Goal: Information Seeking & Learning: Get advice/opinions

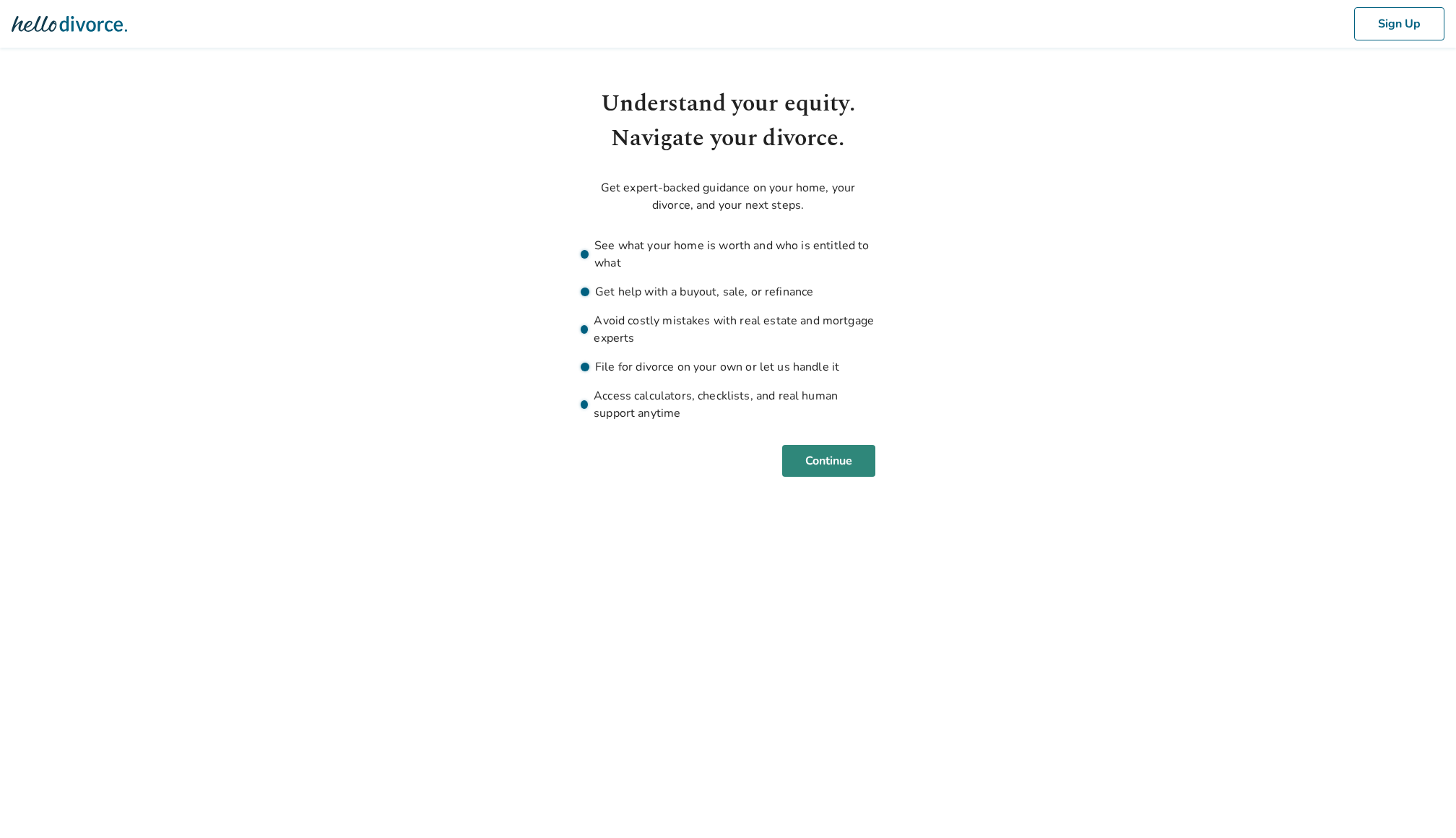
click at [836, 460] on button "Continue" at bounding box center [829, 460] width 93 height 32
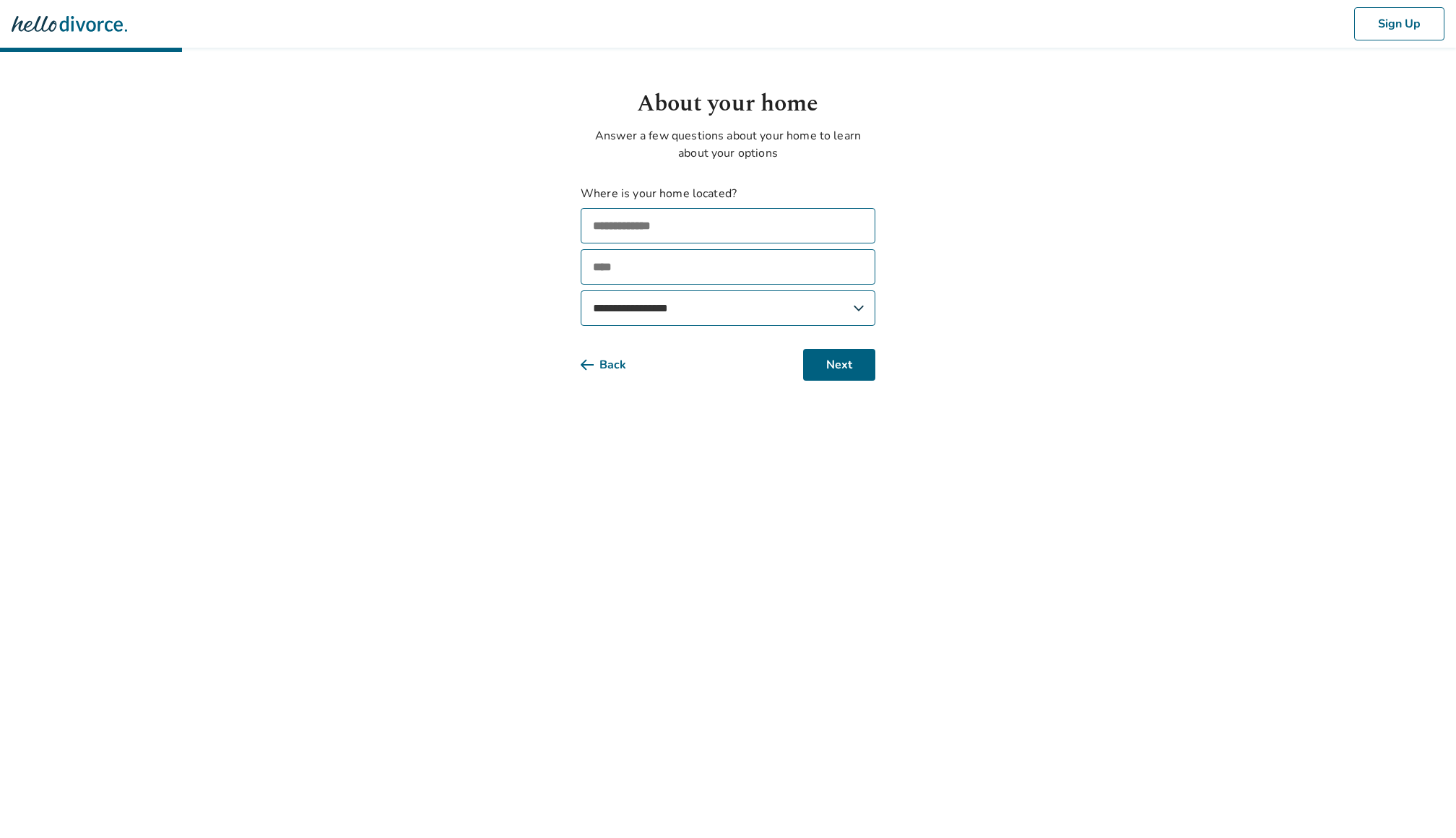
click at [754, 225] on input "text" at bounding box center [728, 225] width 295 height 36
type input "**********"
select select "**"
click at [857, 364] on button "Next" at bounding box center [839, 365] width 73 height 32
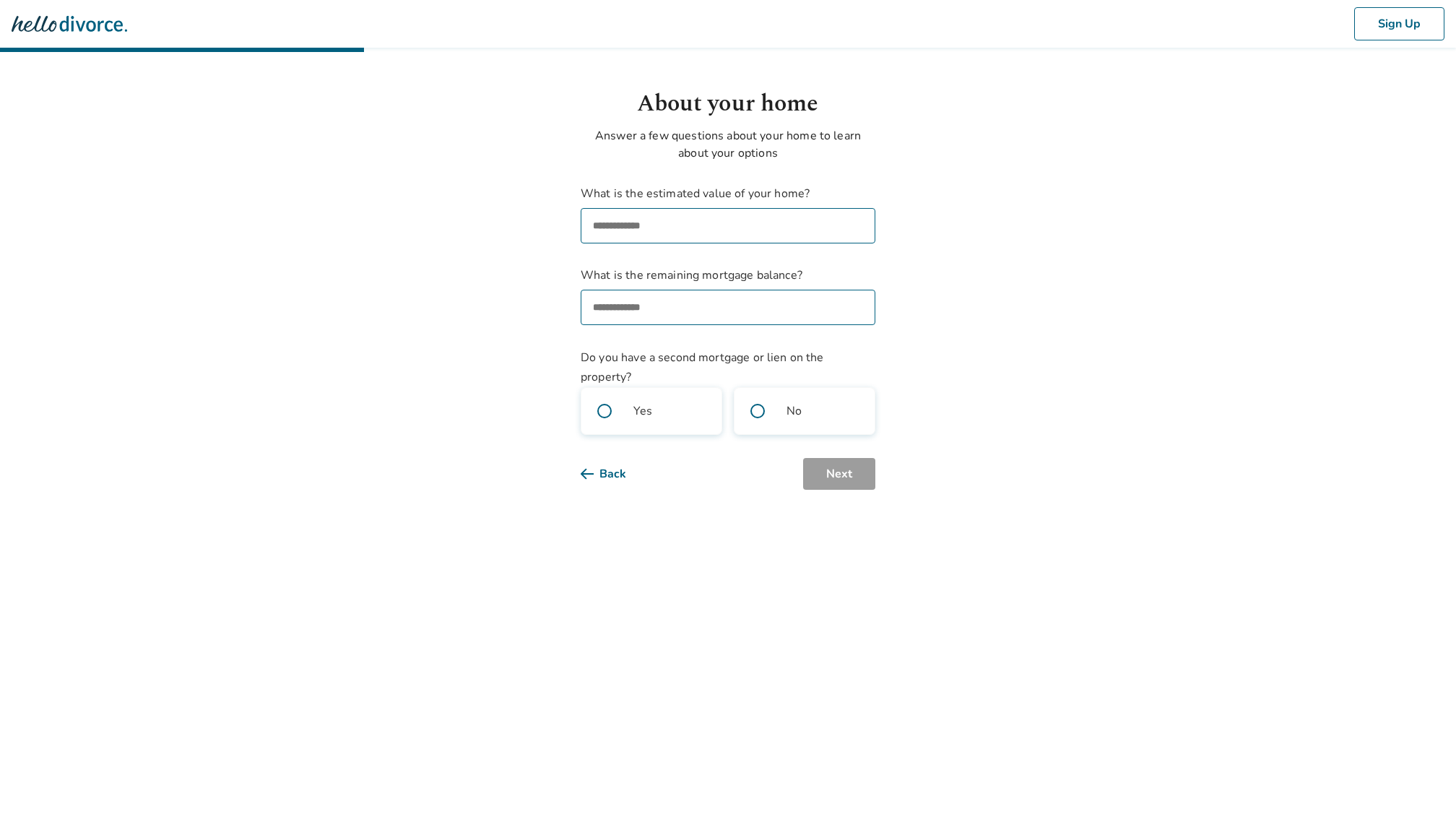
click at [669, 221] on input "What is the estimated value of your home?" at bounding box center [728, 225] width 295 height 36
type input "********"
click at [833, 418] on label "No" at bounding box center [805, 412] width 141 height 48
click at [847, 484] on button "Next" at bounding box center [839, 474] width 73 height 32
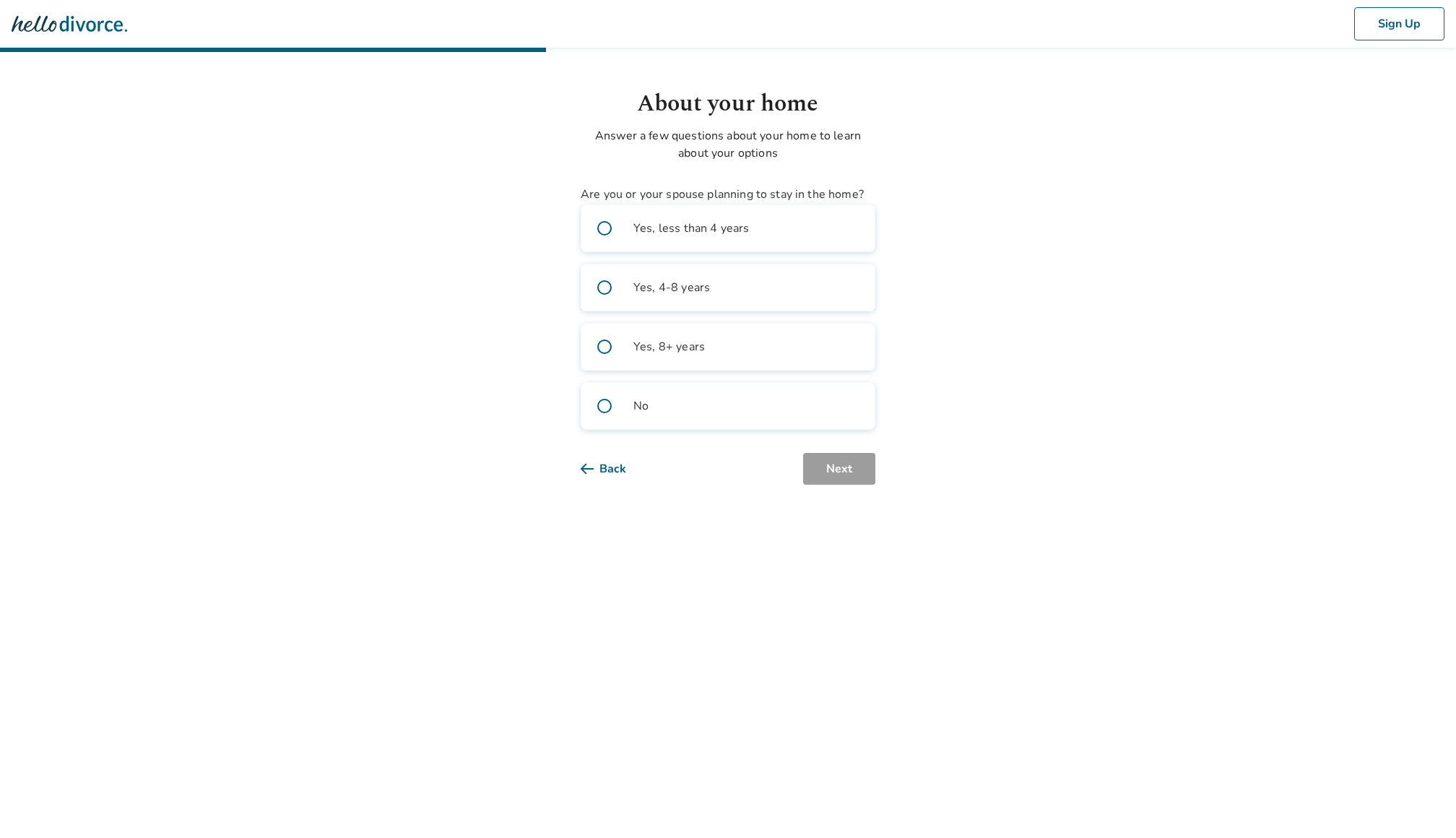
drag, startPoint x: 802, startPoint y: 233, endPoint x: 807, endPoint y: 259, distance: 26.5
click at [802, 232] on label "Yes, less than 4 years" at bounding box center [728, 229] width 295 height 48
click at [797, 357] on label "Yes, 8+ years" at bounding box center [728, 347] width 295 height 48
click at [841, 468] on button "Next" at bounding box center [839, 469] width 73 height 32
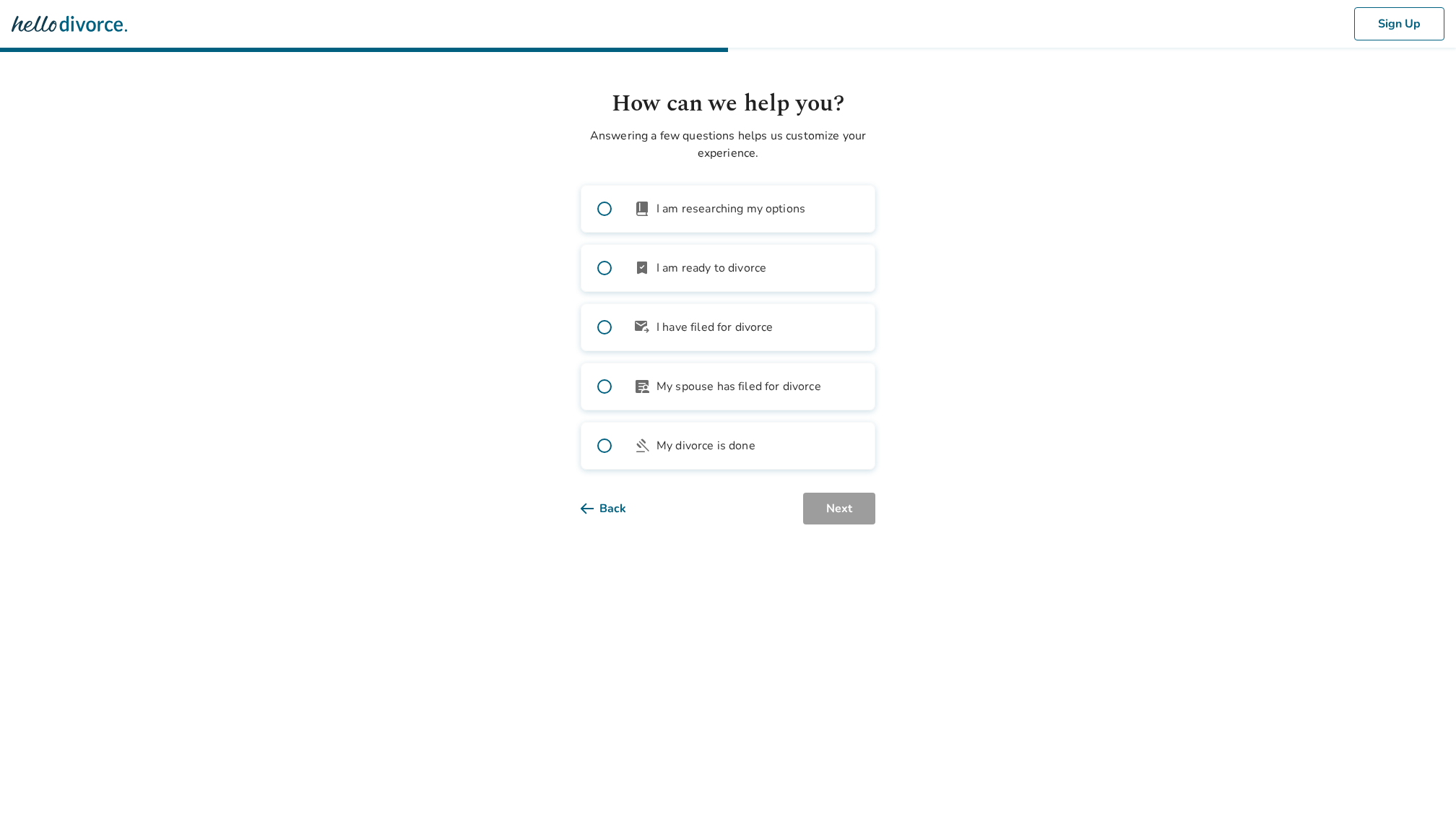
click at [801, 210] on span "I am researching my options" at bounding box center [731, 209] width 149 height 17
click at [863, 505] on button "Next" at bounding box center [839, 508] width 73 height 32
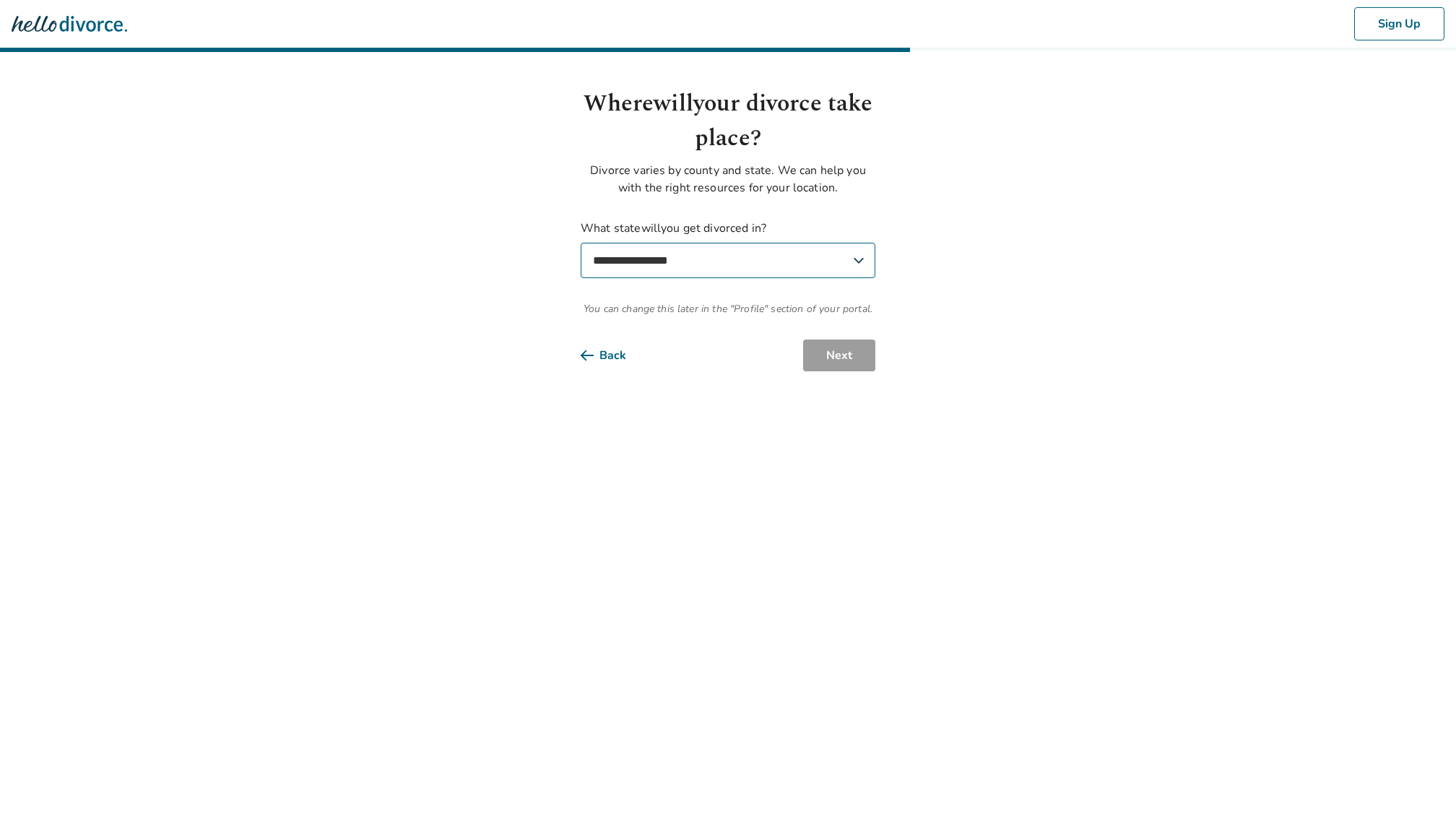
click at [819, 257] on select "**********" at bounding box center [728, 260] width 295 height 36
select select "**"
click at [581, 243] on select "**********" at bounding box center [728, 260] width 295 height 36
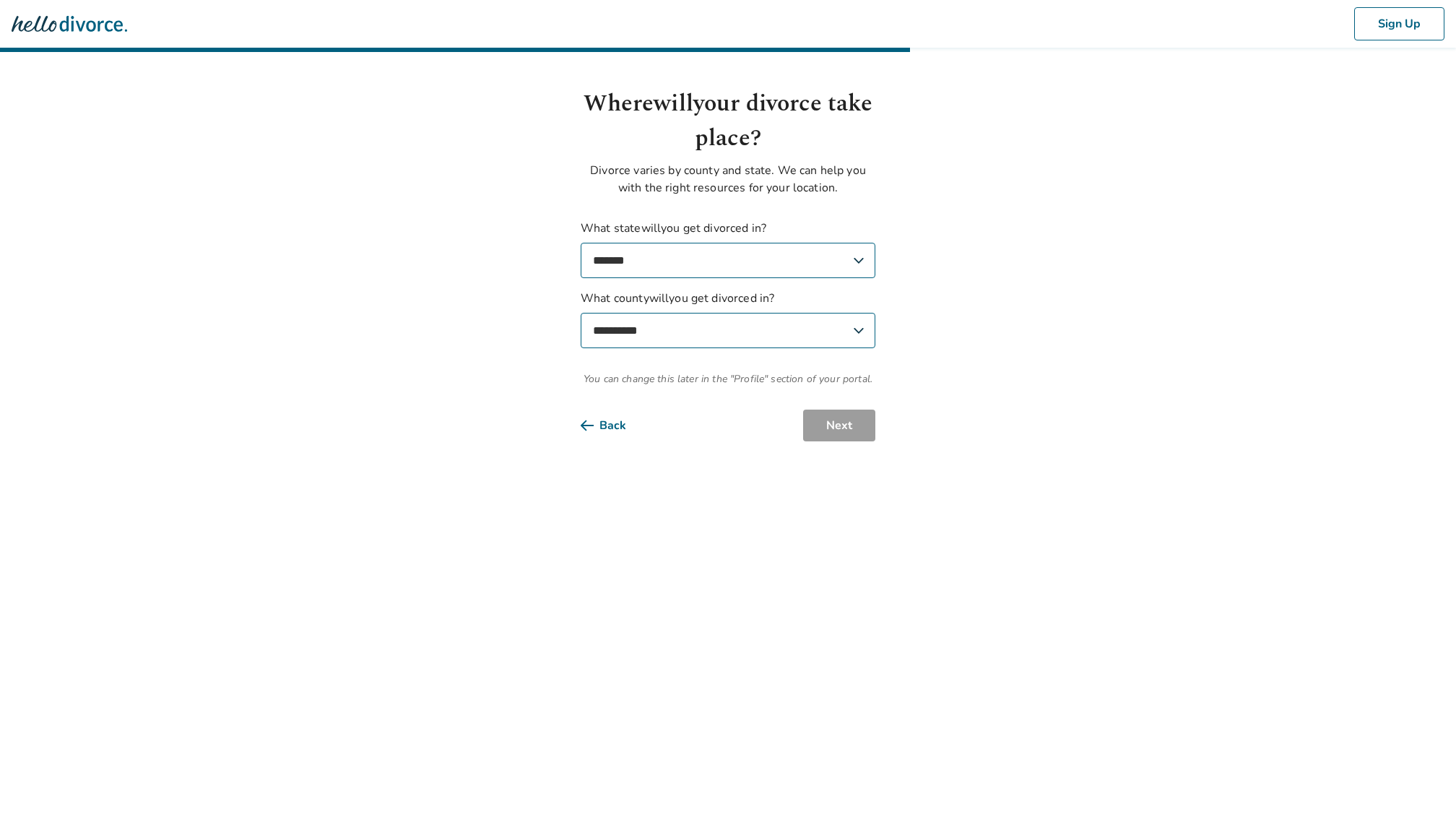
click at [810, 330] on select "**********" at bounding box center [728, 331] width 295 height 36
select select "******"
click at [581, 313] on select "**********" at bounding box center [728, 331] width 295 height 36
click at [841, 423] on button "Next" at bounding box center [839, 425] width 73 height 32
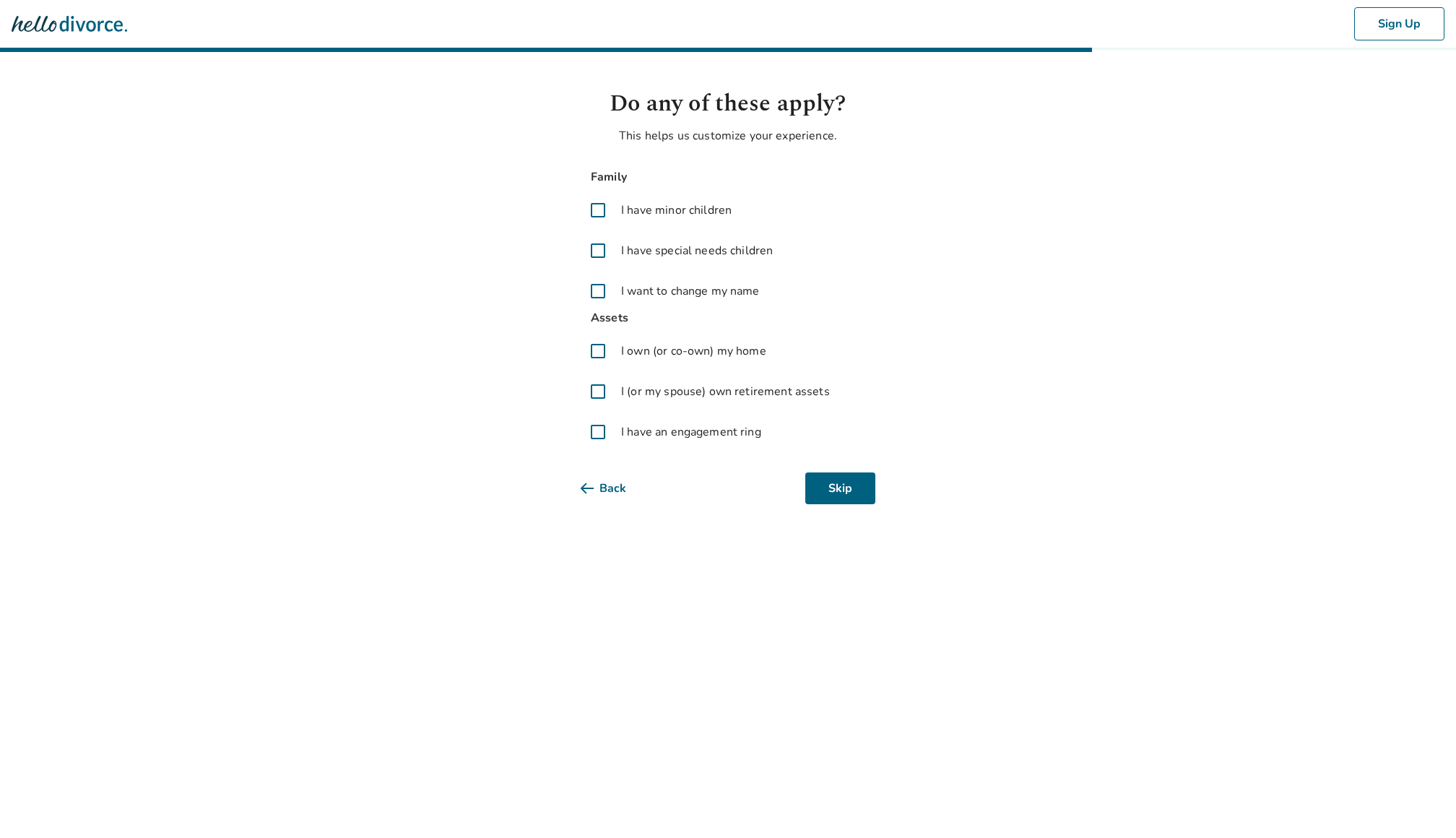
drag, startPoint x: 601, startPoint y: 205, endPoint x: 599, endPoint y: 213, distance: 8.2
click at [601, 205] on span at bounding box center [598, 210] width 35 height 35
drag, startPoint x: 599, startPoint y: 290, endPoint x: 620, endPoint y: 370, distance: 82.7
click at [600, 291] on span at bounding box center [598, 291] width 35 height 35
click at [599, 291] on span at bounding box center [598, 291] width 35 height 35
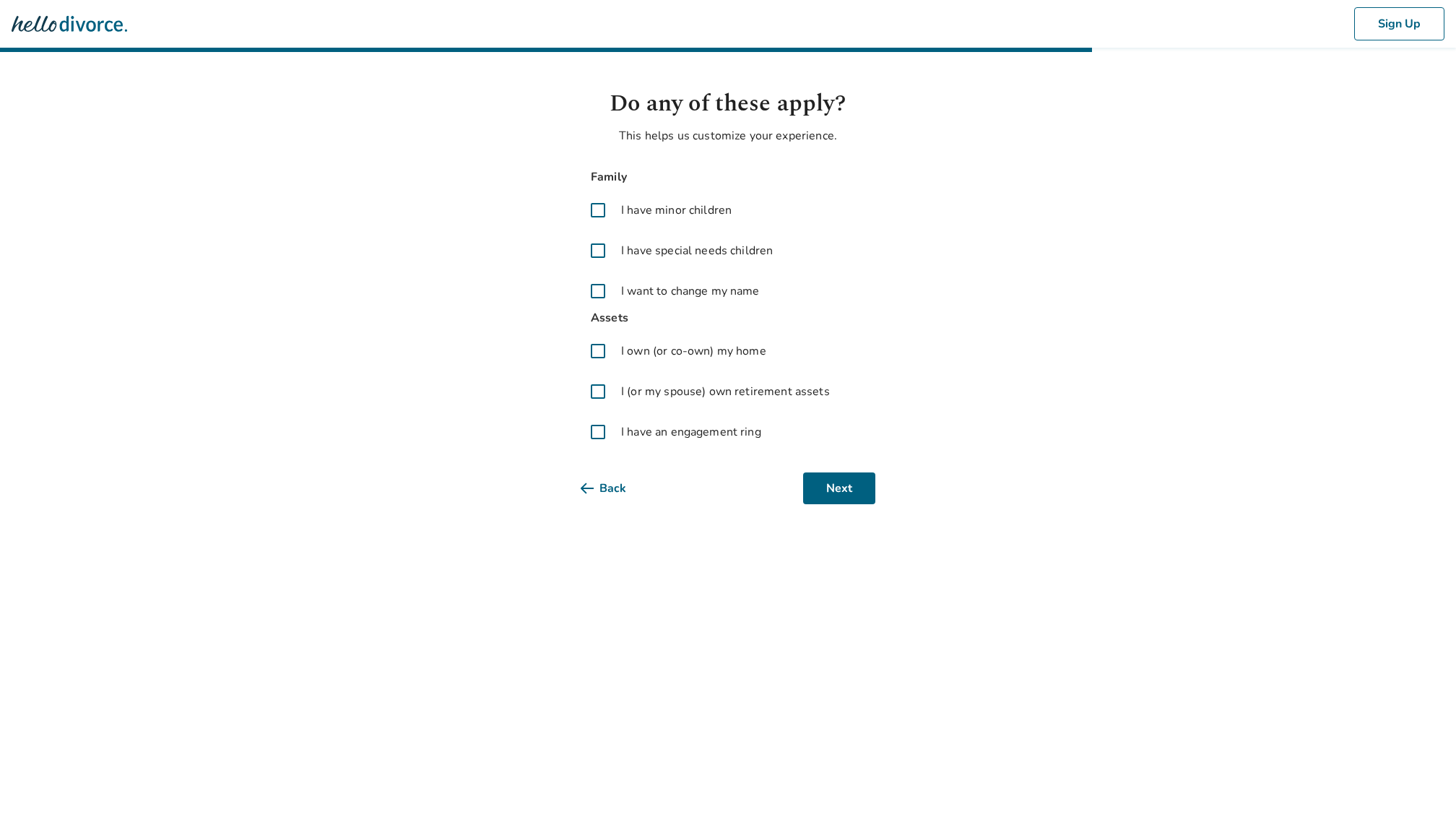
click at [595, 350] on span at bounding box center [598, 351] width 35 height 35
drag, startPoint x: 598, startPoint y: 389, endPoint x: 601, endPoint y: 398, distance: 9.5
click at [598, 391] on span at bounding box center [598, 391] width 35 height 35
drag, startPoint x: 597, startPoint y: 434, endPoint x: 607, endPoint y: 439, distance: 11.2
click at [597, 434] on span at bounding box center [598, 432] width 35 height 35
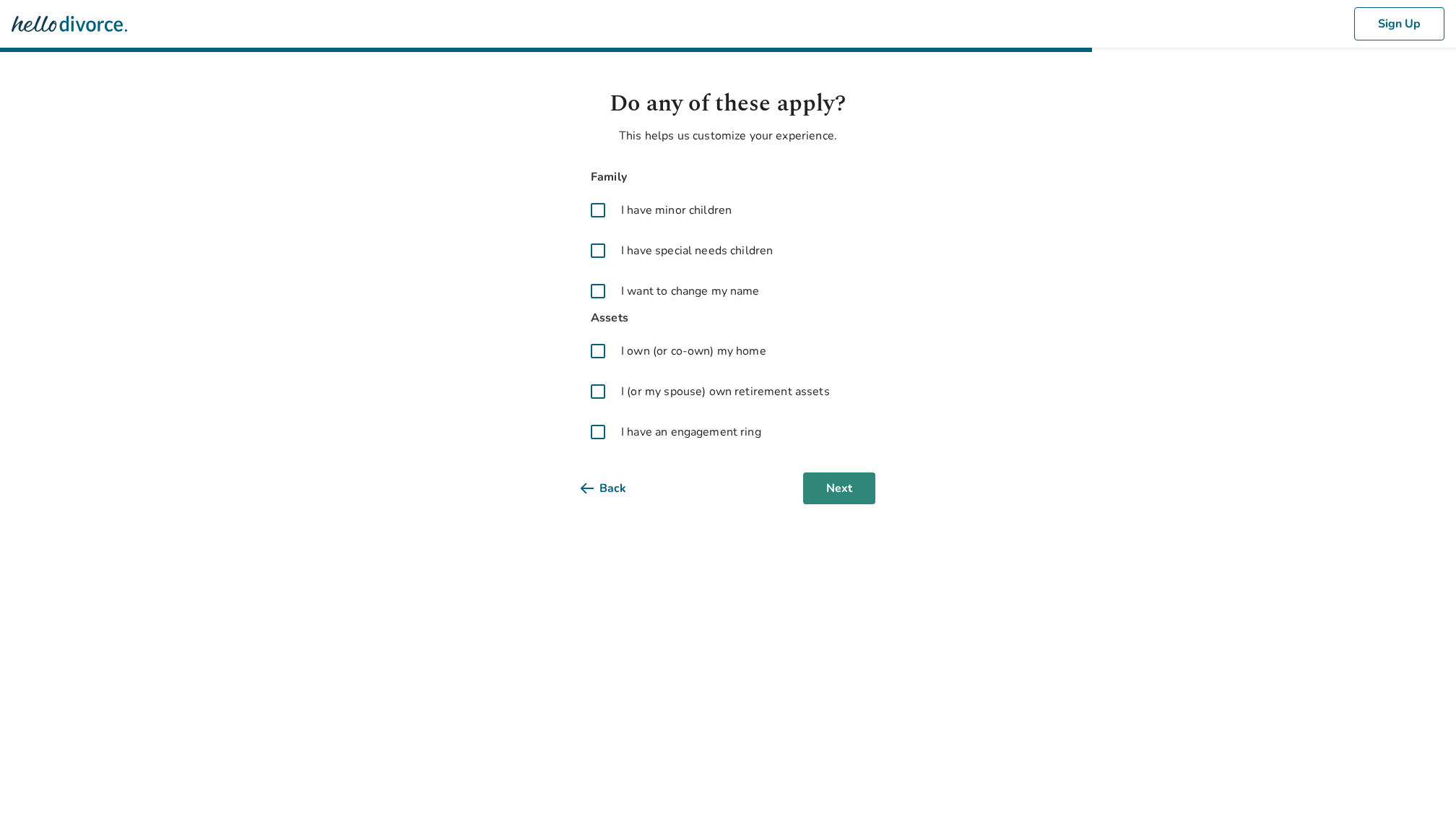
click at [844, 495] on button "Next" at bounding box center [839, 488] width 73 height 32
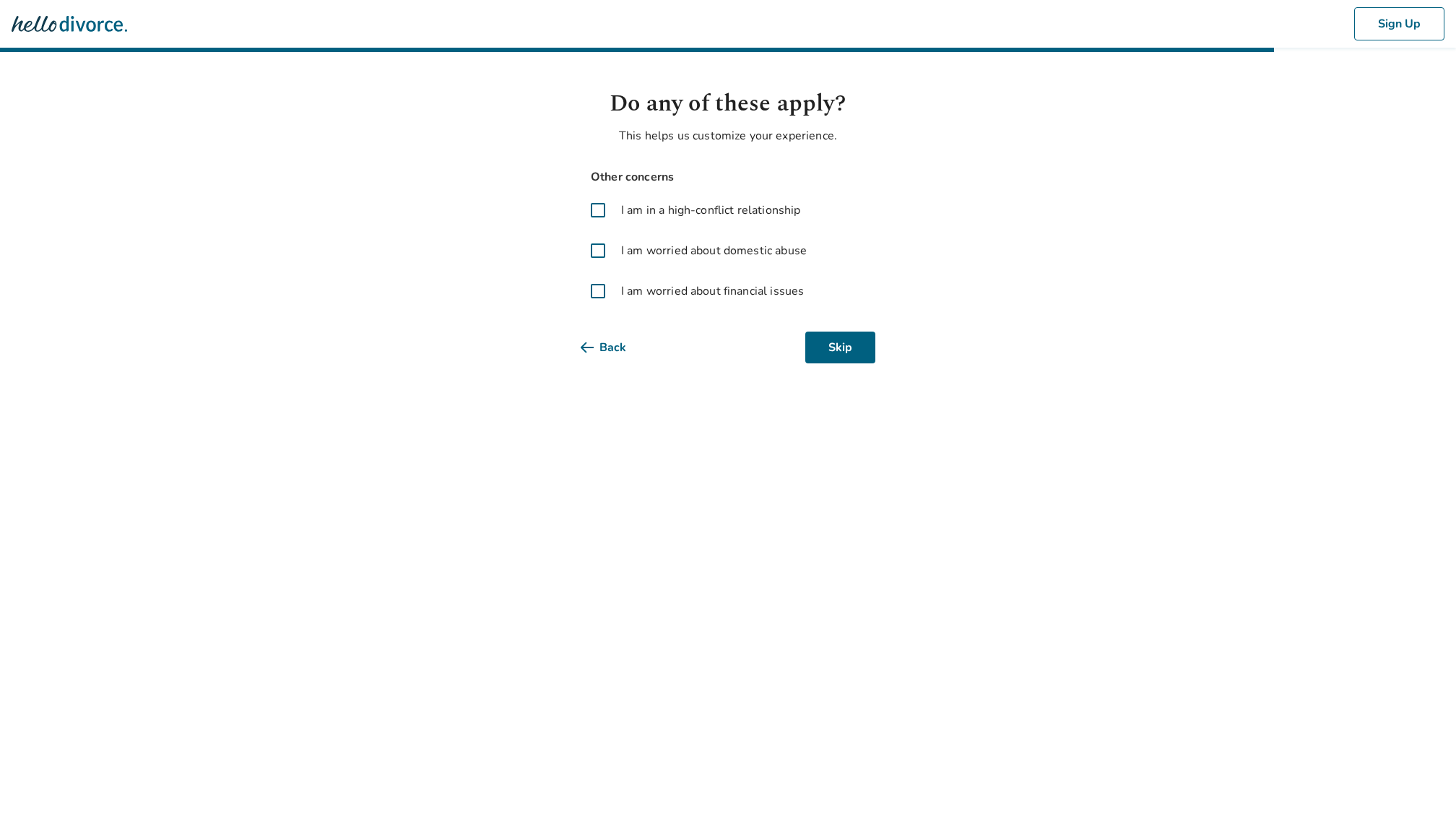
drag, startPoint x: 599, startPoint y: 209, endPoint x: 604, endPoint y: 236, distance: 27.5
click at [598, 210] on span at bounding box center [598, 210] width 35 height 35
drag, startPoint x: 597, startPoint y: 292, endPoint x: 635, endPoint y: 307, distance: 40.9
click at [597, 291] on span at bounding box center [598, 291] width 35 height 35
click at [834, 341] on button "Next" at bounding box center [839, 347] width 73 height 32
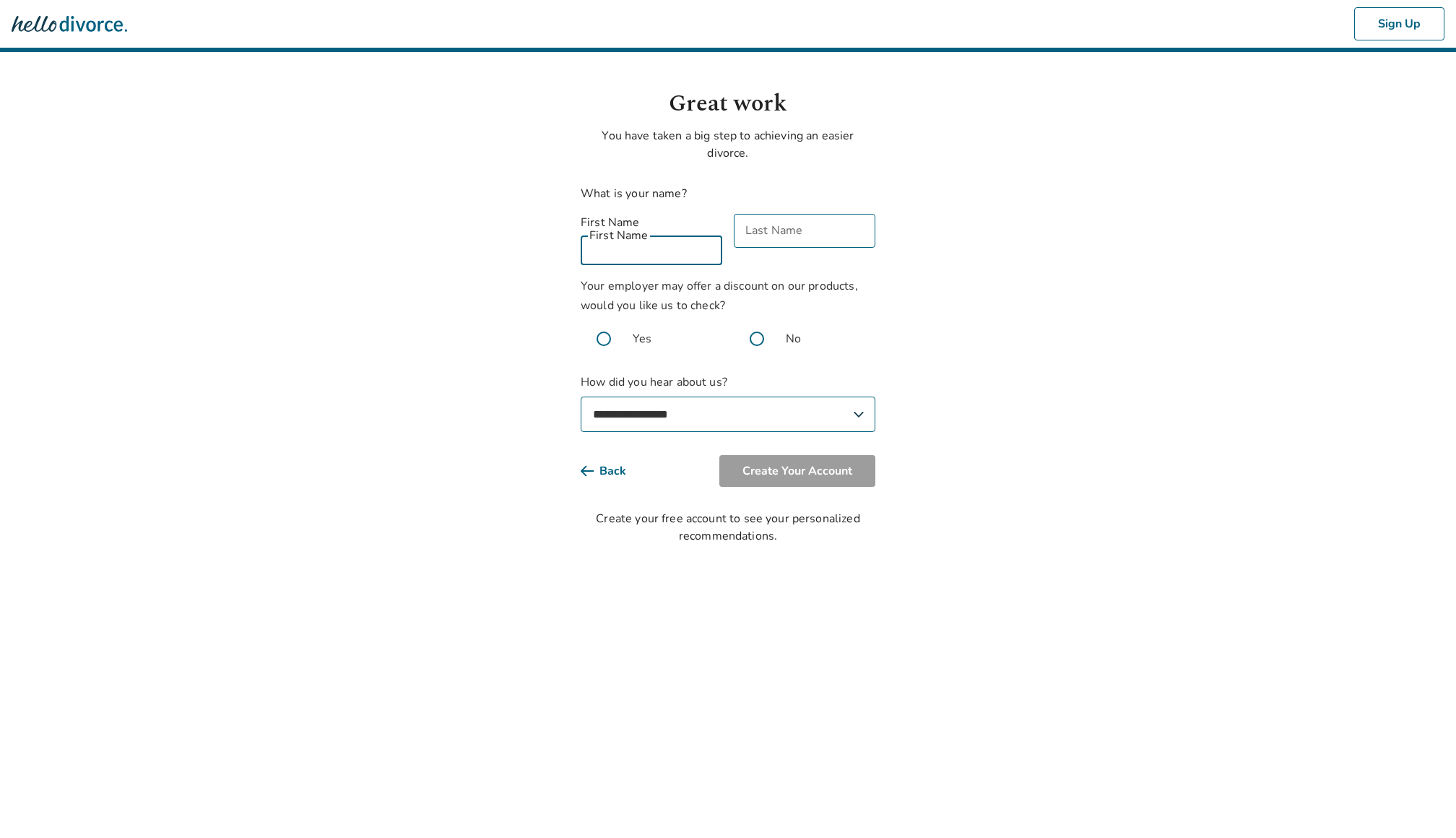
click at [654, 232] on input "First Name" at bounding box center [651, 248] width 141 height 34
type input "******"
type input "*******"
click at [604, 316] on span at bounding box center [604, 339] width 46 height 46
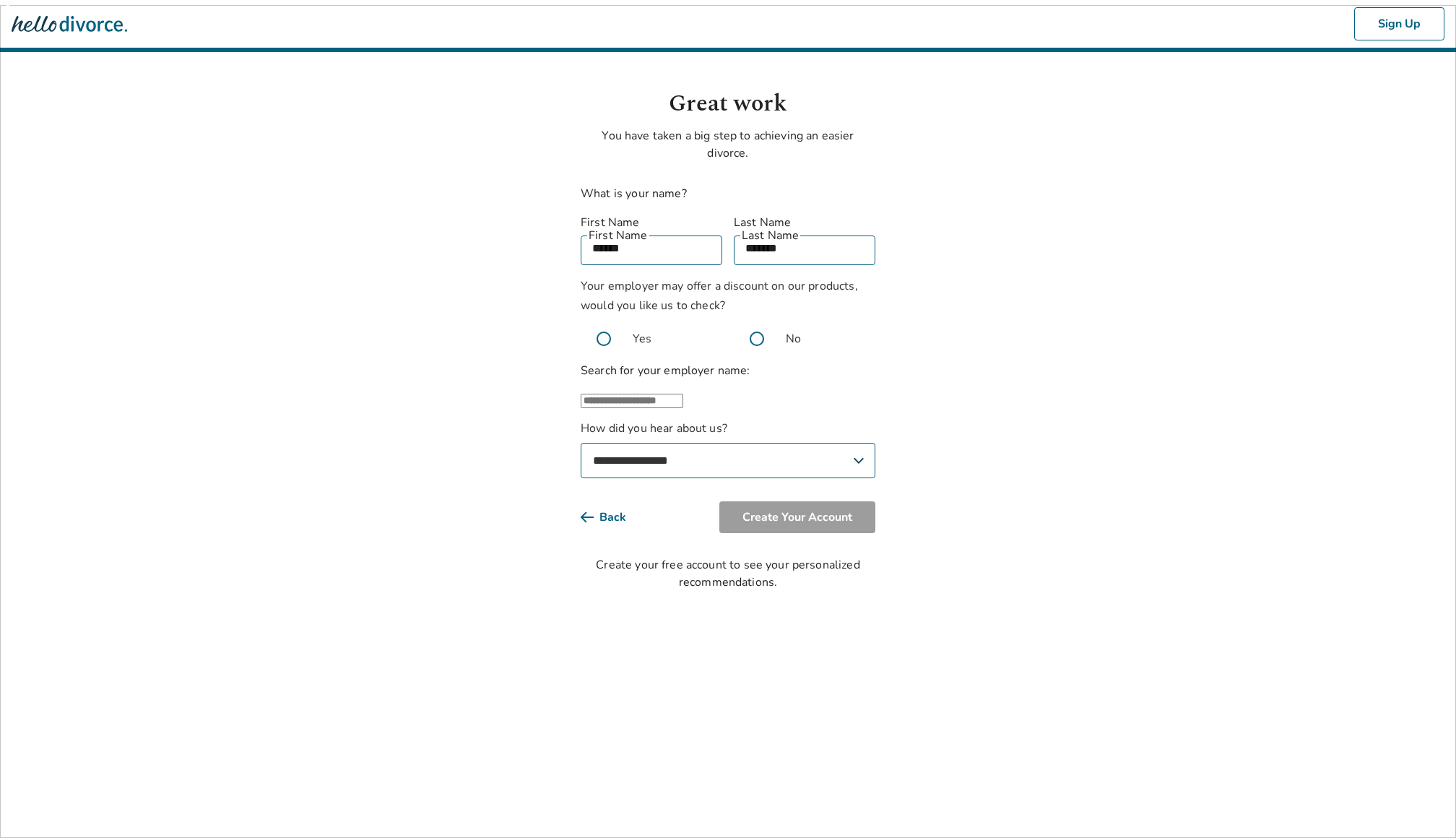
click at [675, 394] on input "text" at bounding box center [632, 402] width 103 height 15
click at [696, 443] on li "Other" at bounding box center [742, 447] width 265 height 17
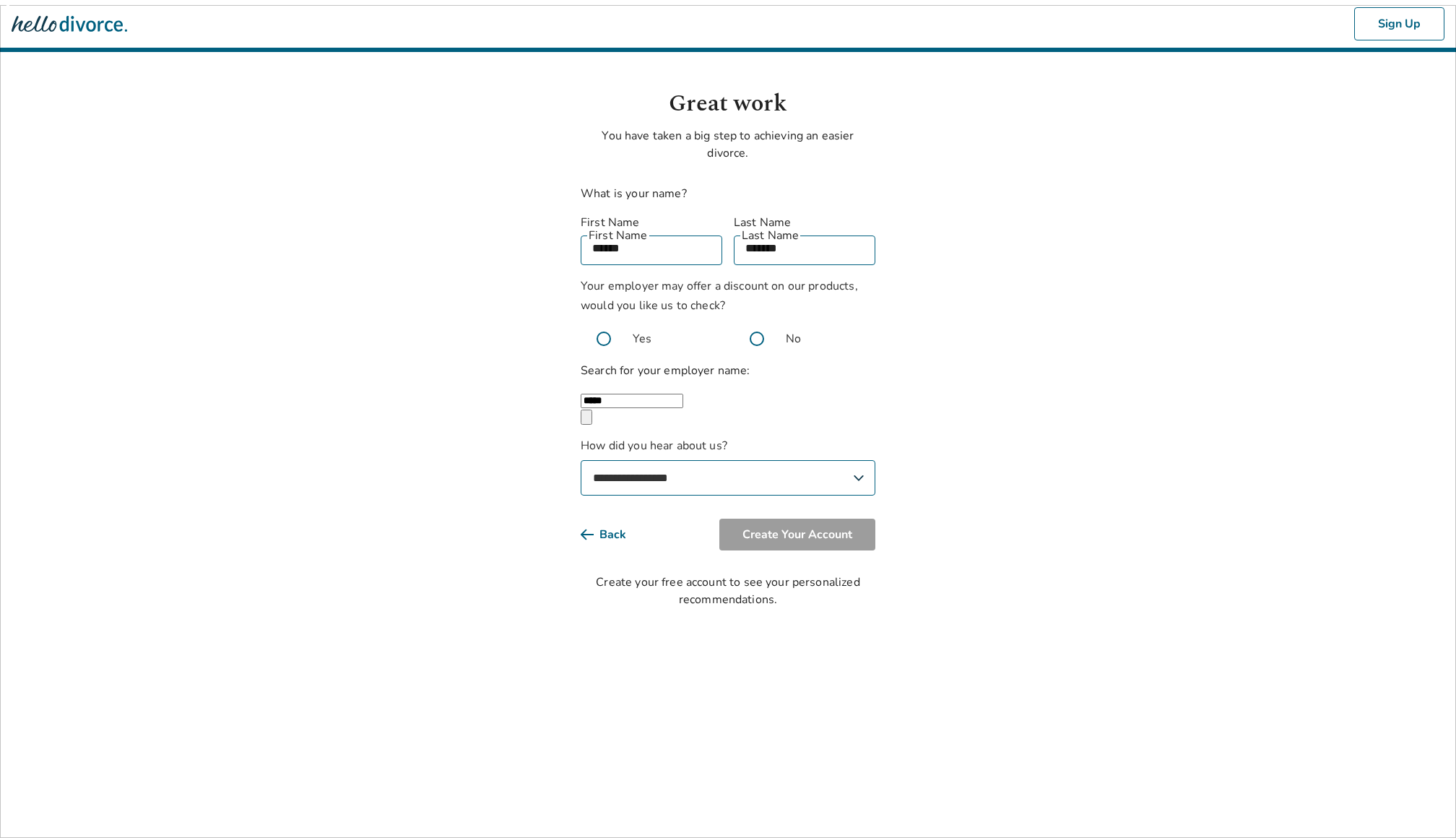
type input "*****"
click at [644, 475] on select "**********" at bounding box center [728, 478] width 295 height 36
select select "**********"
click at [581, 460] on select "**********" at bounding box center [728, 478] width 295 height 36
click at [838, 535] on button "Create Your Account" at bounding box center [797, 535] width 156 height 32
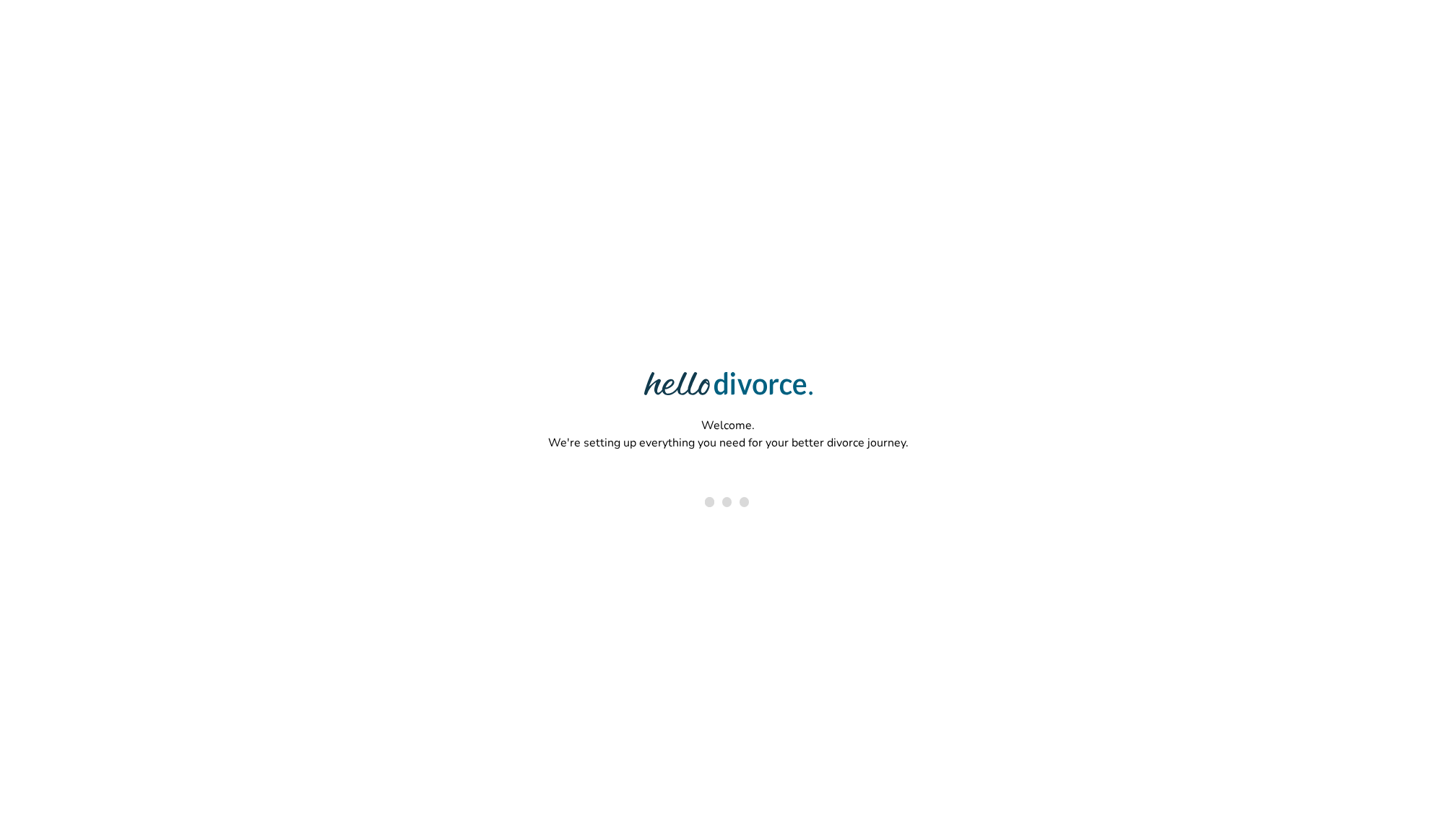
click at [412, 226] on div "Welcome. We're setting up everything you need for your better divorce journey." at bounding box center [728, 372] width 1456 height 744
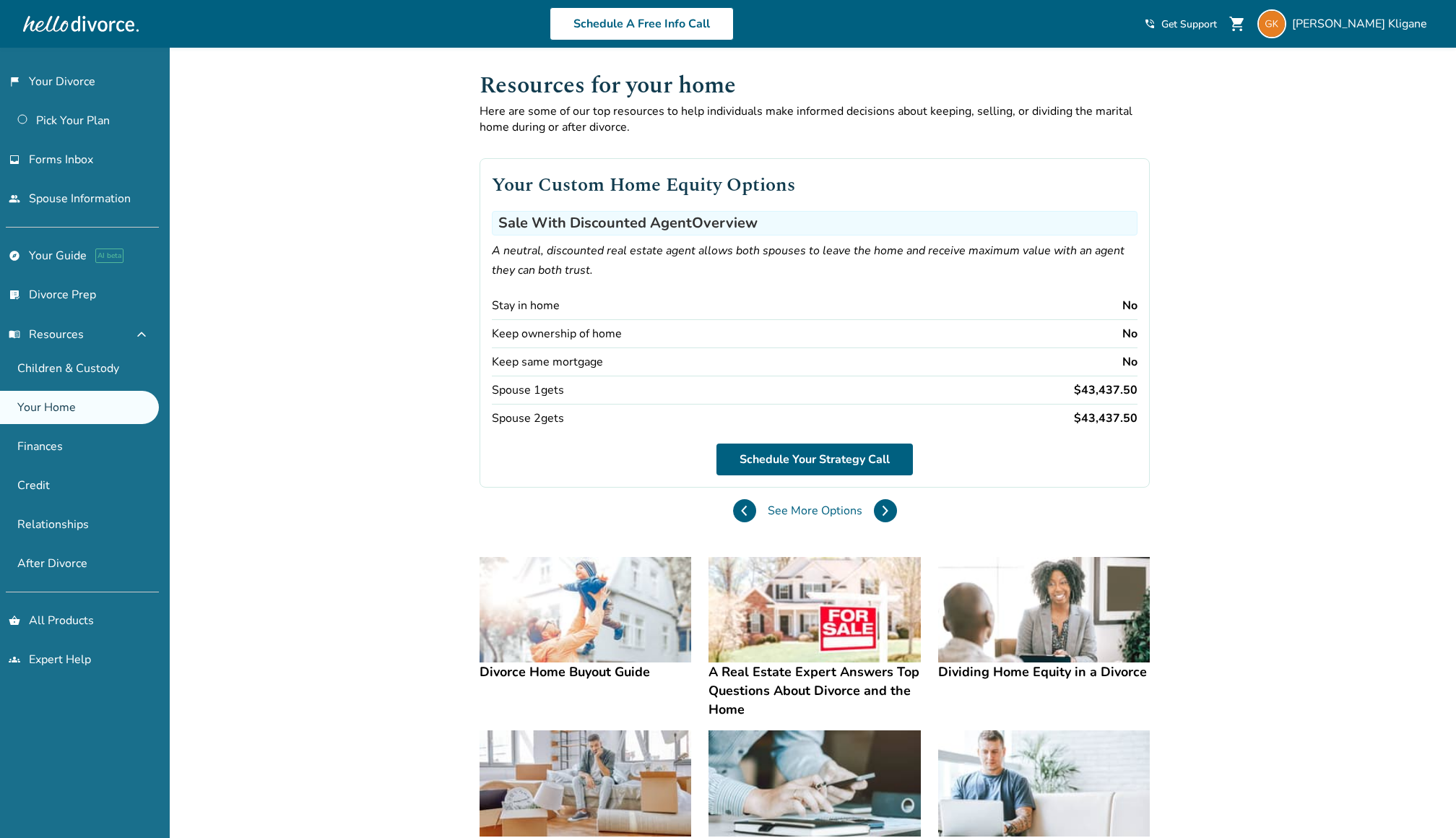
scroll to position [6, 0]
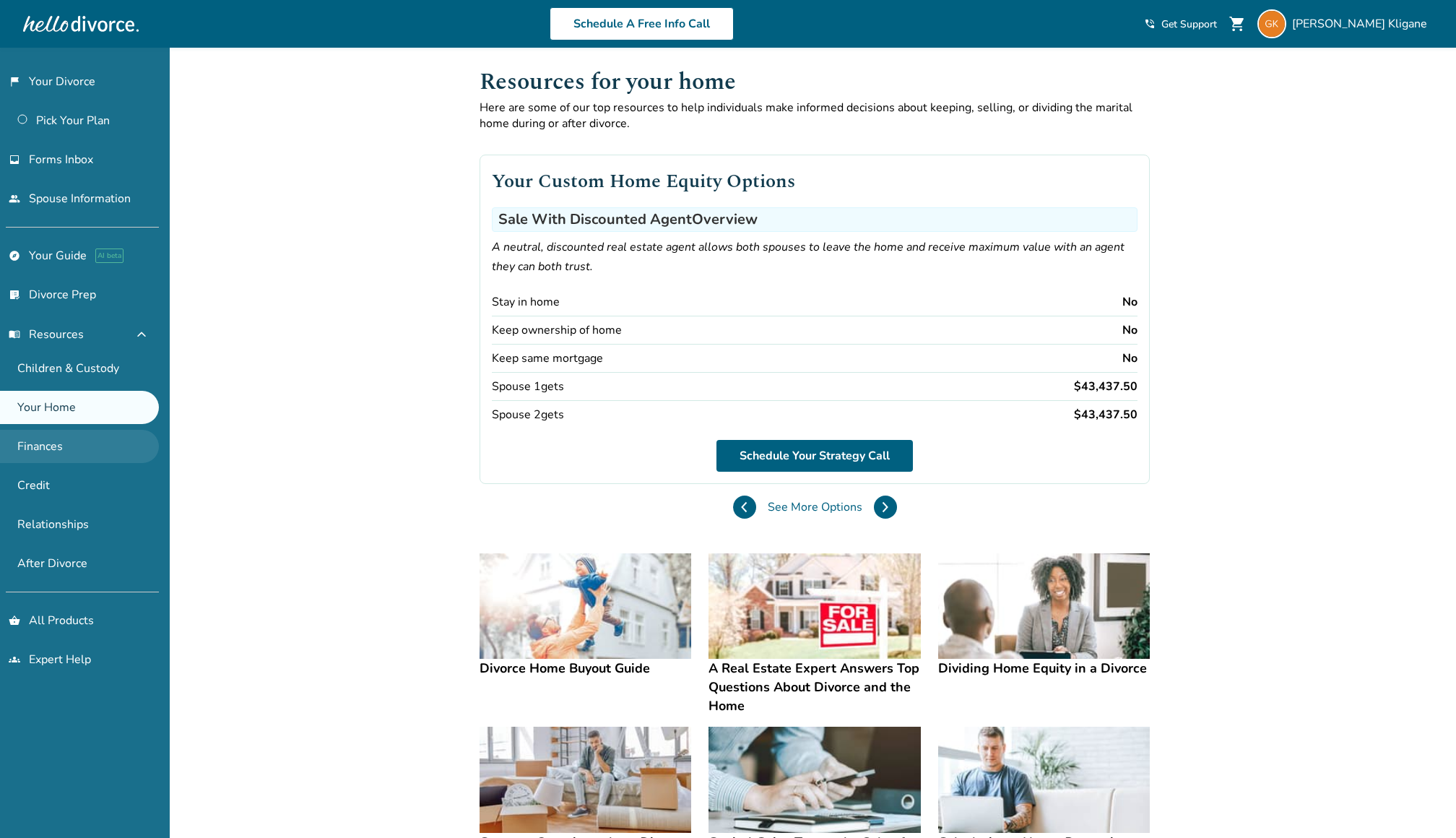
click at [123, 443] on link "Finances" at bounding box center [79, 447] width 159 height 33
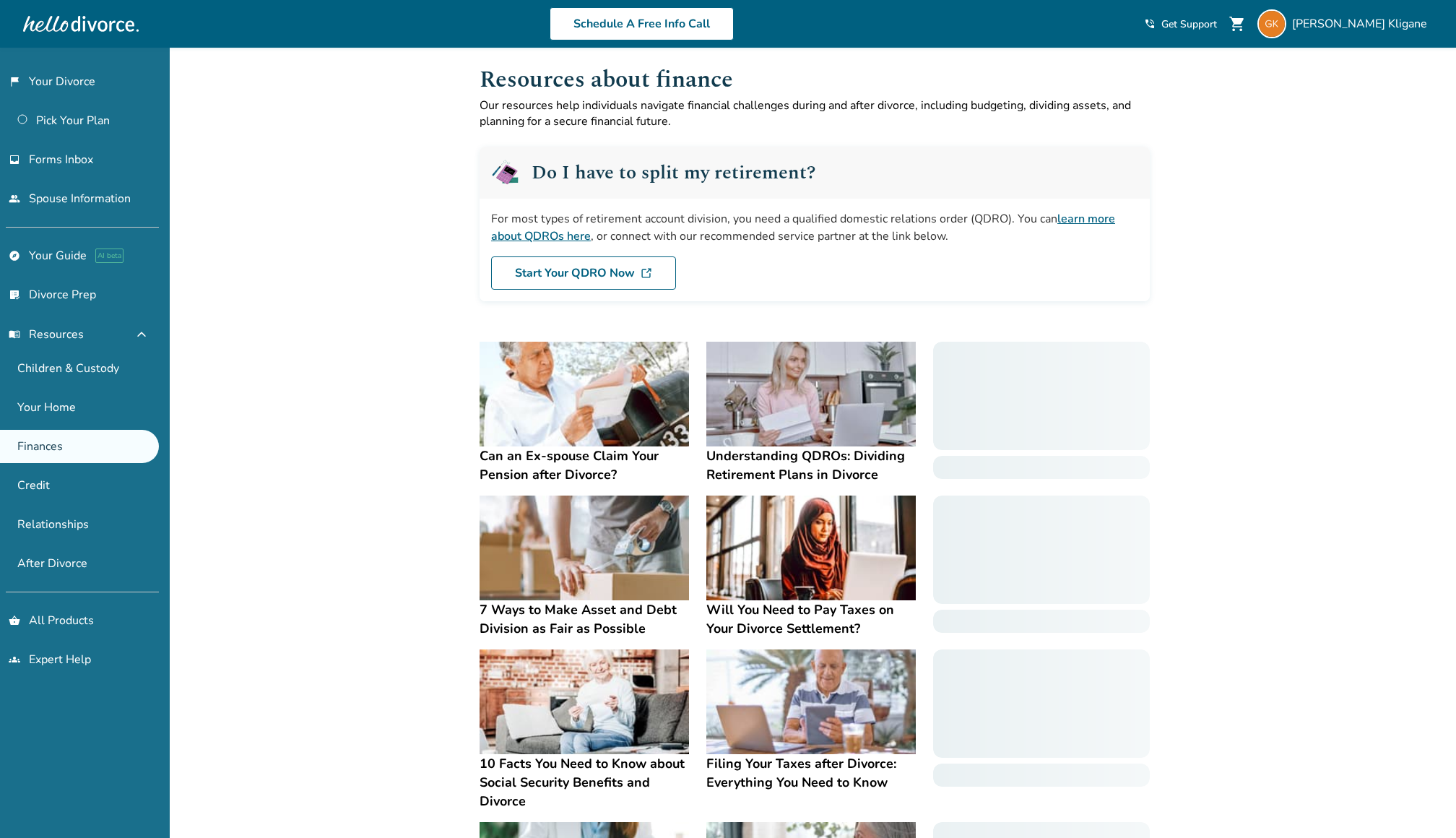
scroll to position [10, 0]
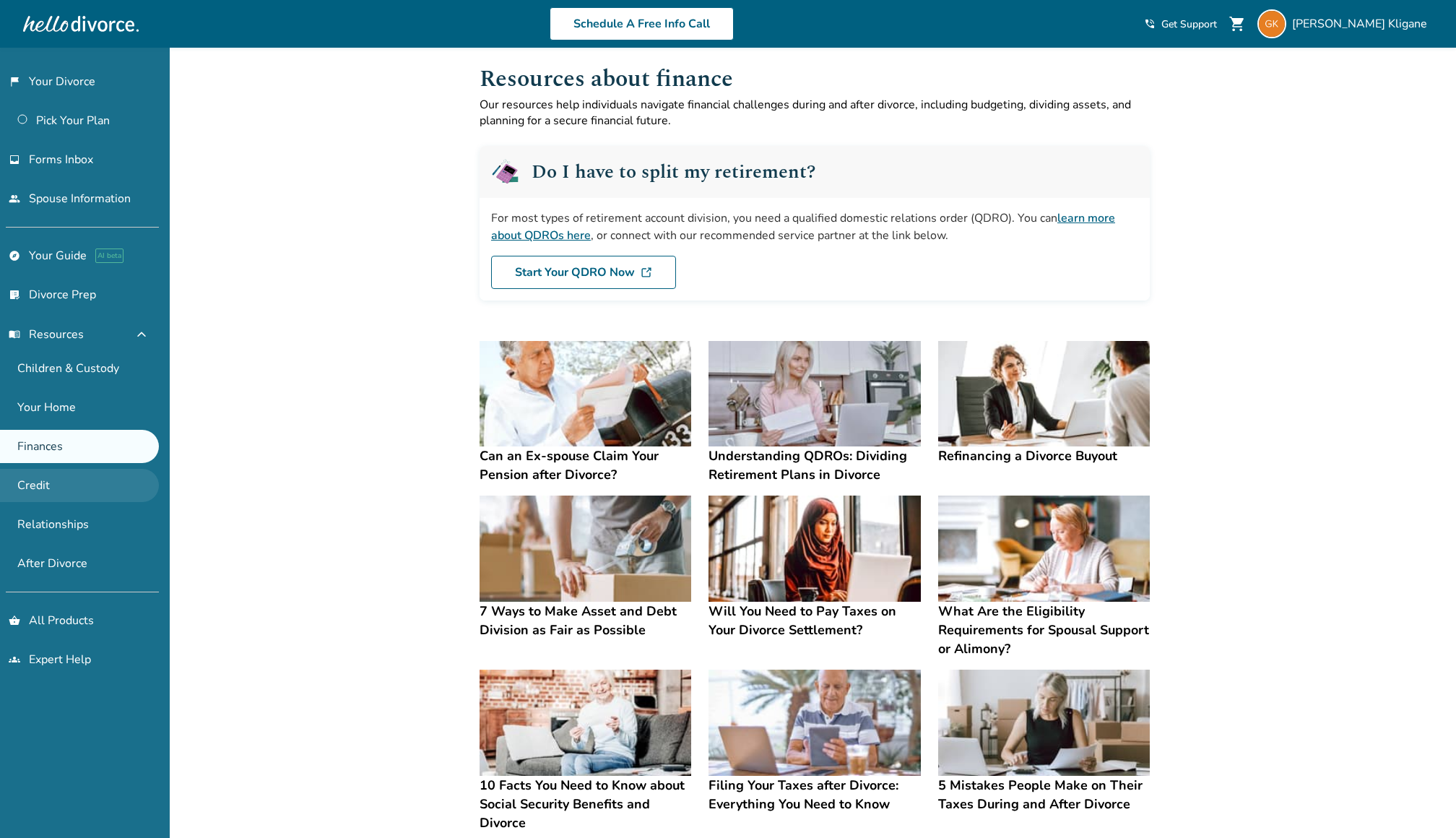
click at [116, 476] on link "Credit" at bounding box center [79, 485] width 159 height 33
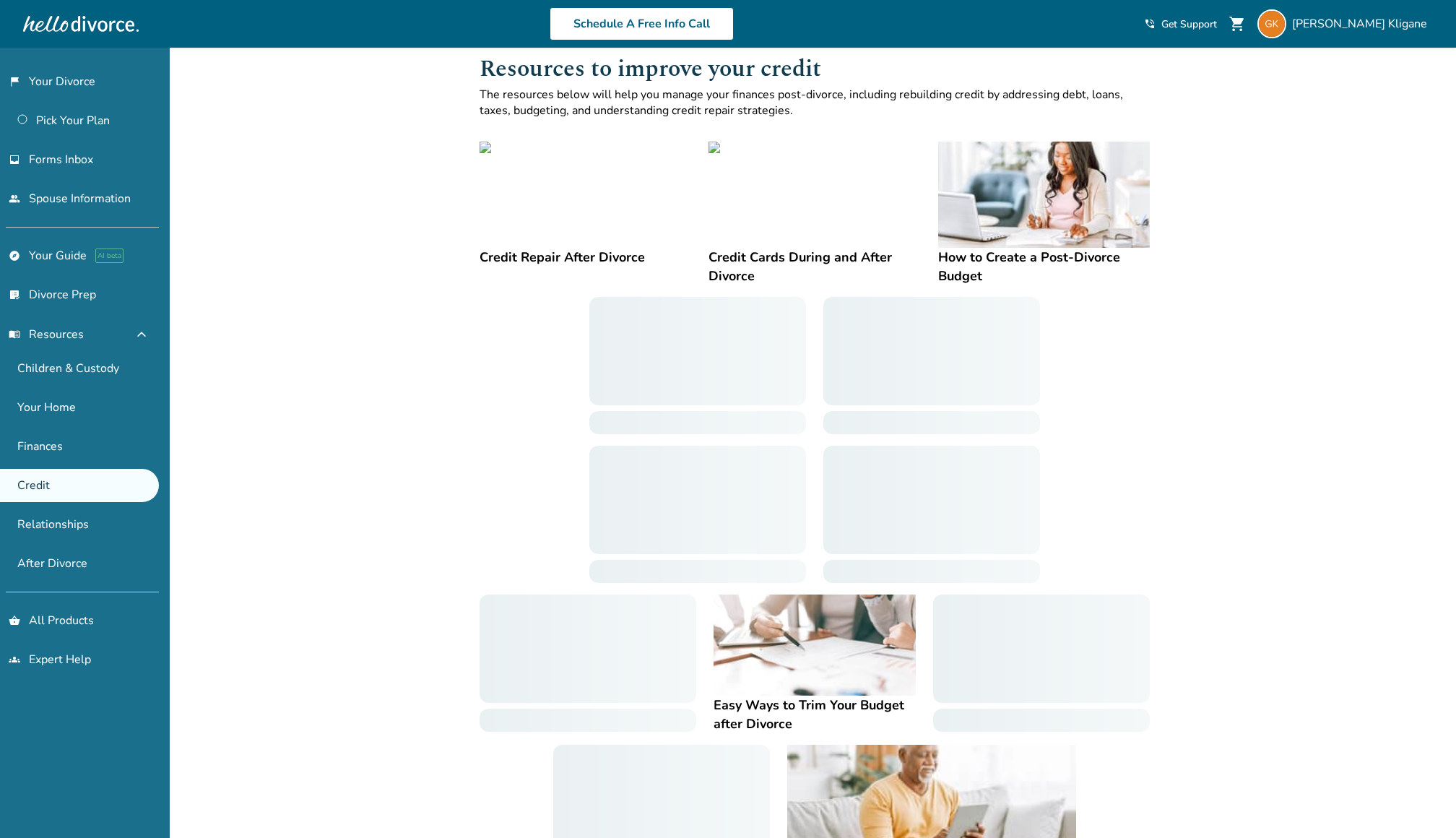
scroll to position [21, 0]
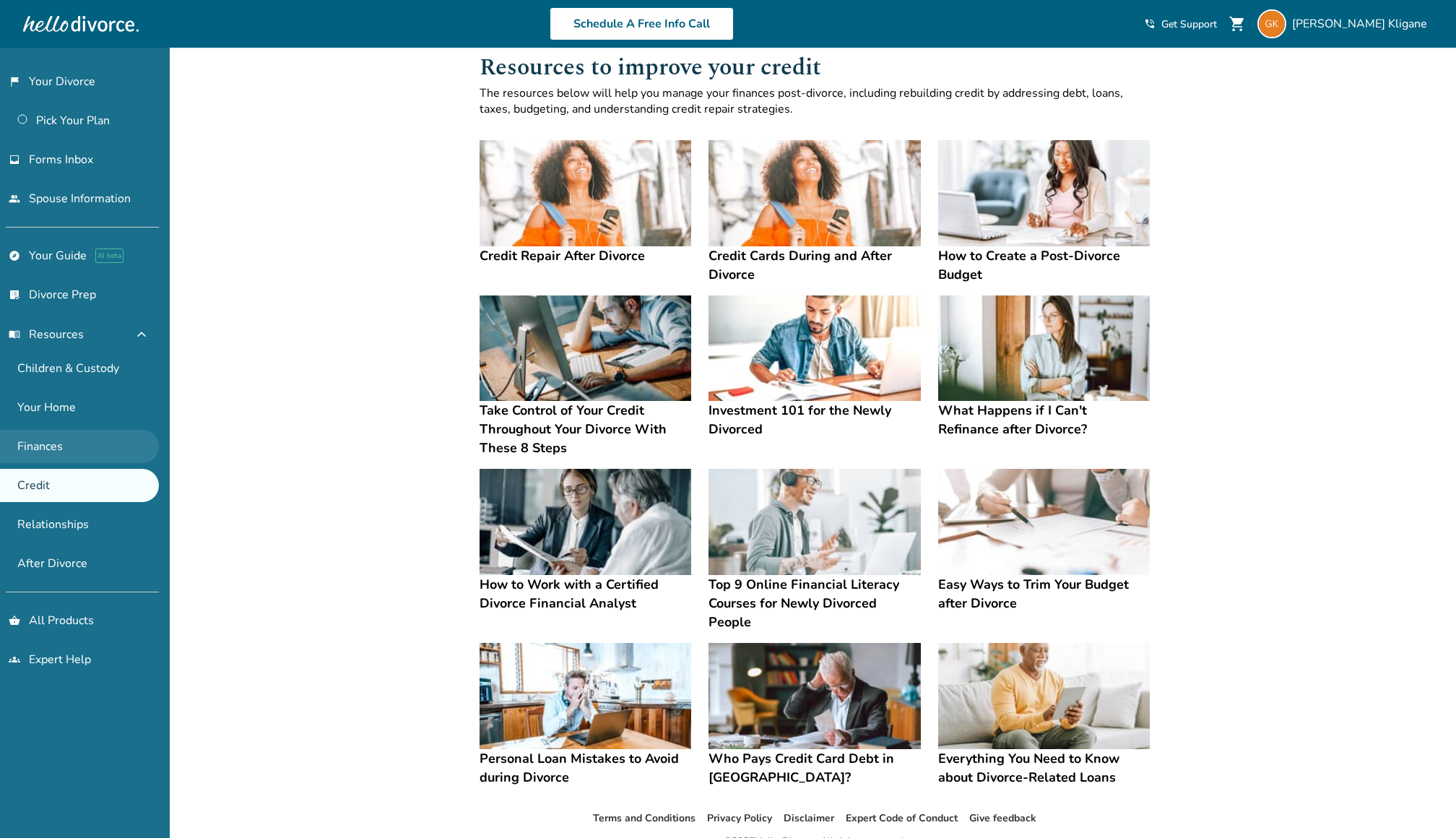
click at [115, 447] on link "Finances" at bounding box center [79, 447] width 159 height 33
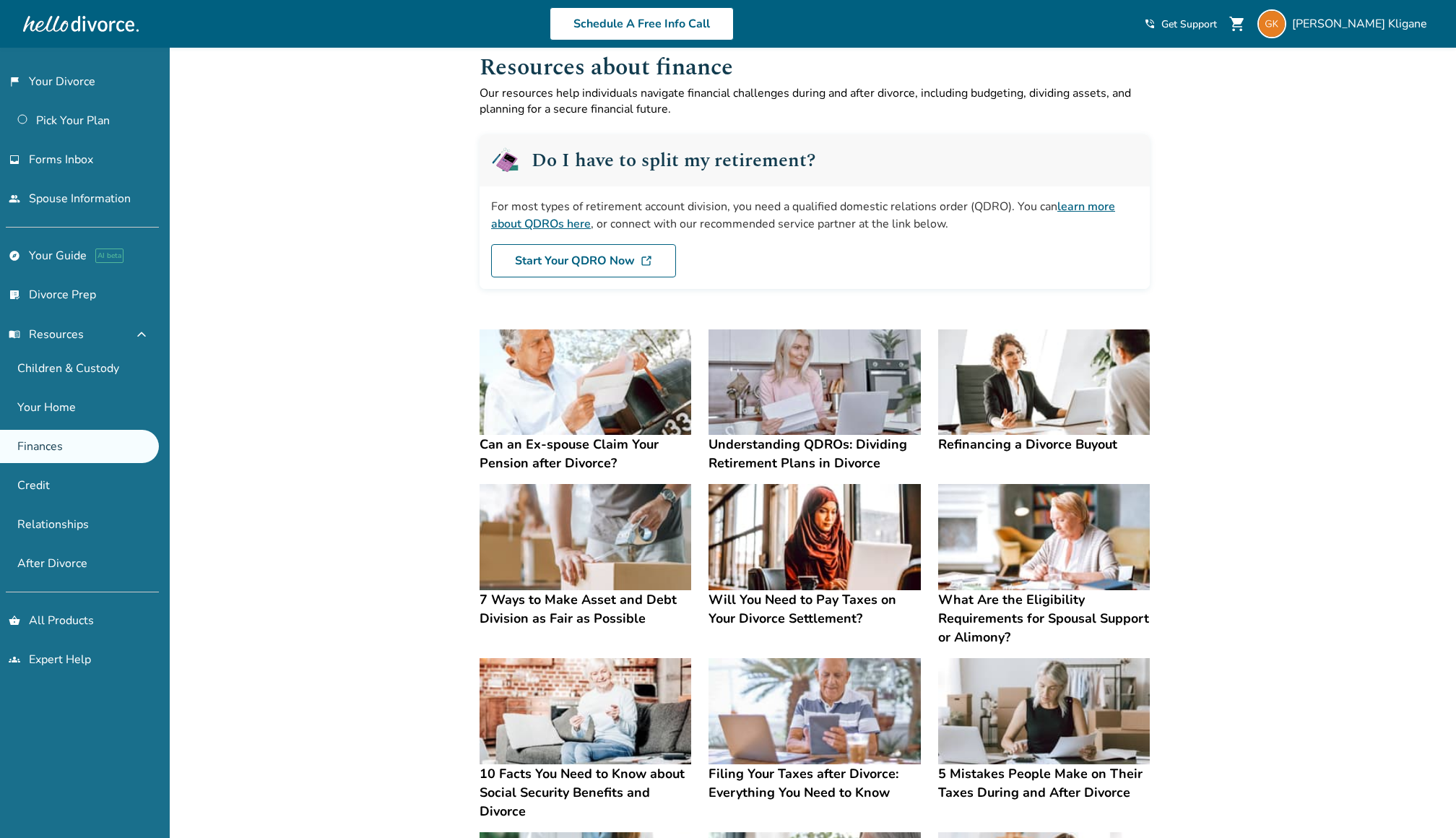
scroll to position [23, 0]
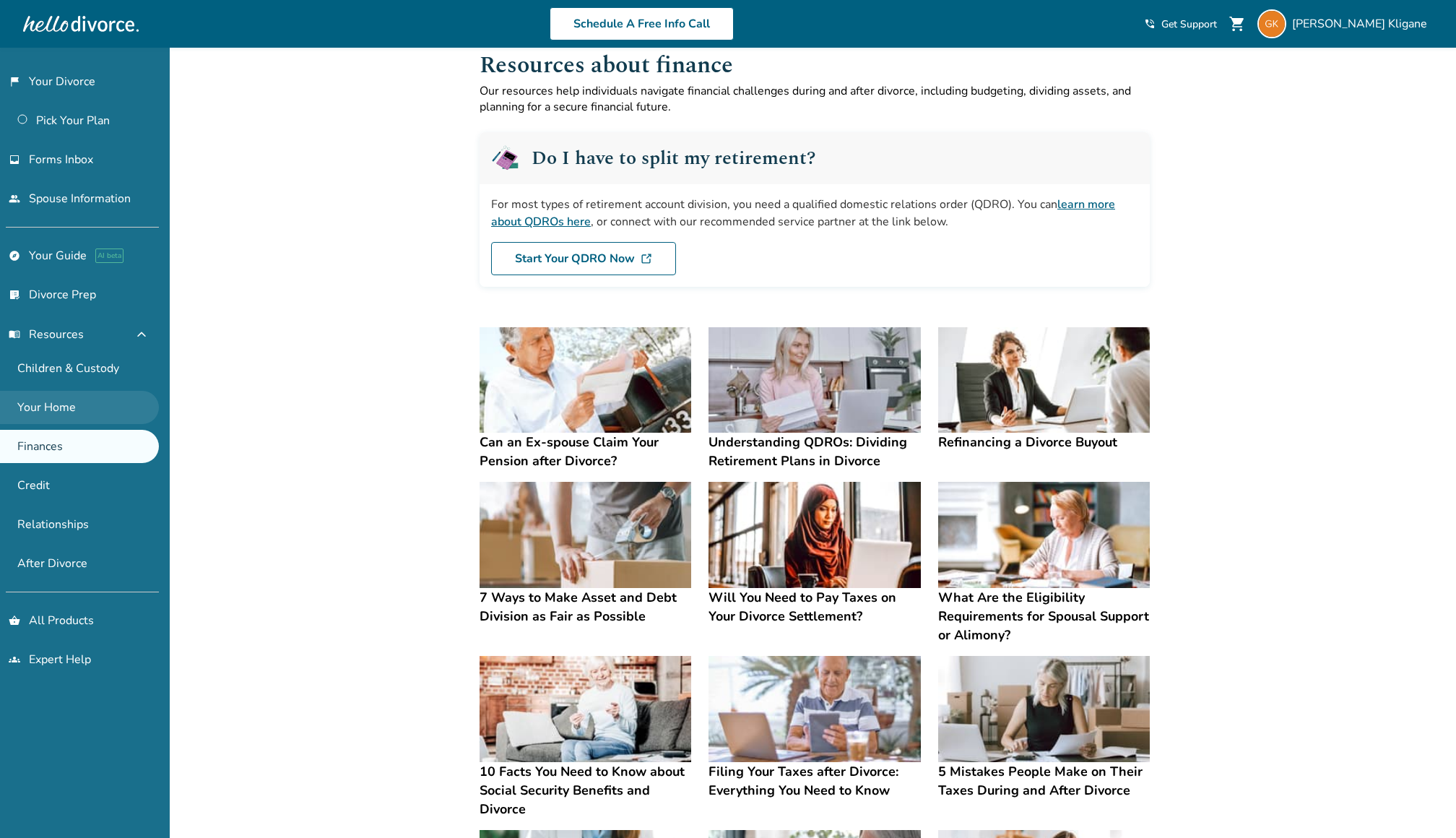
click at [122, 413] on link "Your Home" at bounding box center [79, 407] width 159 height 33
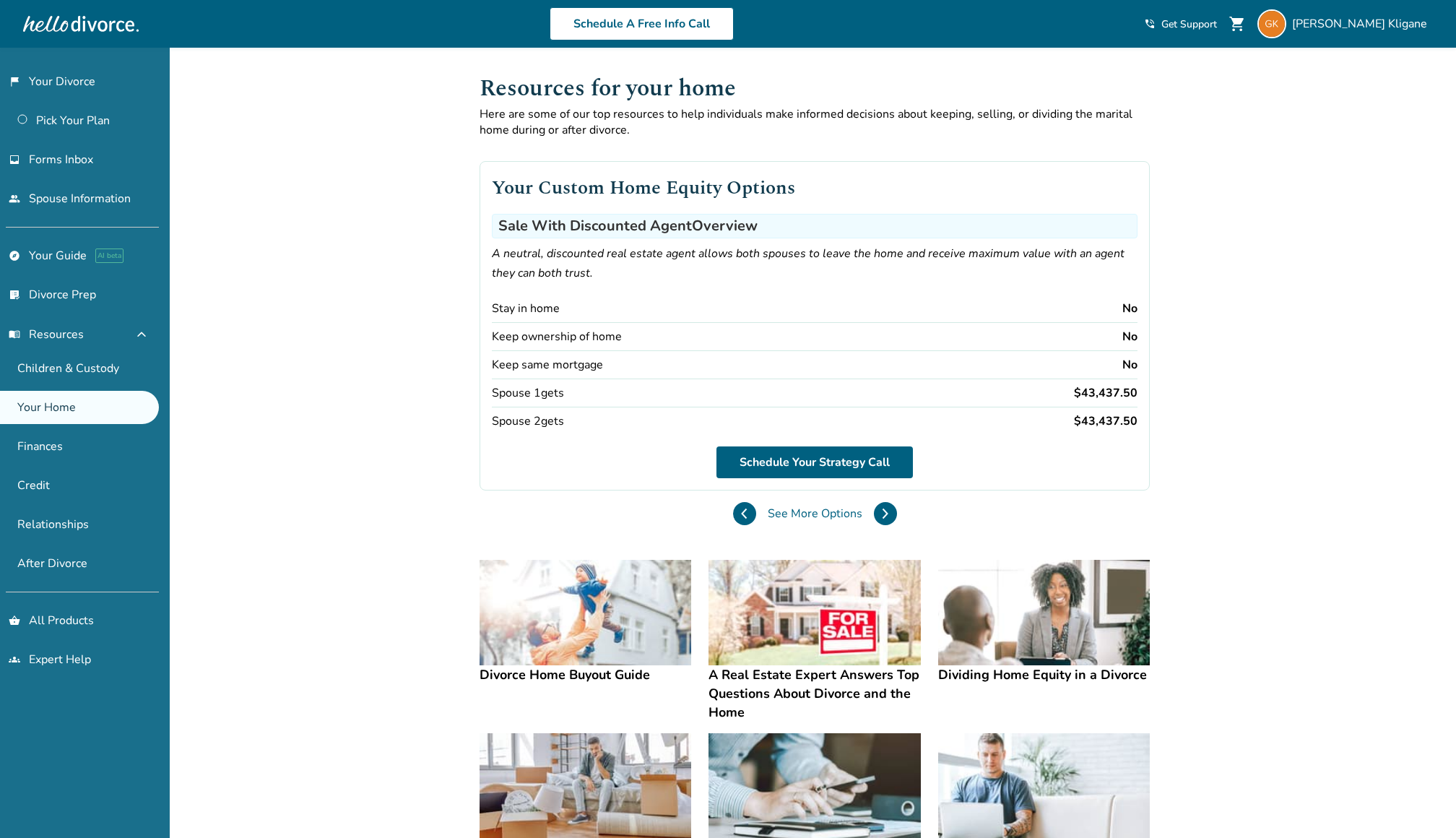
click at [807, 506] on span "See More Options" at bounding box center [815, 513] width 95 height 16
click at [808, 517] on span "See More Options" at bounding box center [815, 513] width 95 height 16
click at [748, 513] on icon at bounding box center [744, 514] width 6 height 12
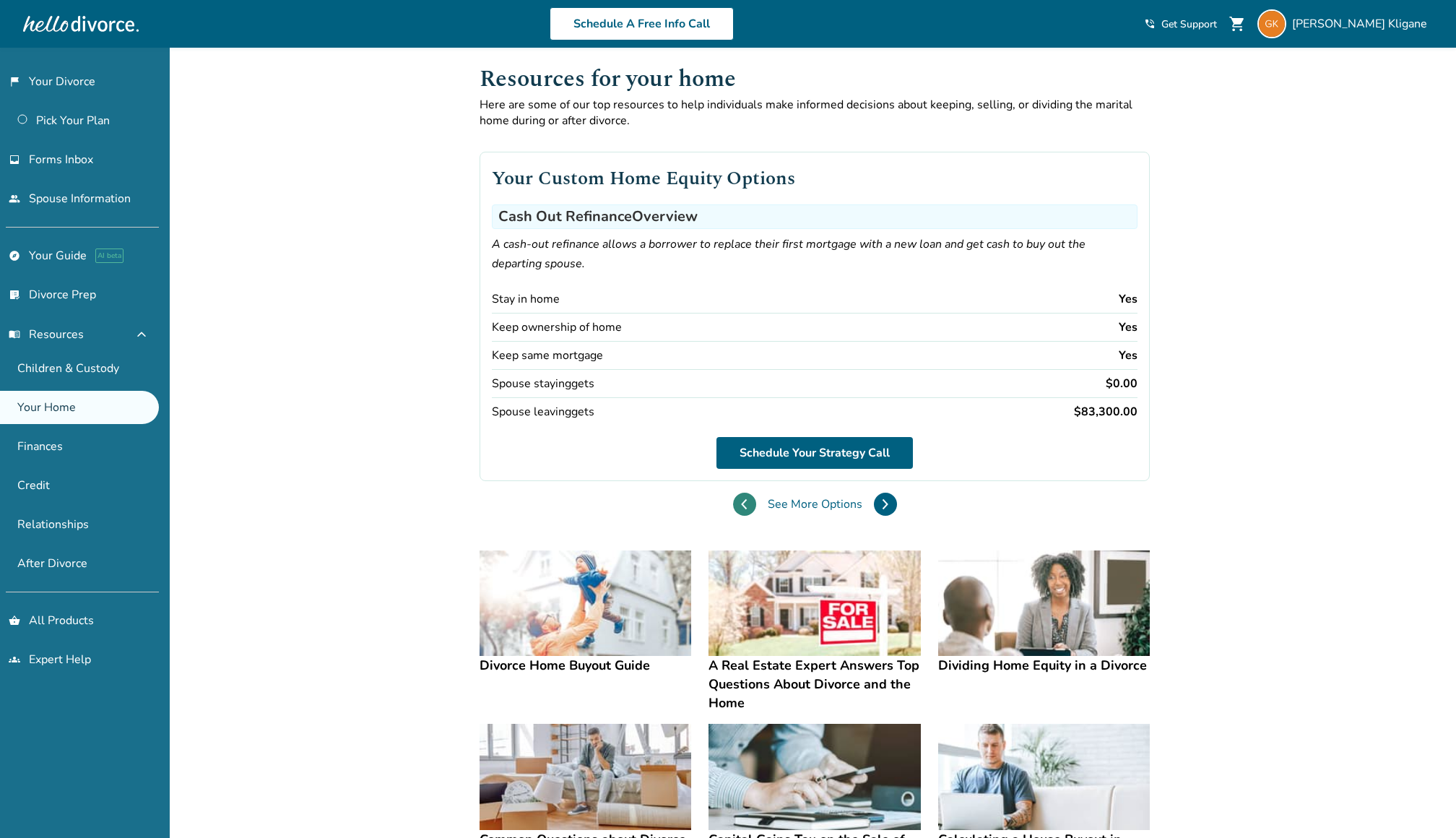
scroll to position [10, 0]
click at [746, 506] on button at bounding box center [744, 504] width 23 height 23
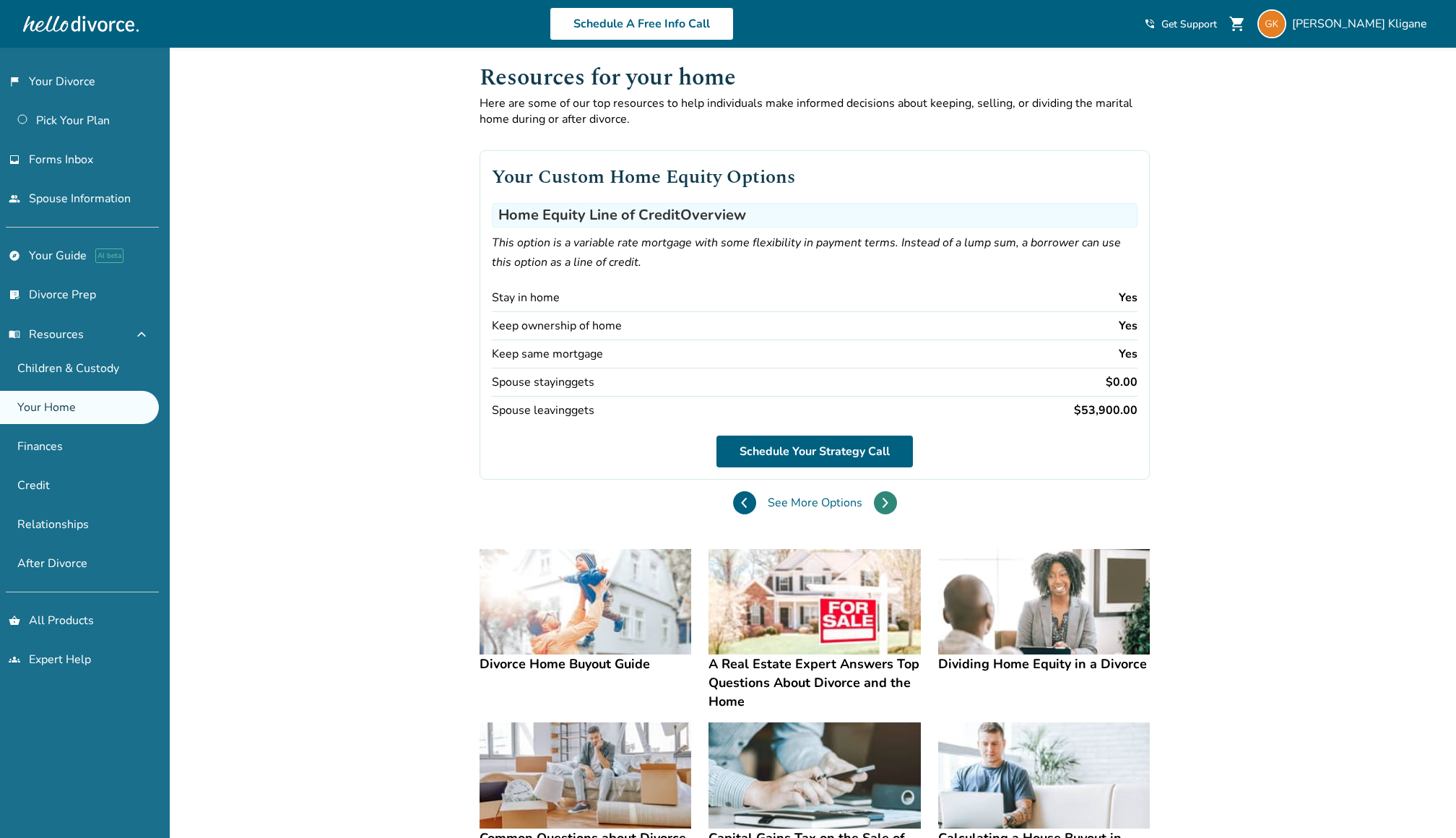
click at [887, 498] on button at bounding box center [886, 503] width 23 height 23
click at [745, 496] on icon at bounding box center [744, 502] width 6 height 12
click at [745, 497] on icon at bounding box center [744, 502] width 5 height 9
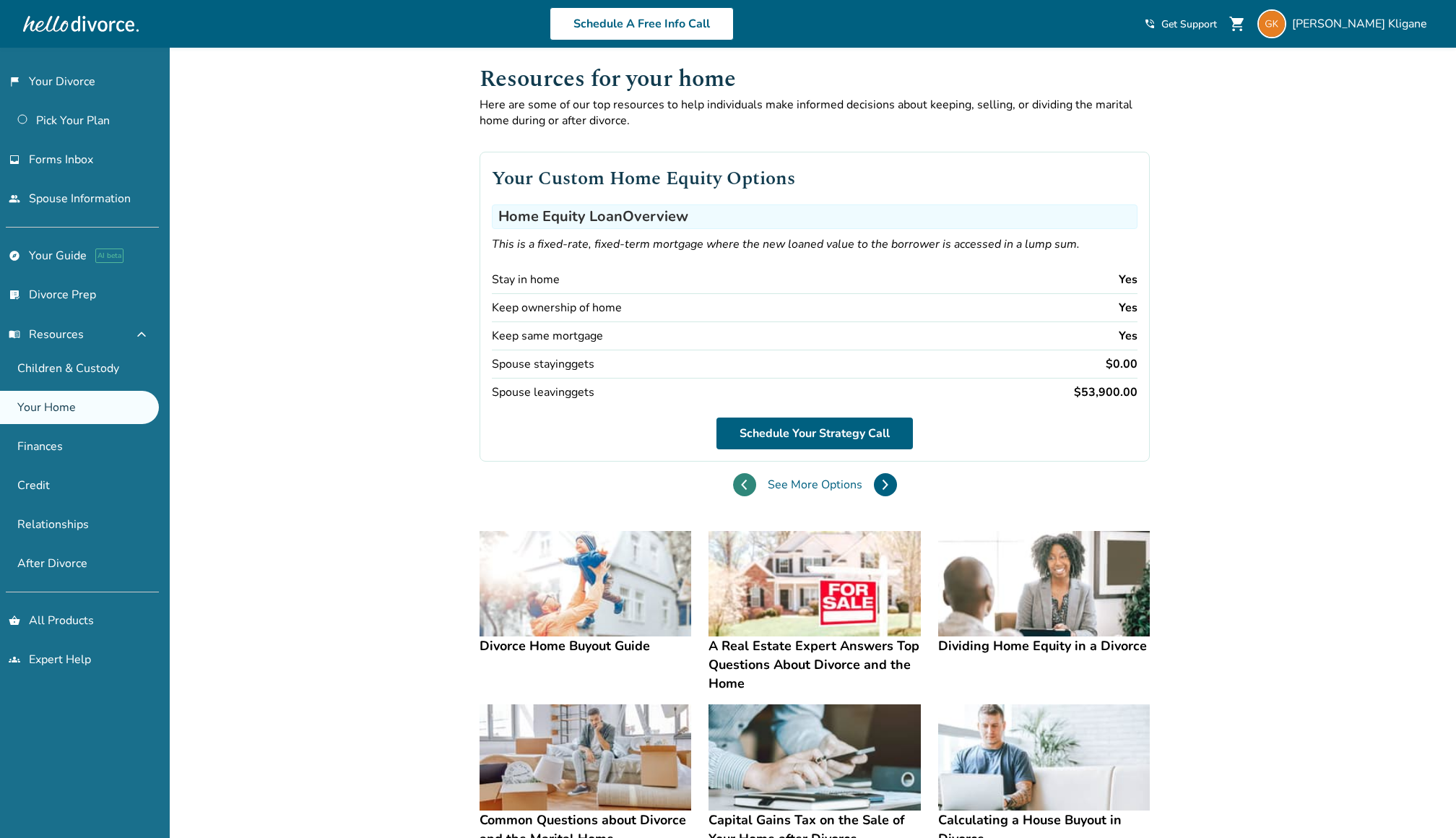
scroll to position [10, 0]
click at [747, 483] on icon at bounding box center [744, 484] width 6 height 12
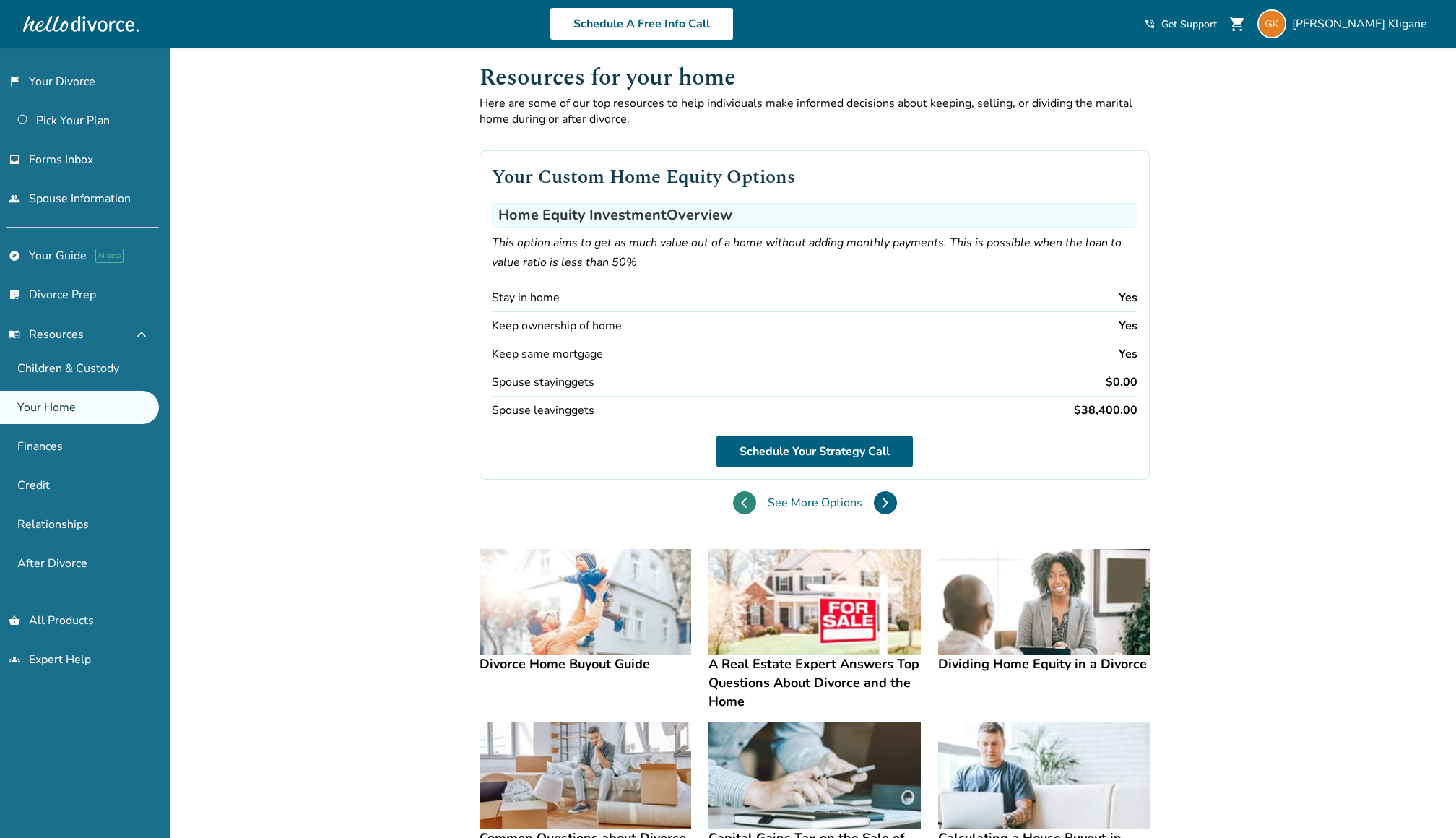
click at [749, 493] on button at bounding box center [744, 503] width 23 height 23
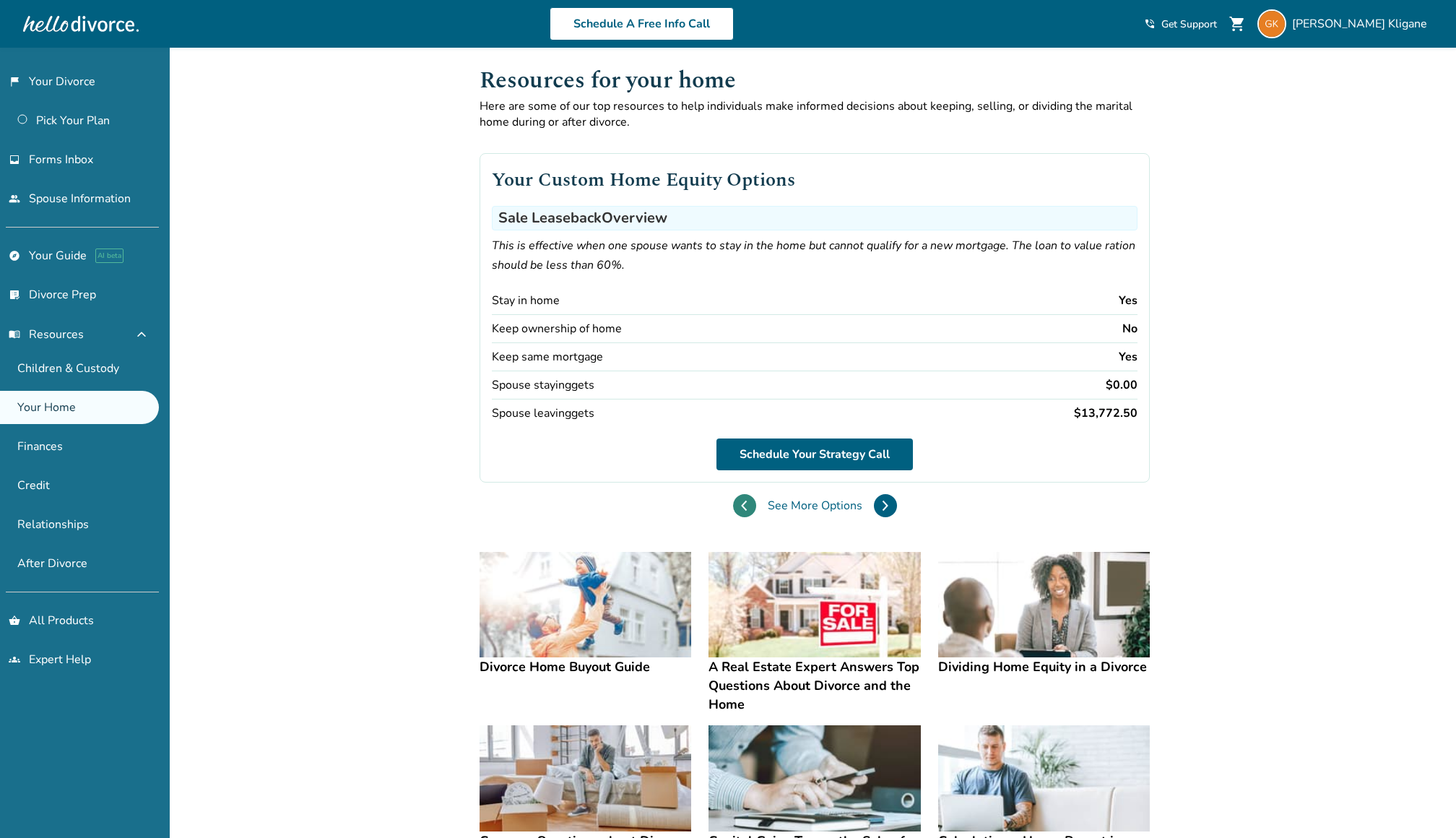
click at [749, 494] on button at bounding box center [744, 505] width 23 height 23
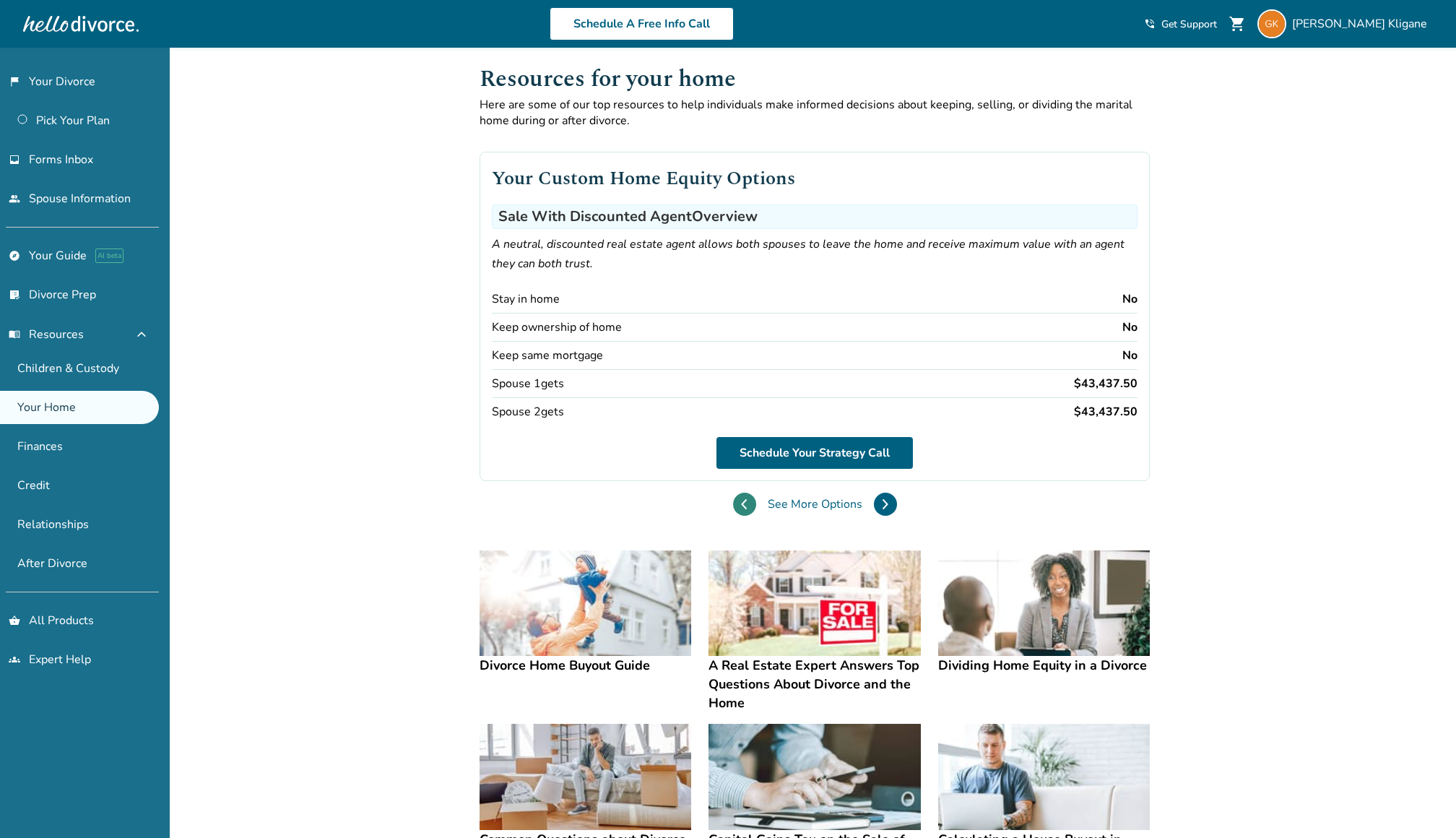
scroll to position [6, 0]
click at [749, 494] on button at bounding box center [744, 505] width 23 height 23
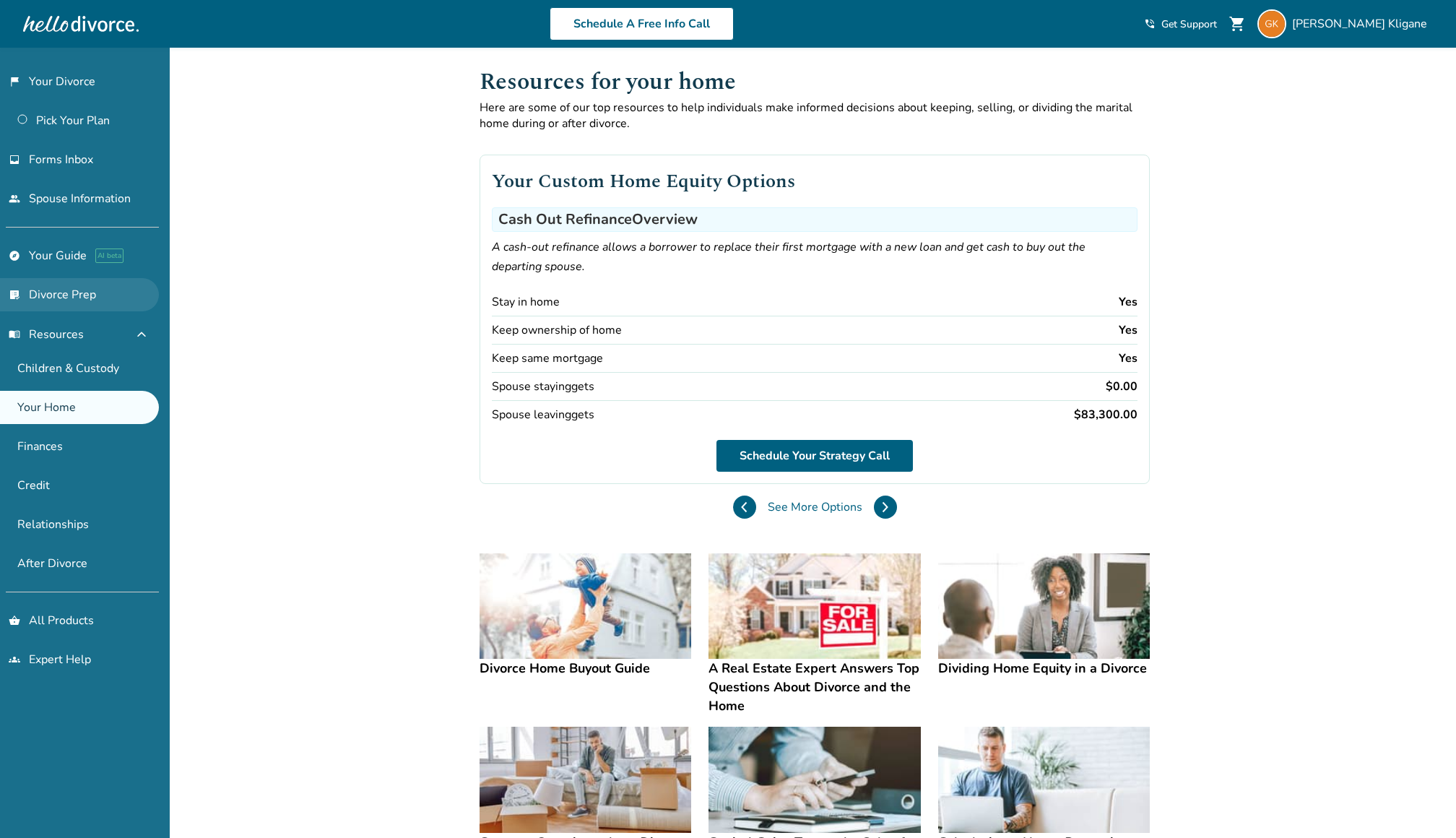
click at [117, 299] on link "list_alt_check Divorce Prep" at bounding box center [79, 295] width 159 height 33
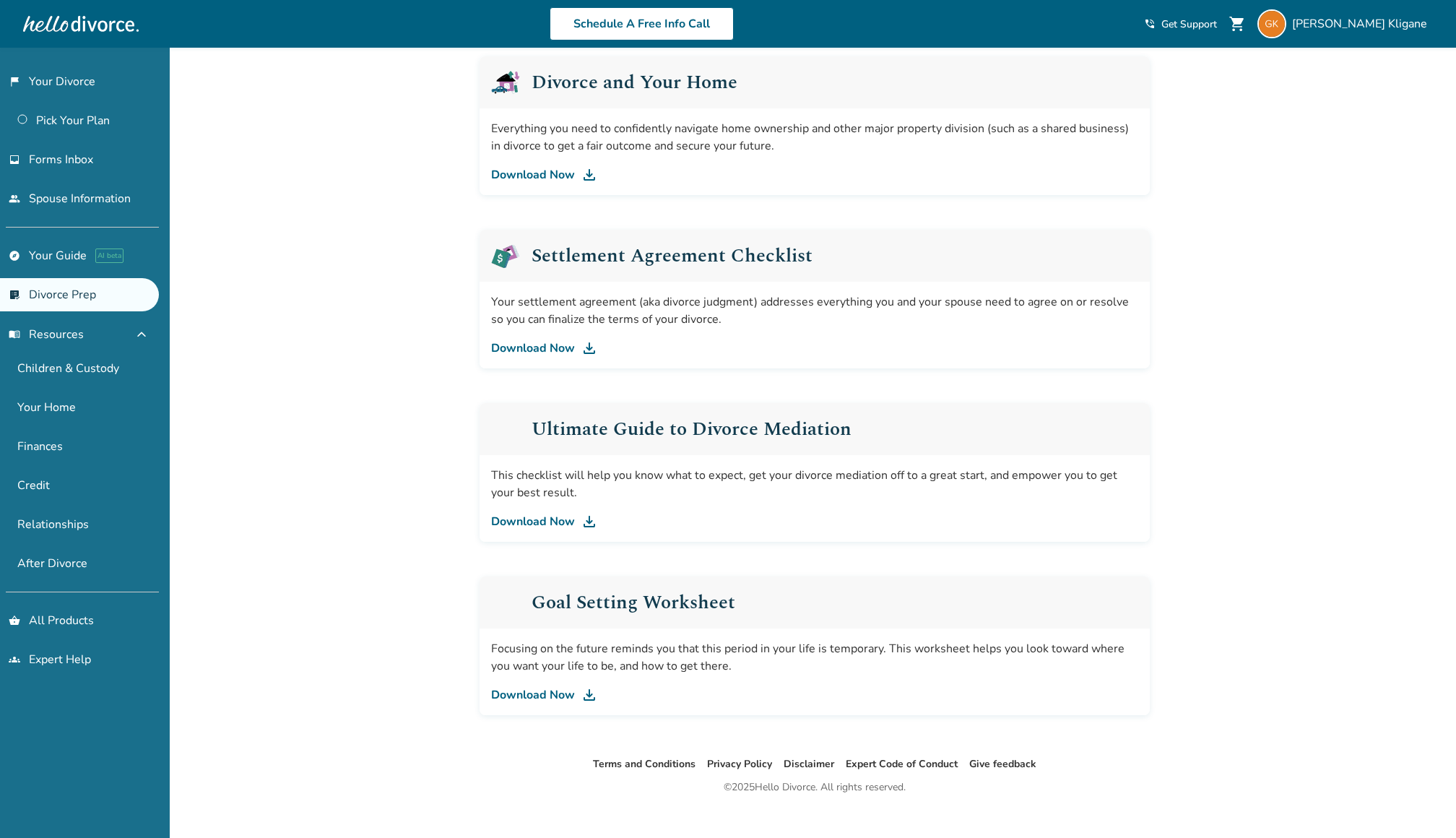
scroll to position [574, 0]
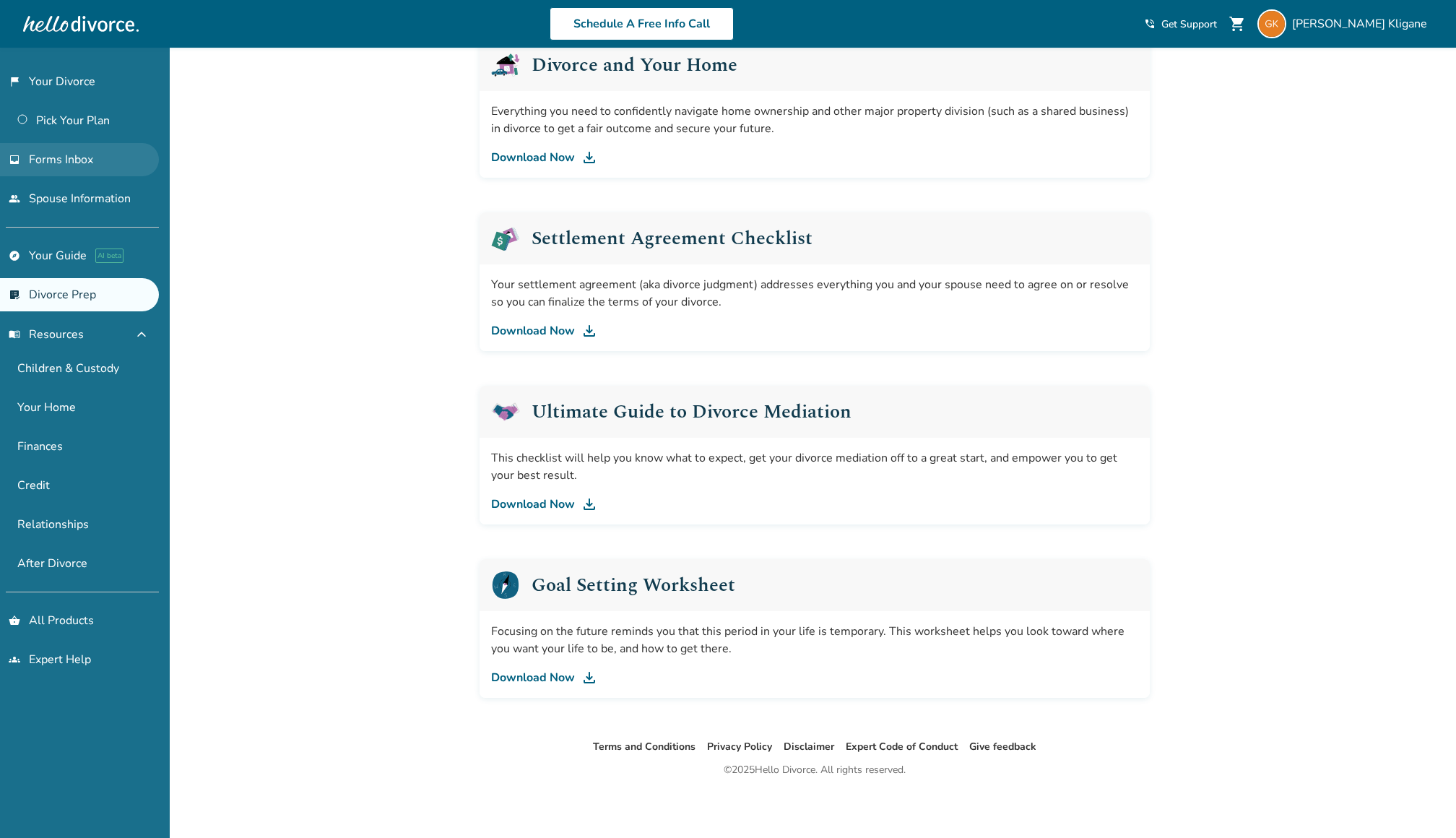
click at [120, 158] on link "inbox Forms Inbox" at bounding box center [79, 160] width 159 height 33
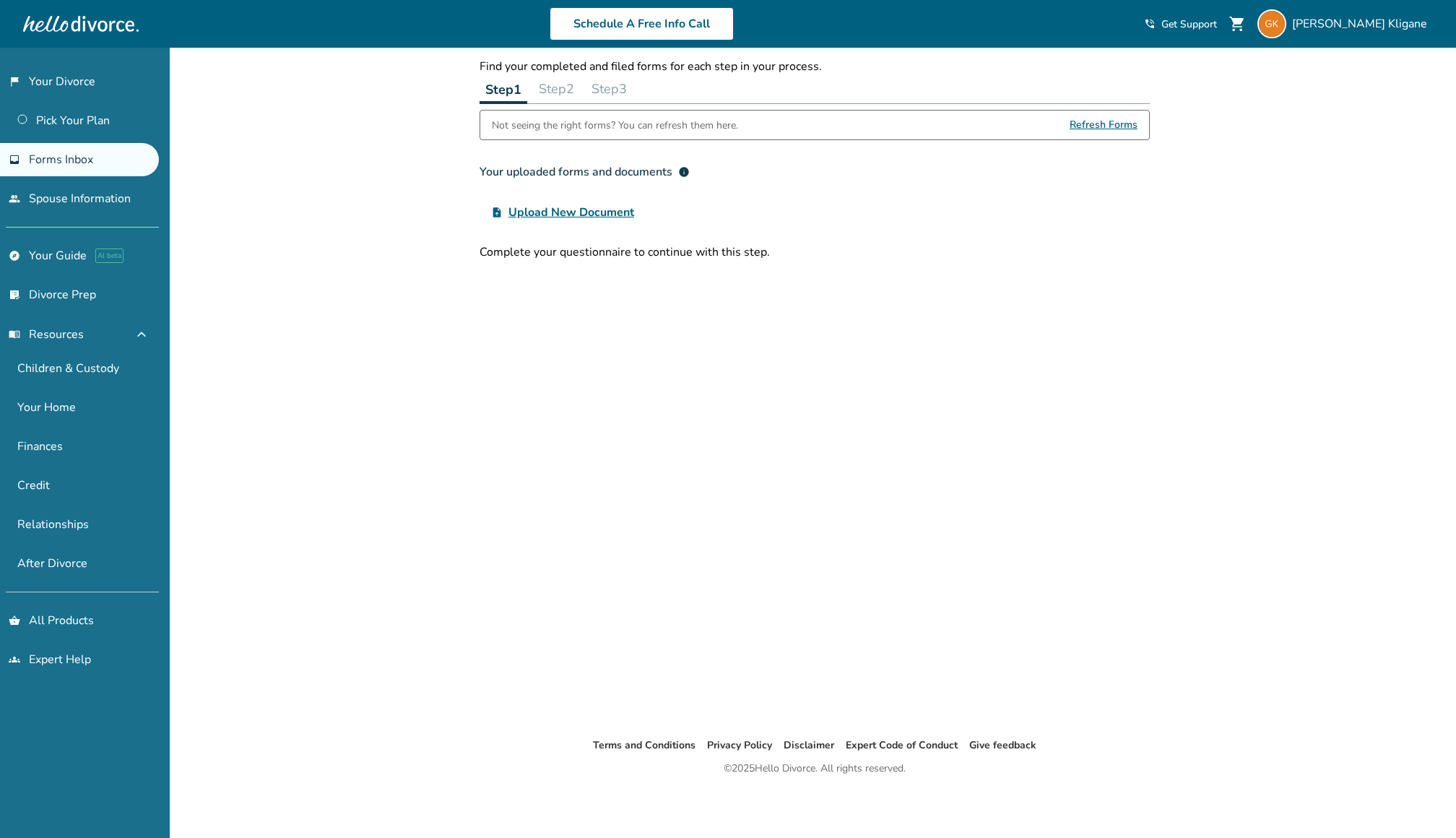
scroll to position [48, 0]
click at [70, 126] on link "Pick Your Plan" at bounding box center [79, 120] width 159 height 33
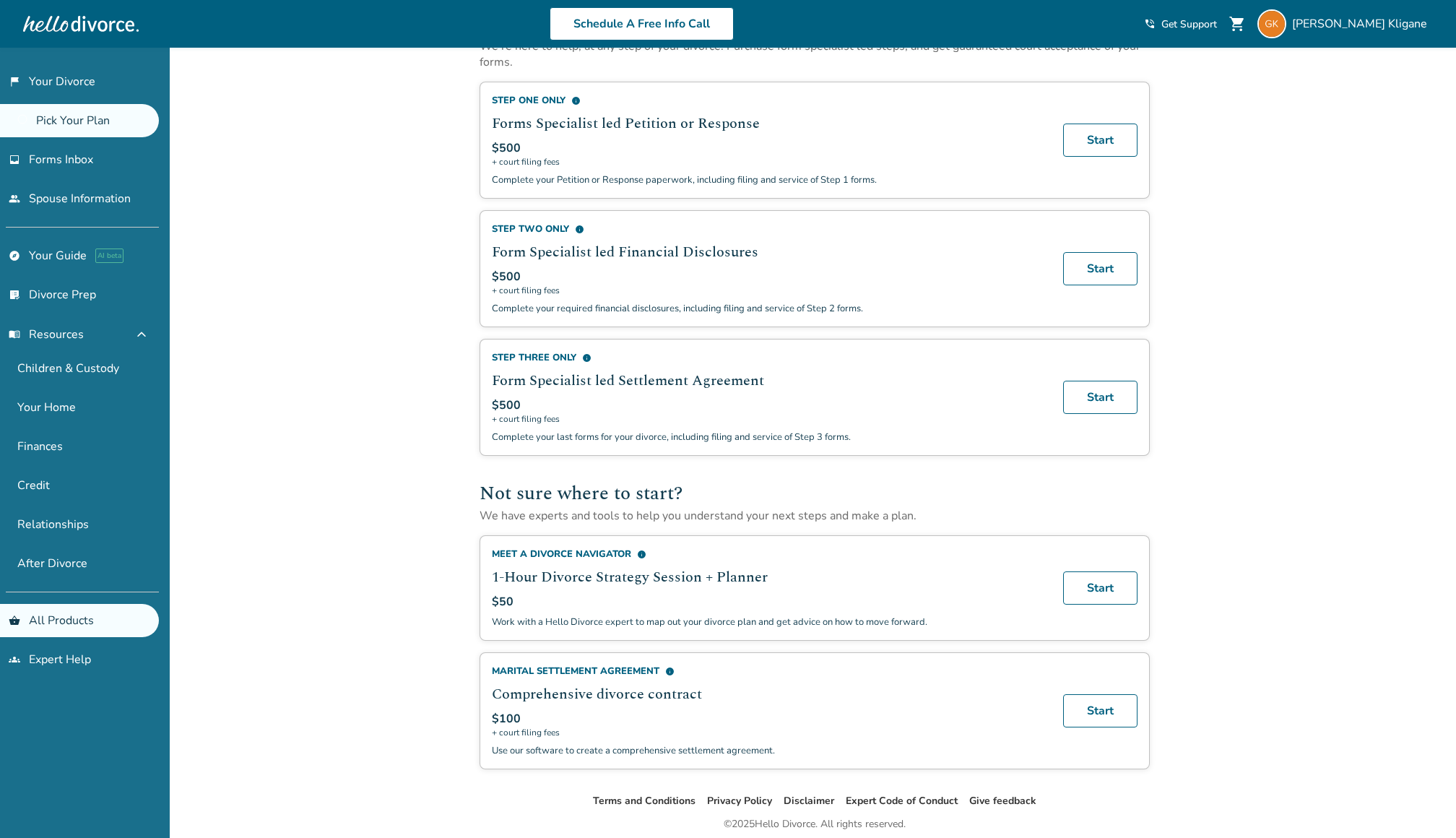
scroll to position [471, 0]
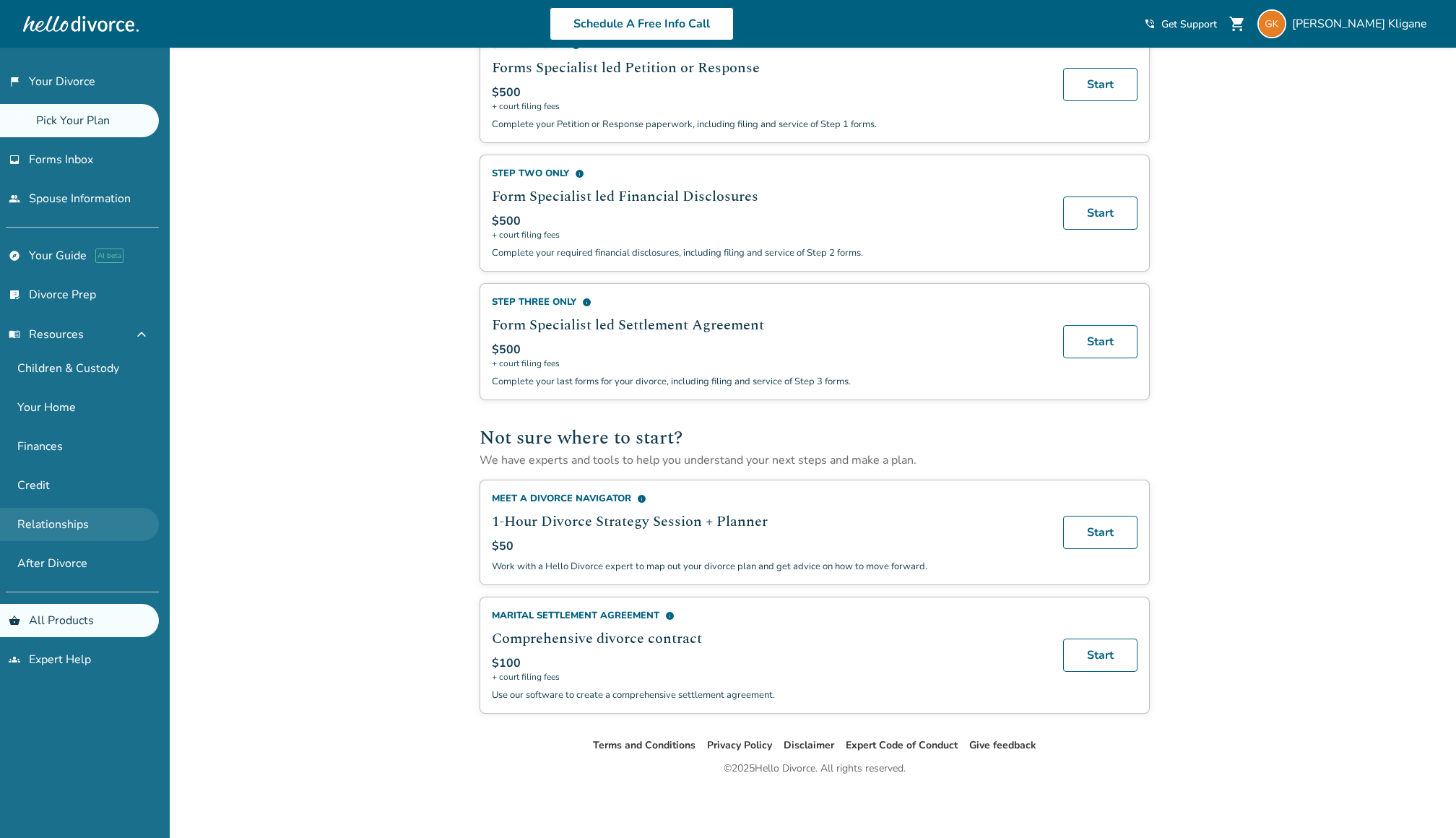
click at [80, 509] on link "Relationships" at bounding box center [79, 525] width 159 height 33
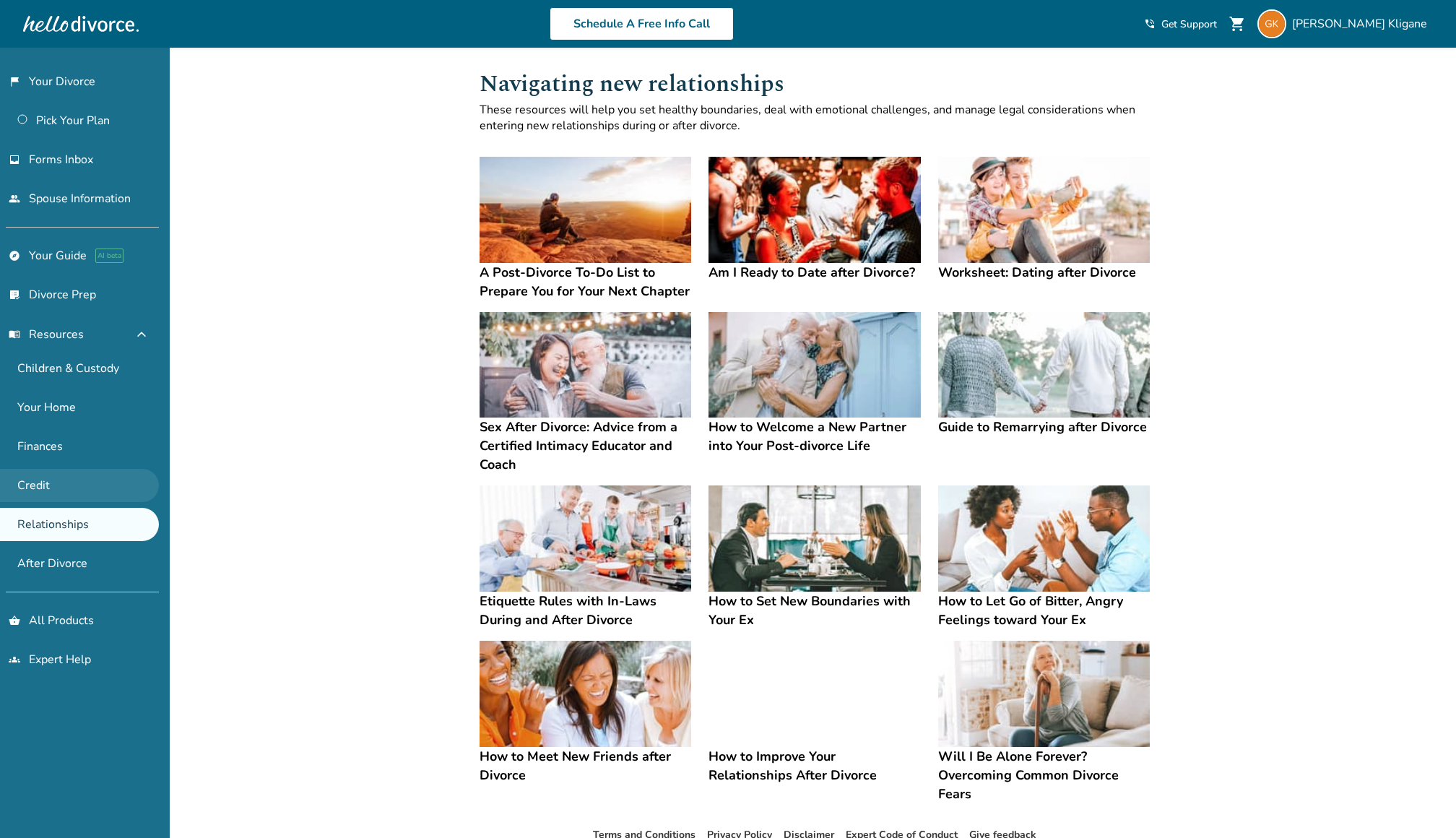
scroll to position [6, 0]
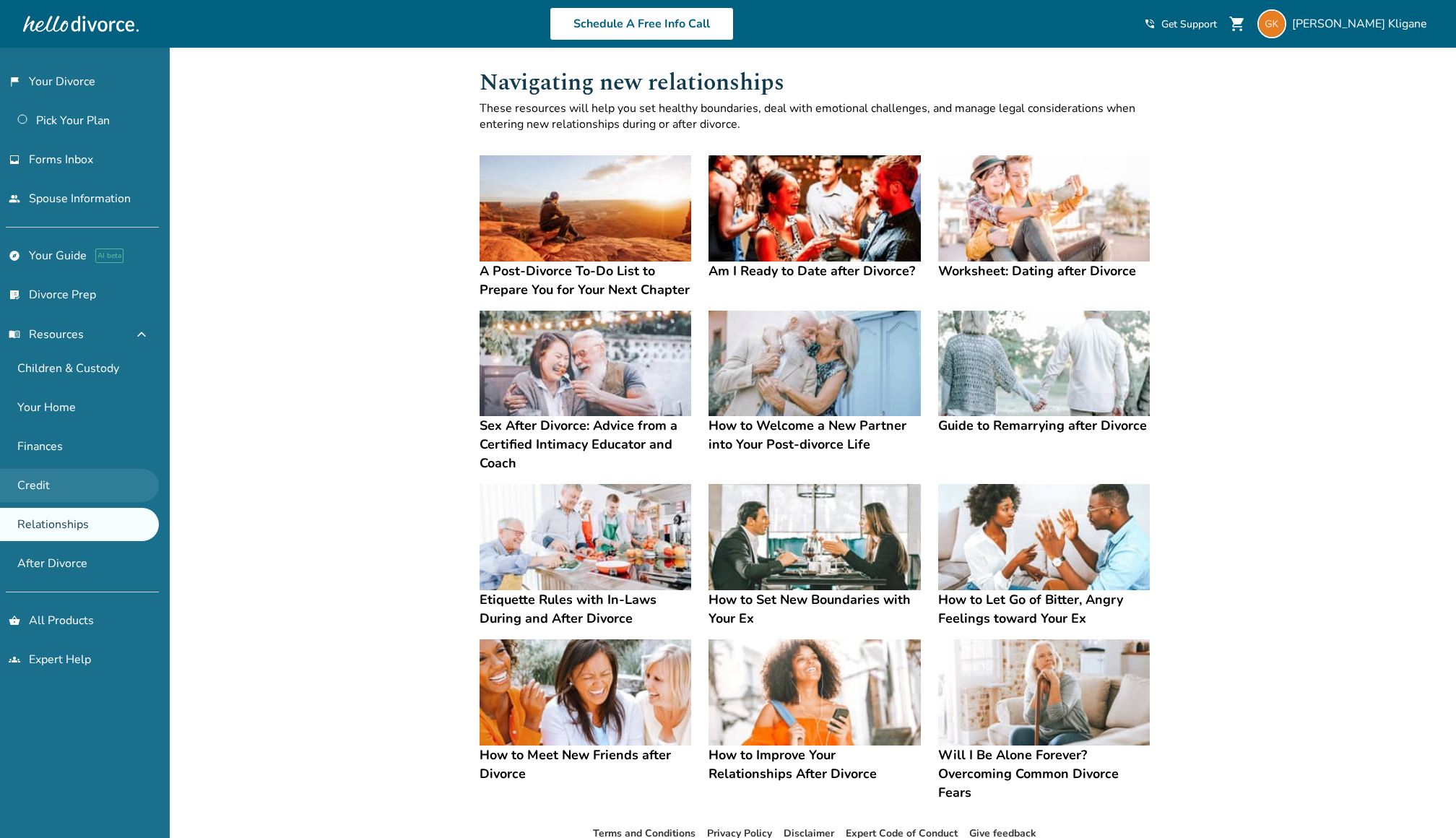
click at [81, 477] on link "Credit" at bounding box center [79, 485] width 159 height 33
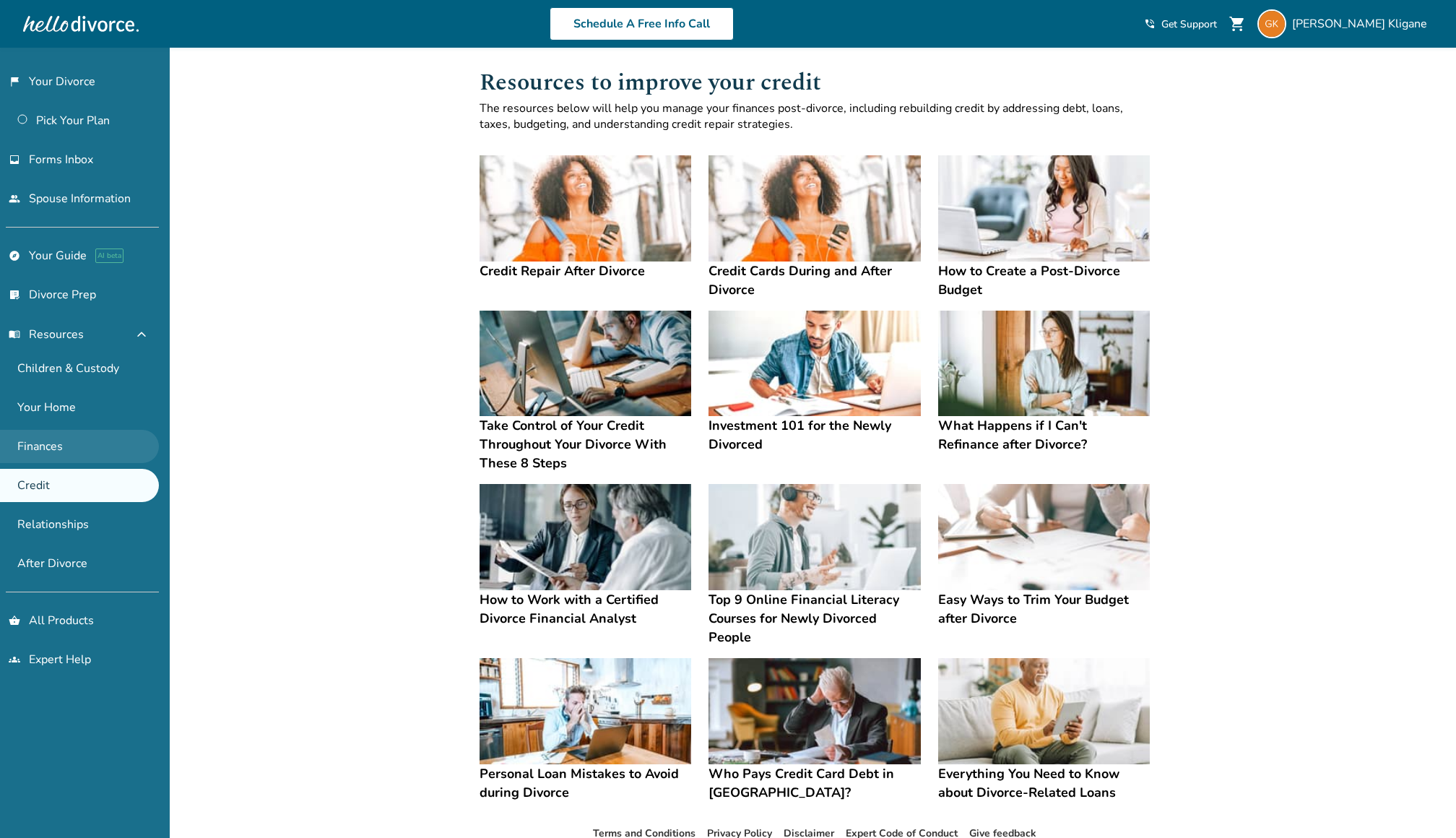
click at [88, 448] on link "Finances" at bounding box center [79, 447] width 159 height 33
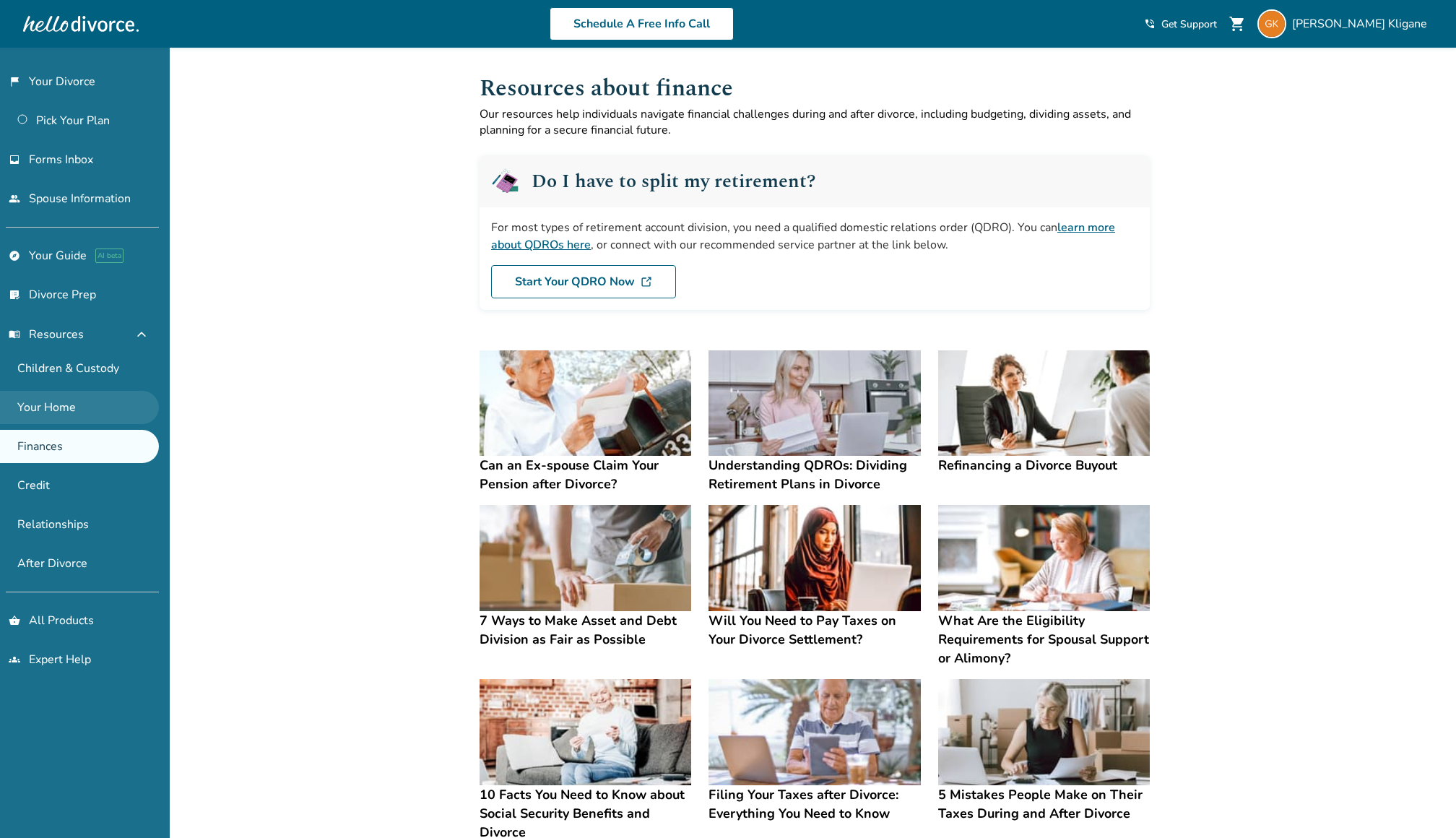
click at [68, 402] on link "Your Home" at bounding box center [79, 407] width 159 height 33
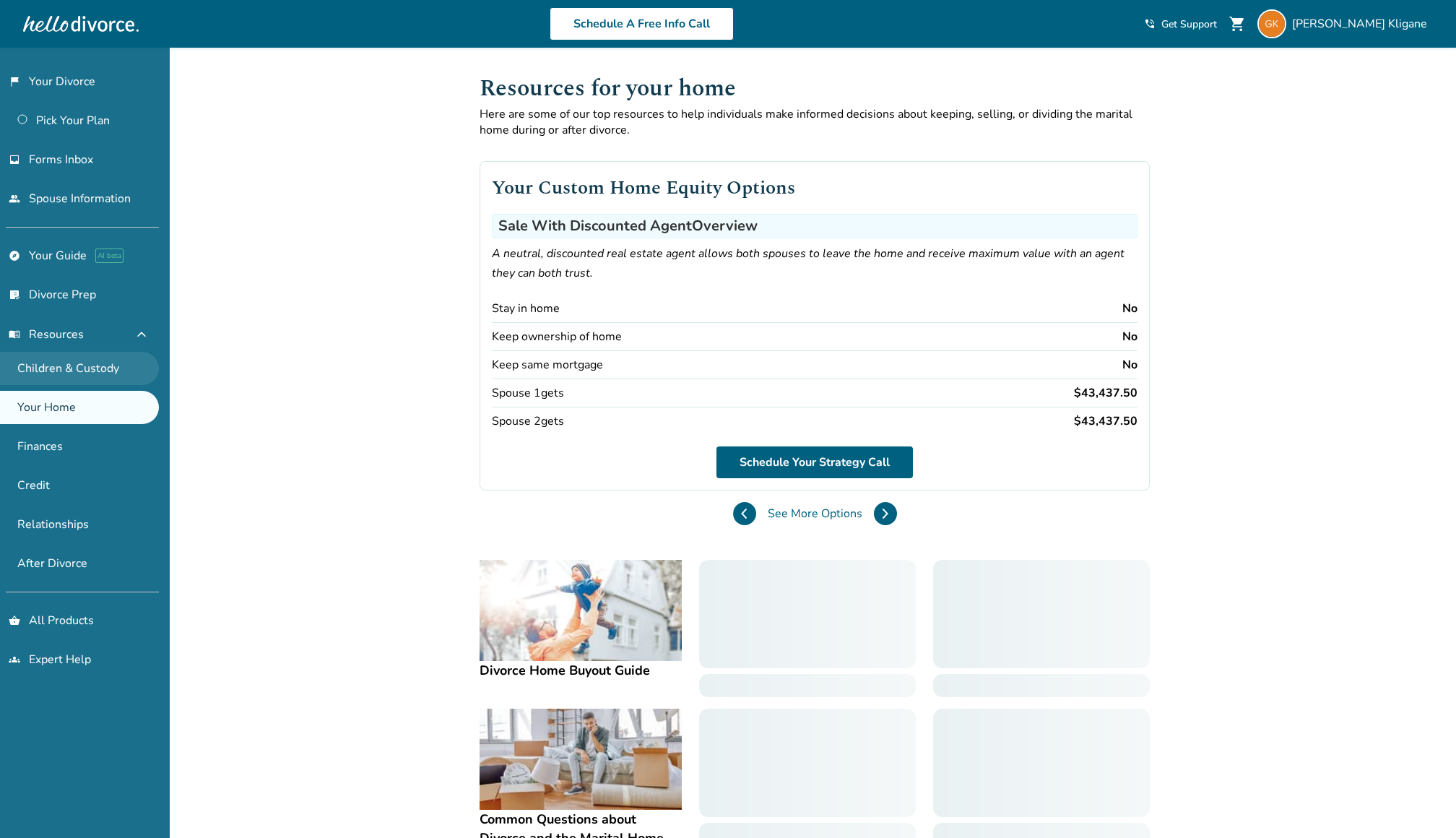
click at [83, 368] on link "Children & Custody" at bounding box center [79, 368] width 159 height 33
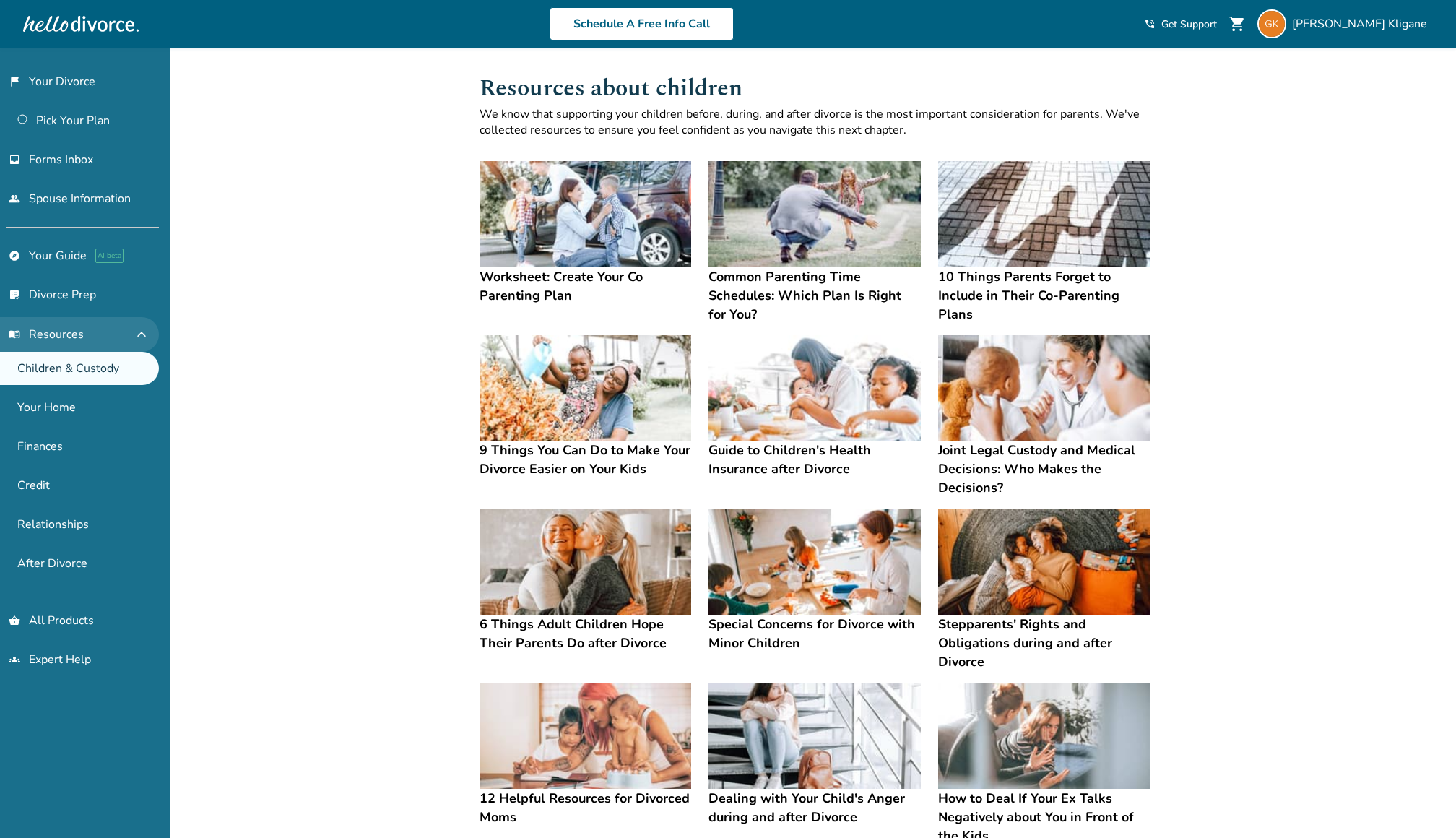
click at [86, 321] on button "menu_book Resources expand_less" at bounding box center [79, 334] width 159 height 35
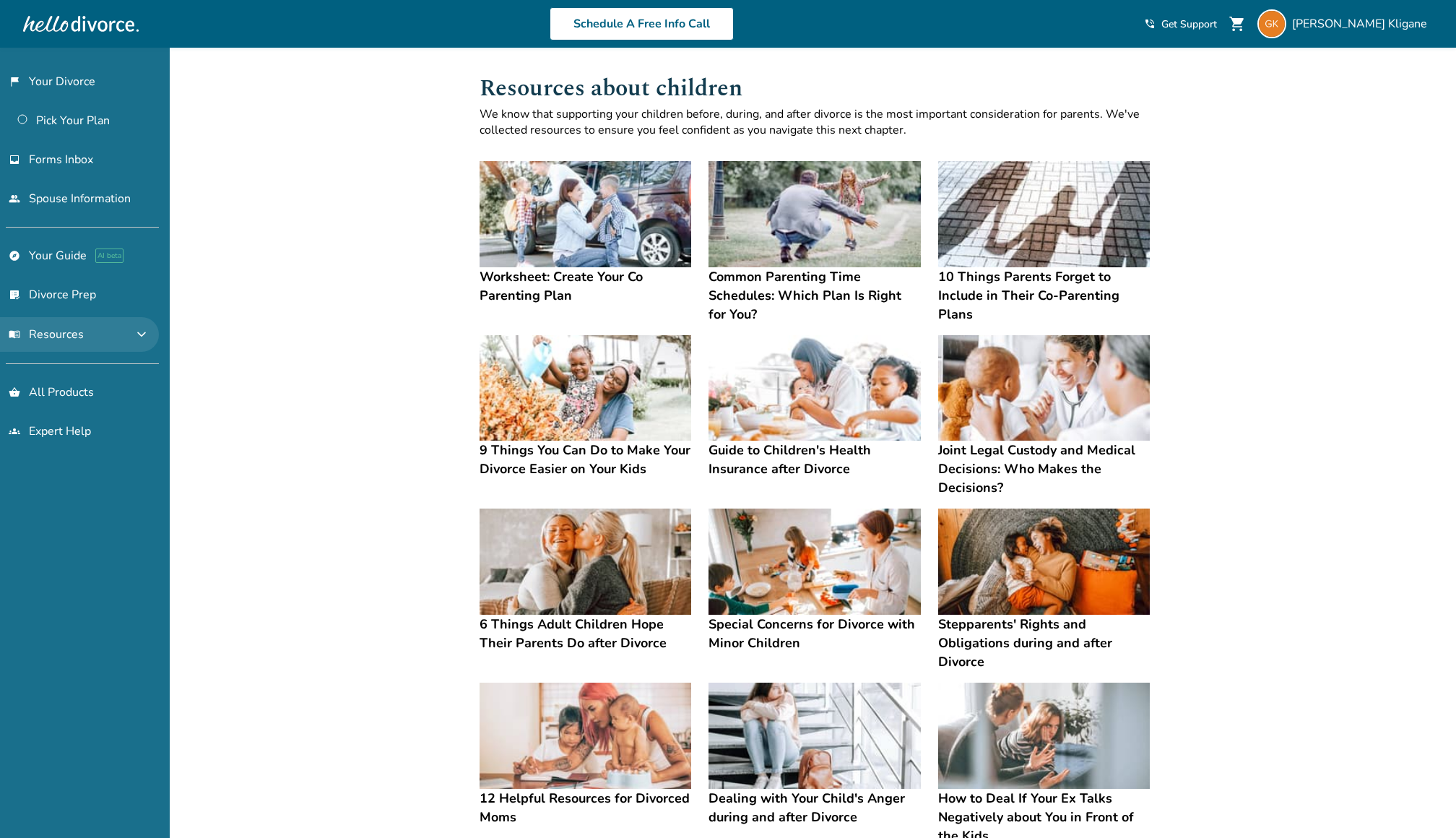
scroll to position [2, 0]
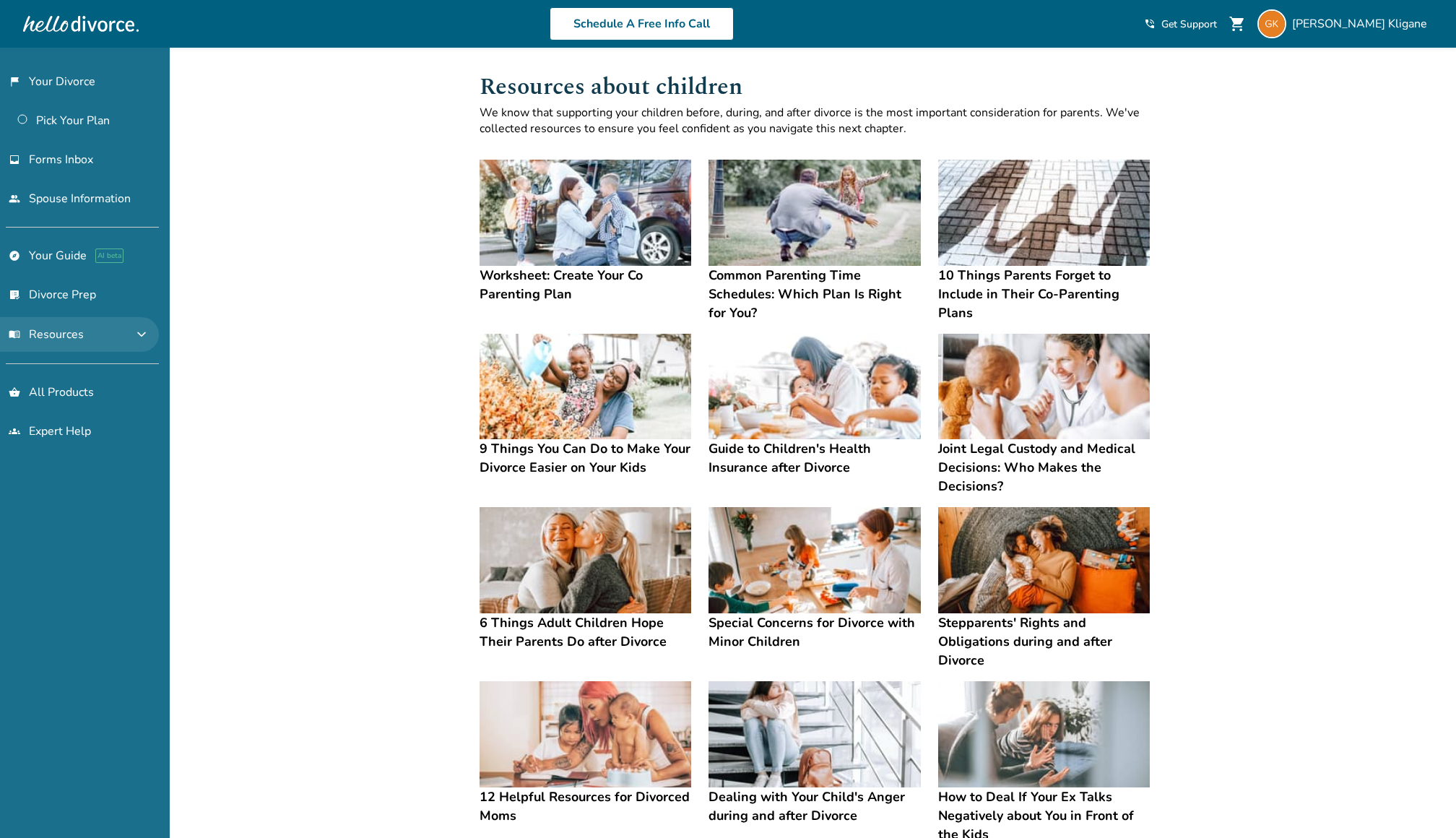
click at [86, 322] on button "menu_book Resources expand_more" at bounding box center [79, 334] width 159 height 35
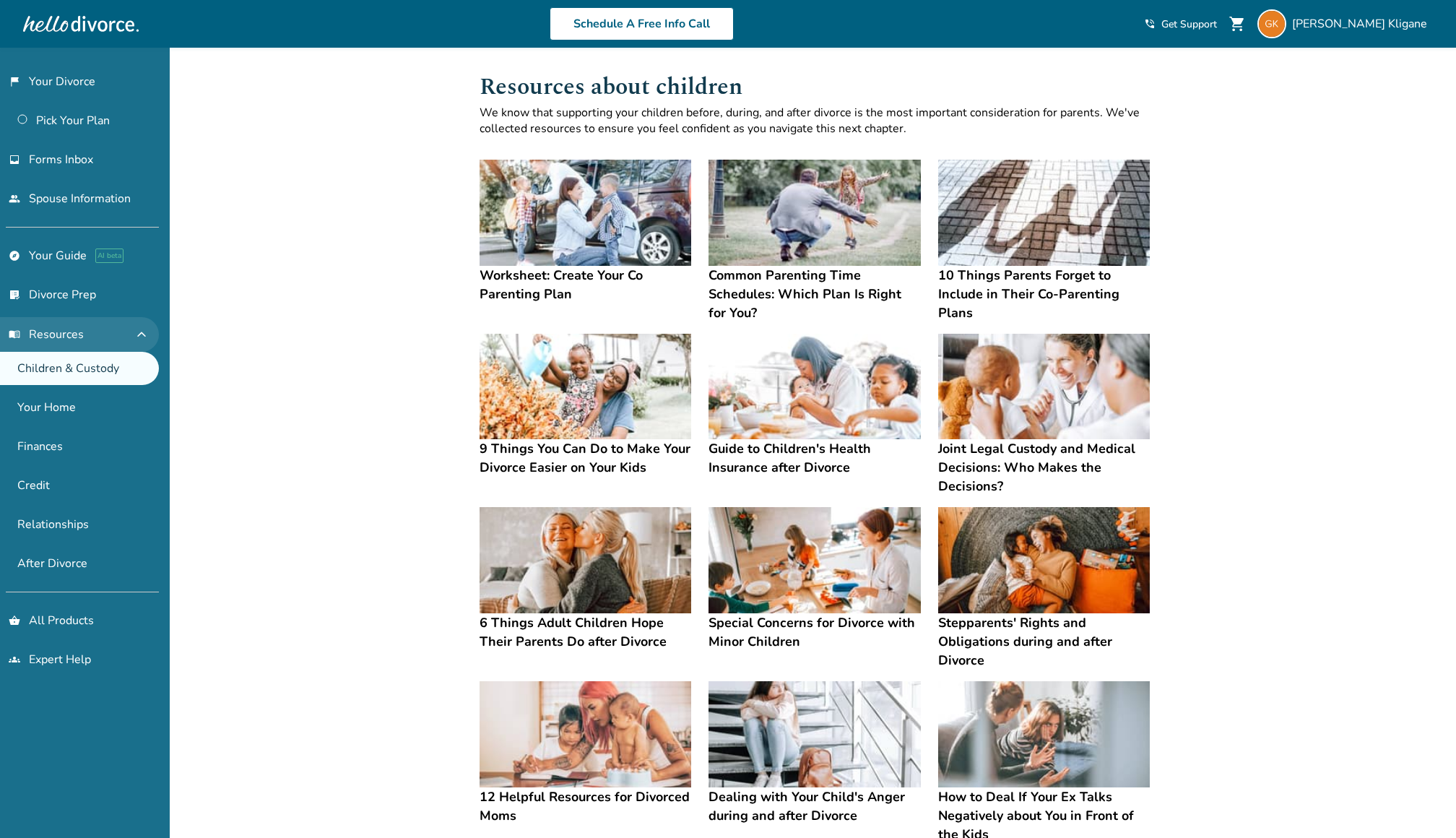
click at [87, 323] on button "menu_book Resources expand_less" at bounding box center [79, 334] width 159 height 35
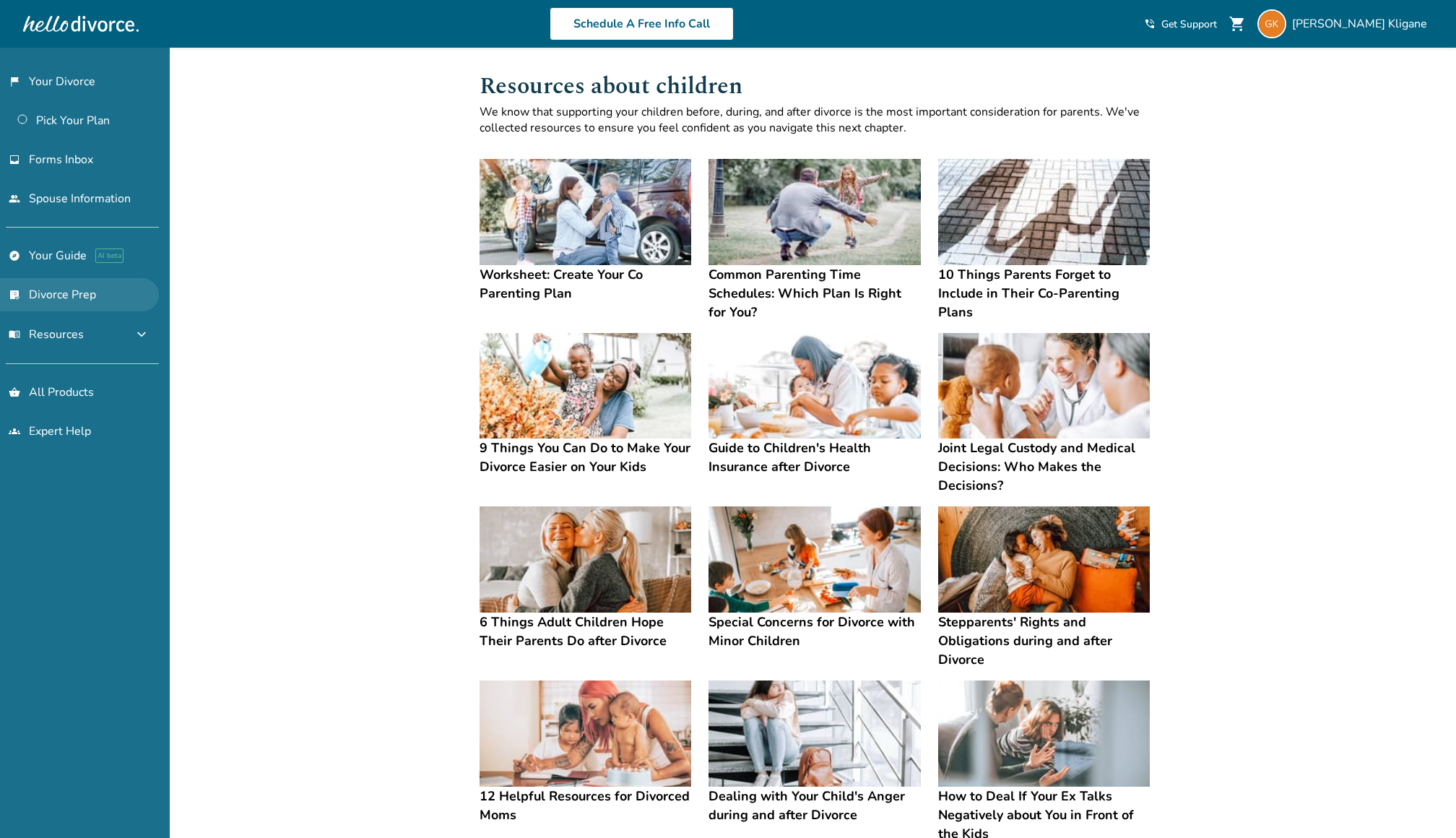
click at [83, 299] on link "list_alt_check Divorce Prep" at bounding box center [79, 295] width 159 height 33
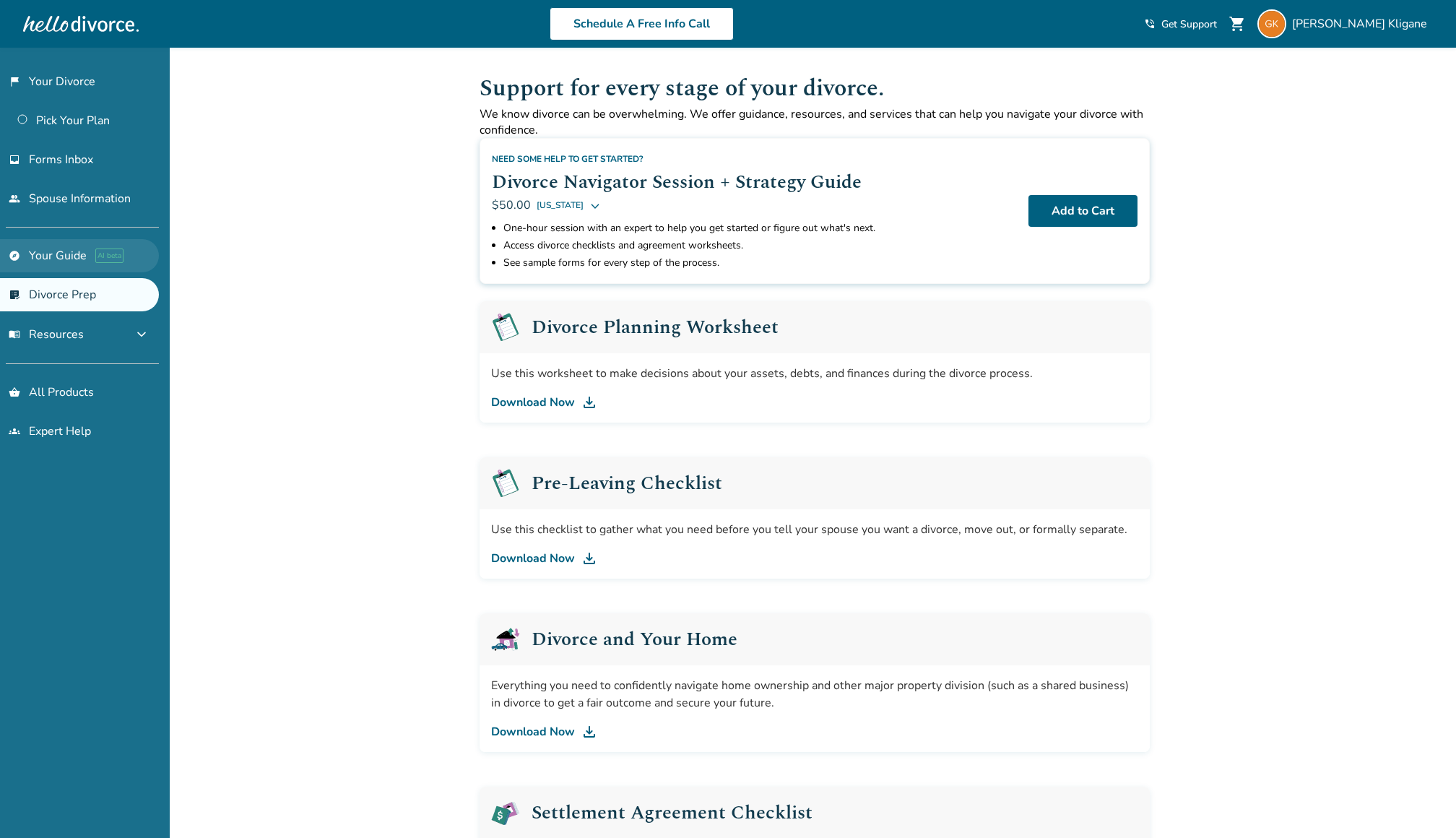
click at [67, 267] on link "explore Your Guide AI beta" at bounding box center [79, 255] width 159 height 33
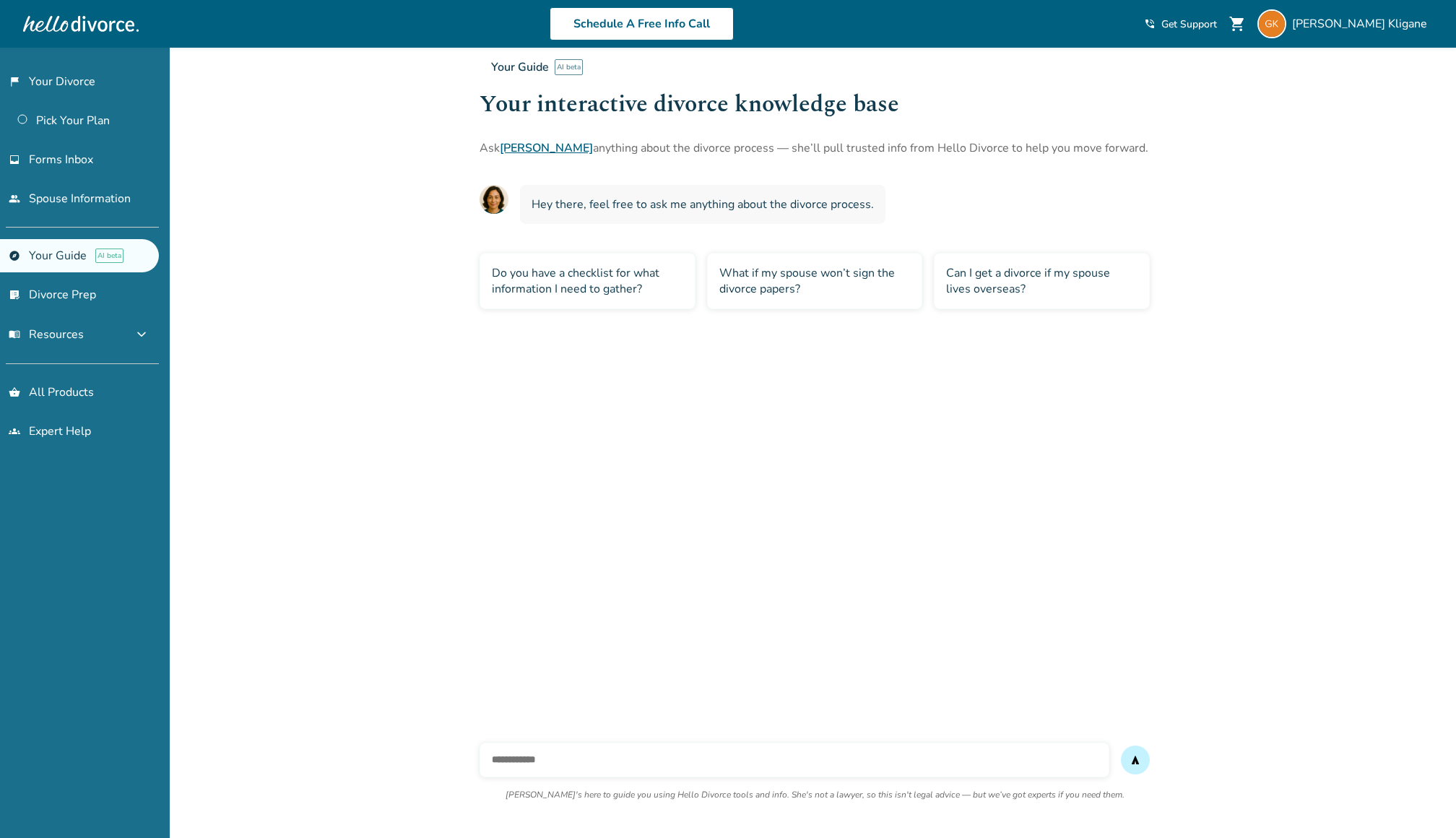
scroll to position [6, 0]
click at [996, 766] on input "text" at bounding box center [795, 760] width 630 height 35
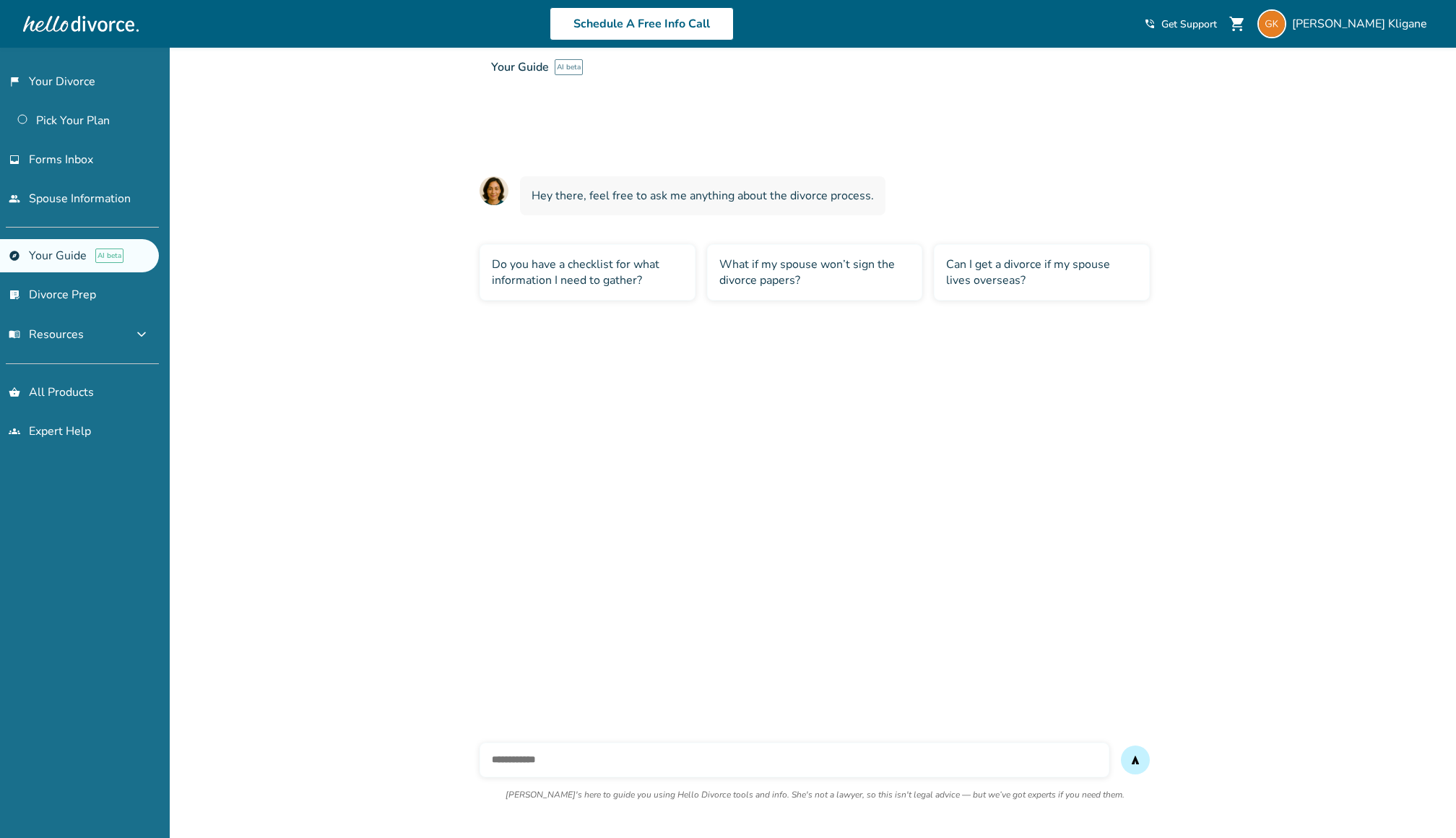
click at [996, 766] on input "text" at bounding box center [795, 760] width 630 height 35
click at [995, 765] on input "text" at bounding box center [795, 760] width 630 height 35
click at [991, 764] on input "text" at bounding box center [795, 760] width 630 height 35
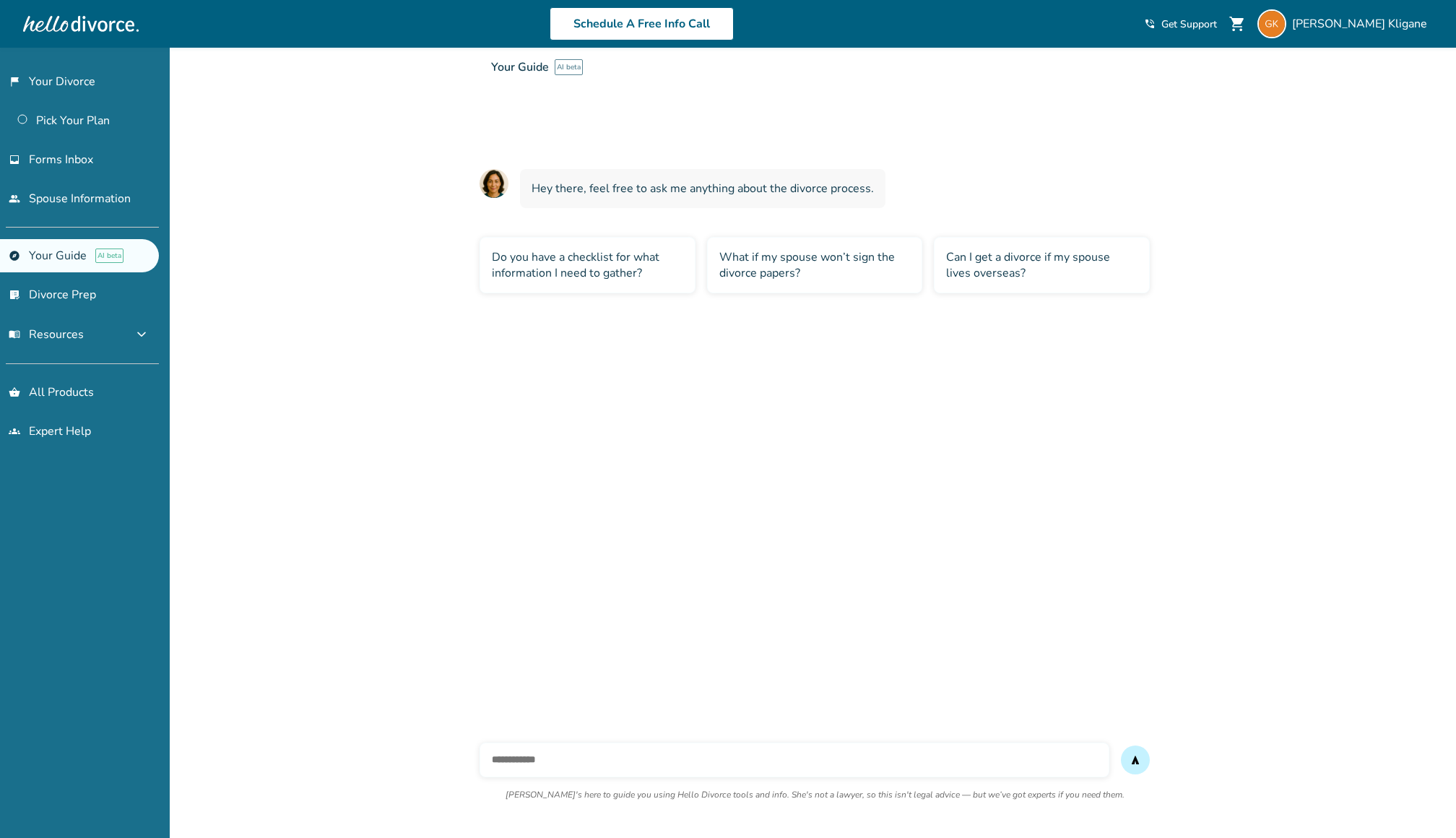
scroll to position [18, 0]
type input "**********"
click at [1121, 746] on button "send" at bounding box center [1134, 760] width 28 height 28
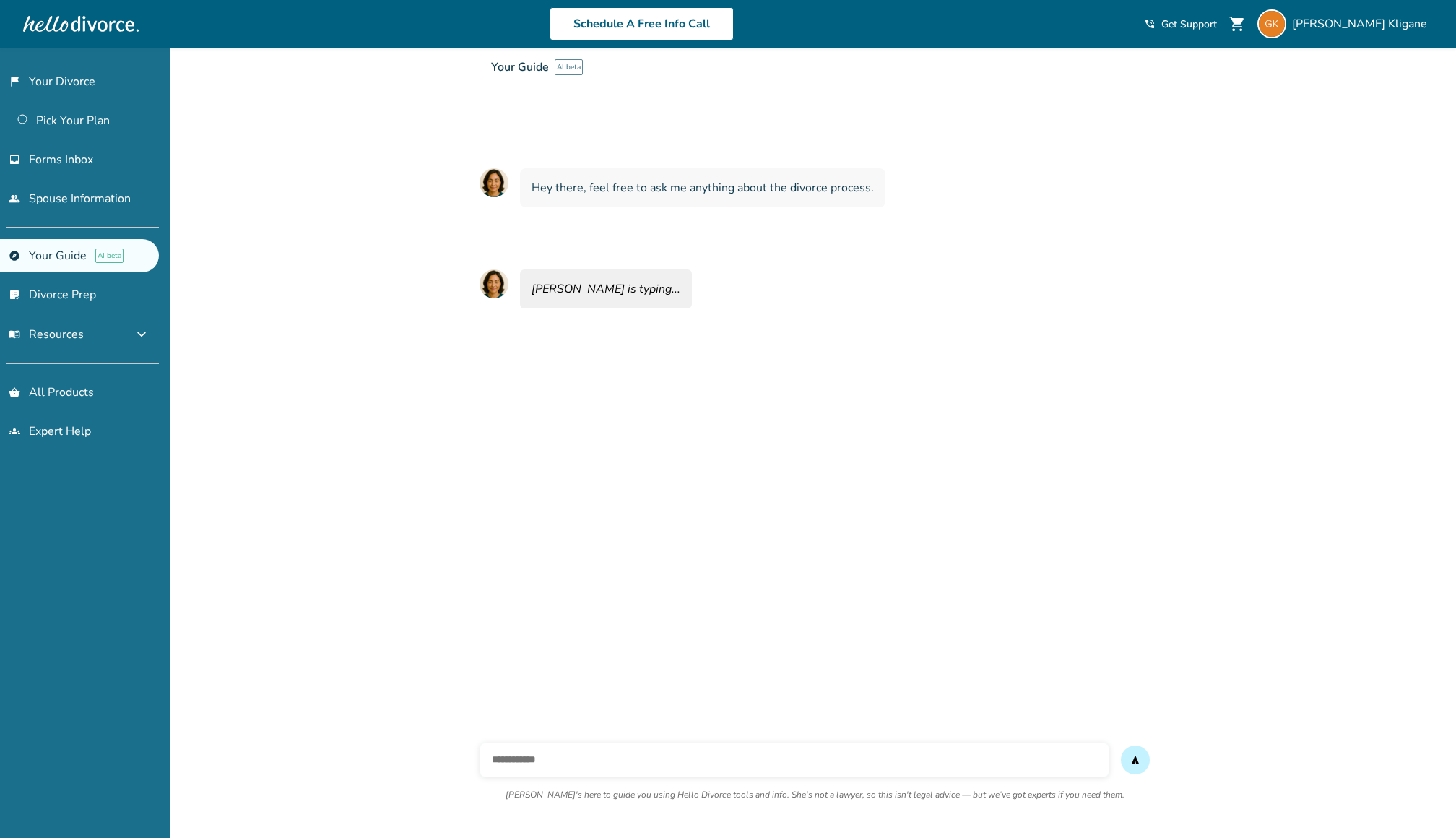
scroll to position [48, 0]
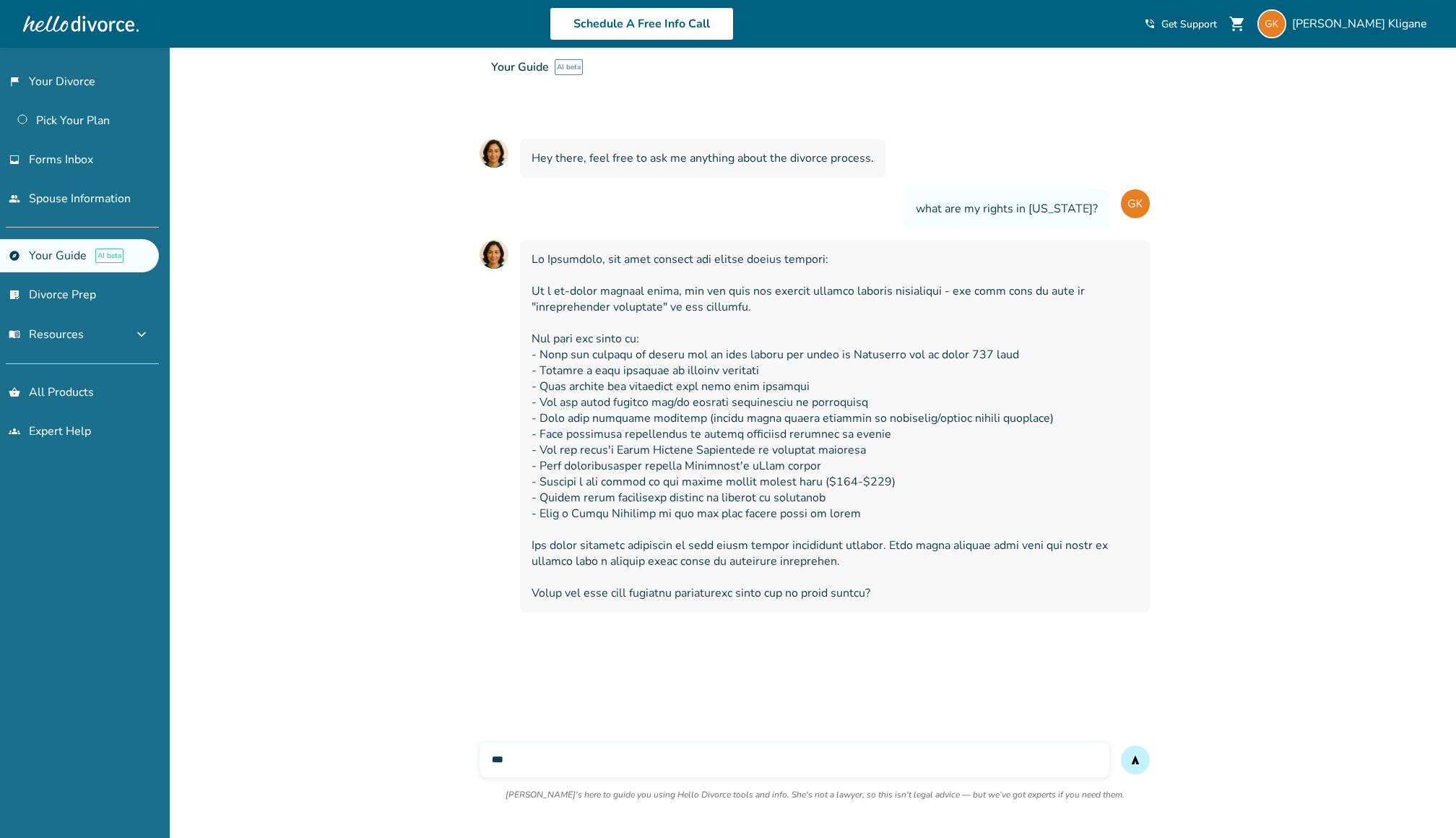
type input "***"
click at [1121, 746] on button "send" at bounding box center [1134, 760] width 28 height 28
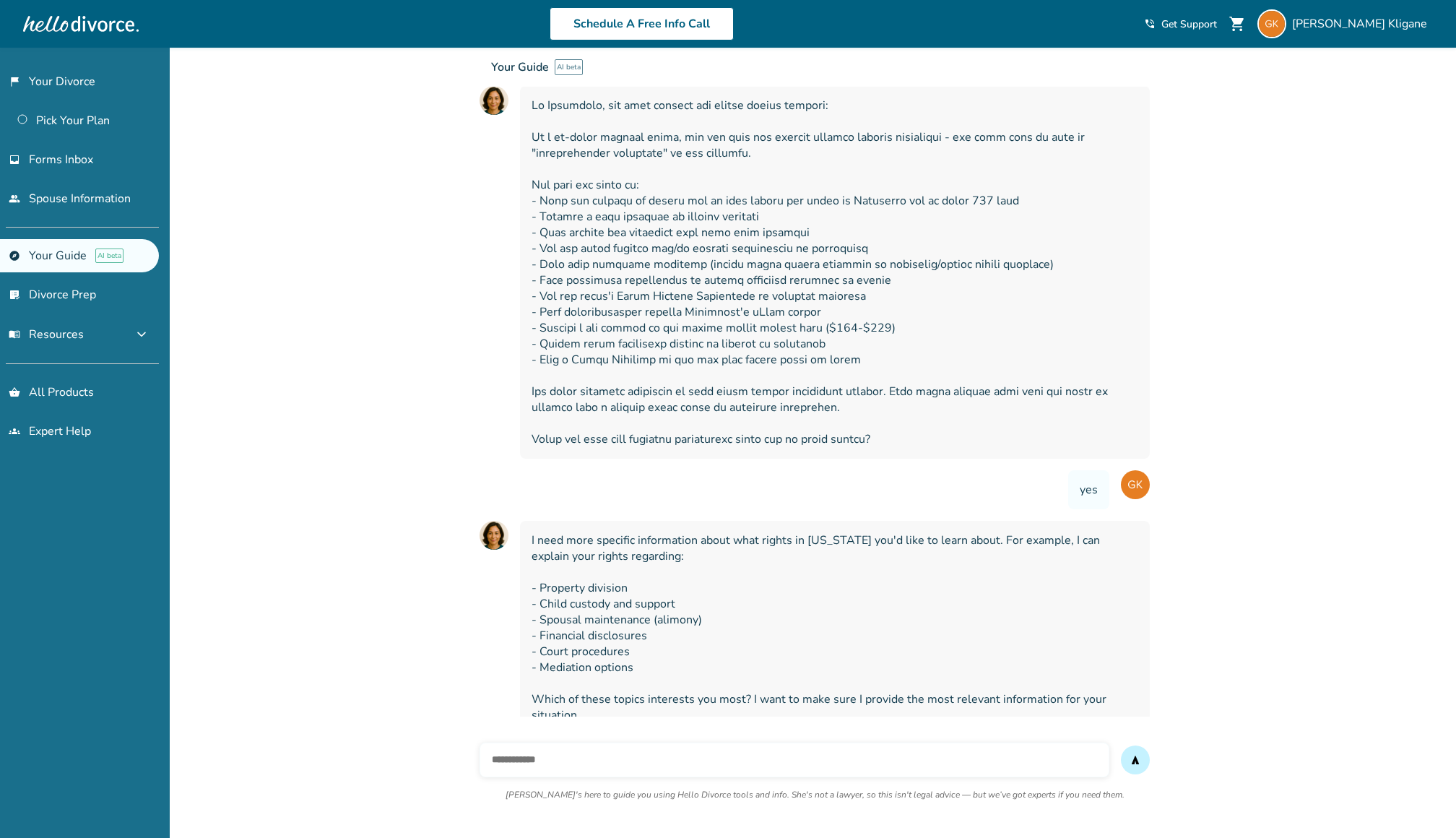
scroll to position [210, 0]
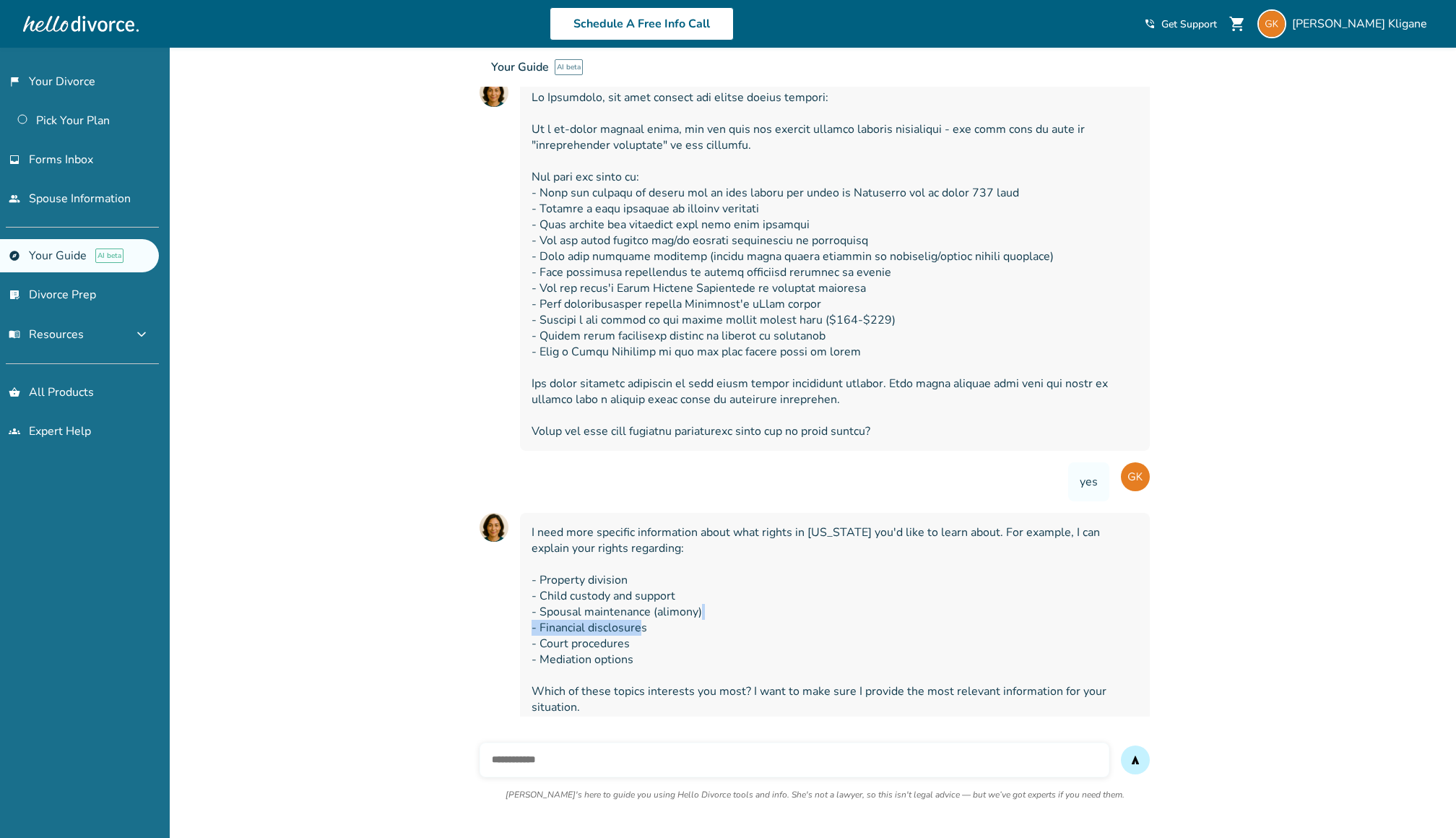
drag, startPoint x: 630, startPoint y: 619, endPoint x: 501, endPoint y: 617, distance: 129.0
click at [501, 617] on div "I need more specific information about what rights in [US_STATE] you'd like to …" at bounding box center [815, 619] width 671 height 214
copy span "- Financial disclosures"
click at [705, 593] on span "I need more specific information about what rights in [US_STATE] you'd like to …" at bounding box center [835, 620] width 607 height 191
drag, startPoint x: 693, startPoint y: 585, endPoint x: 511, endPoint y: 583, distance: 182.0
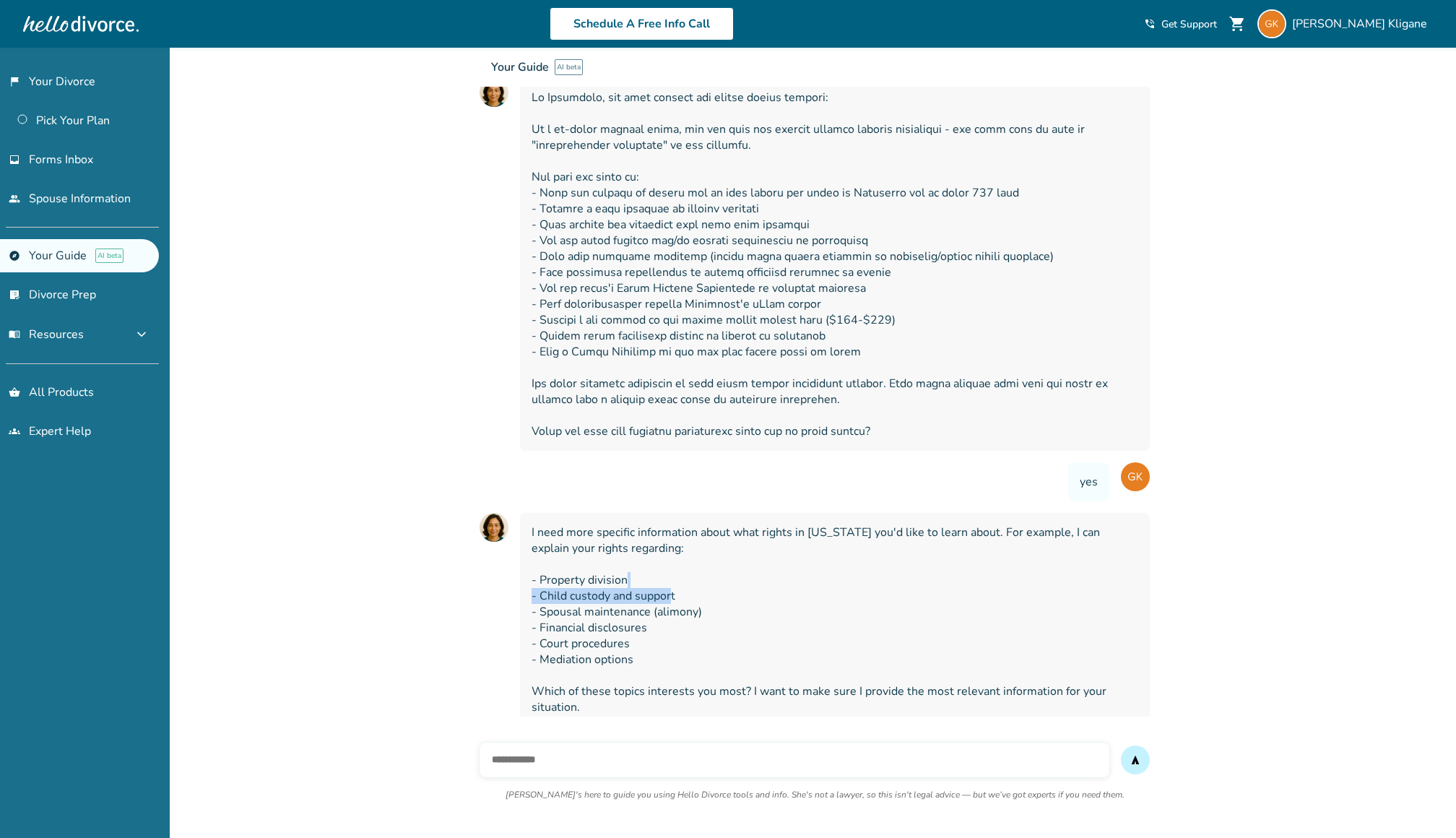
click at [511, 583] on div "I need more specific information about what rights in [US_STATE] you'd like to …" at bounding box center [815, 619] width 671 height 214
copy span "- Child custody and support"
click at [692, 749] on input "text" at bounding box center [795, 760] width 630 height 35
paste input "**********"
type input "**********"
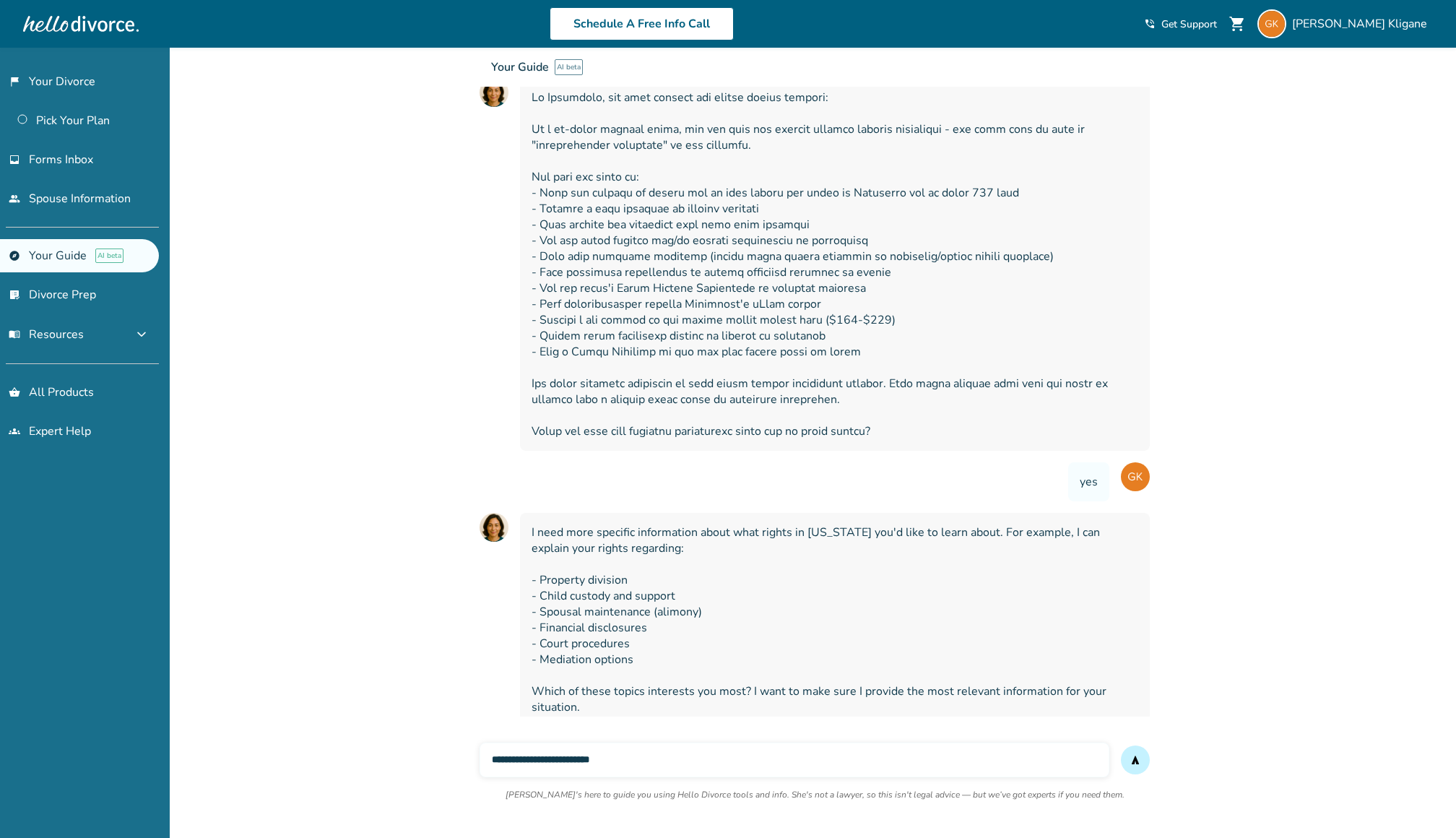
click at [1121, 746] on button "send" at bounding box center [1134, 760] width 28 height 28
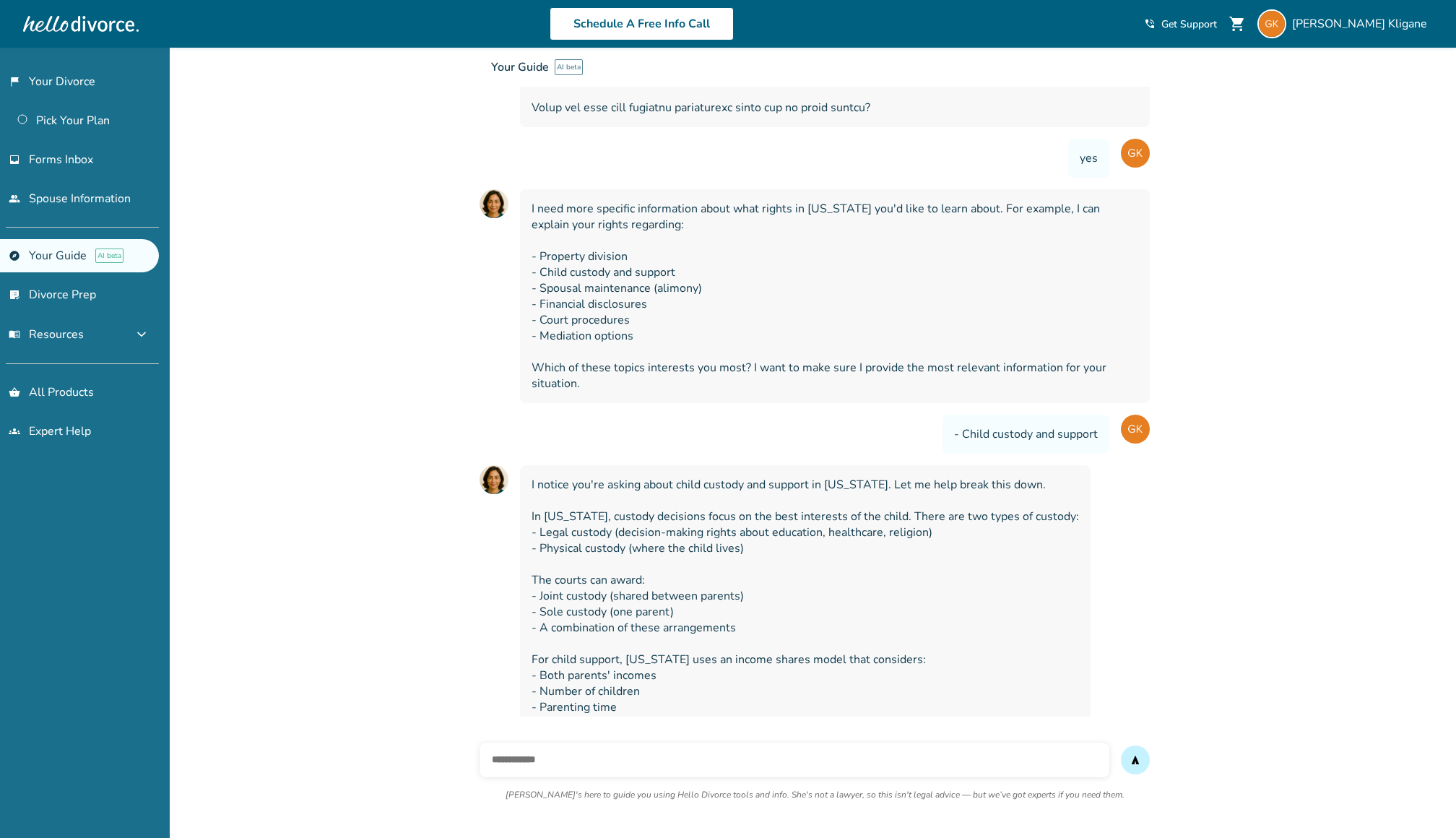
scroll to position [574, 0]
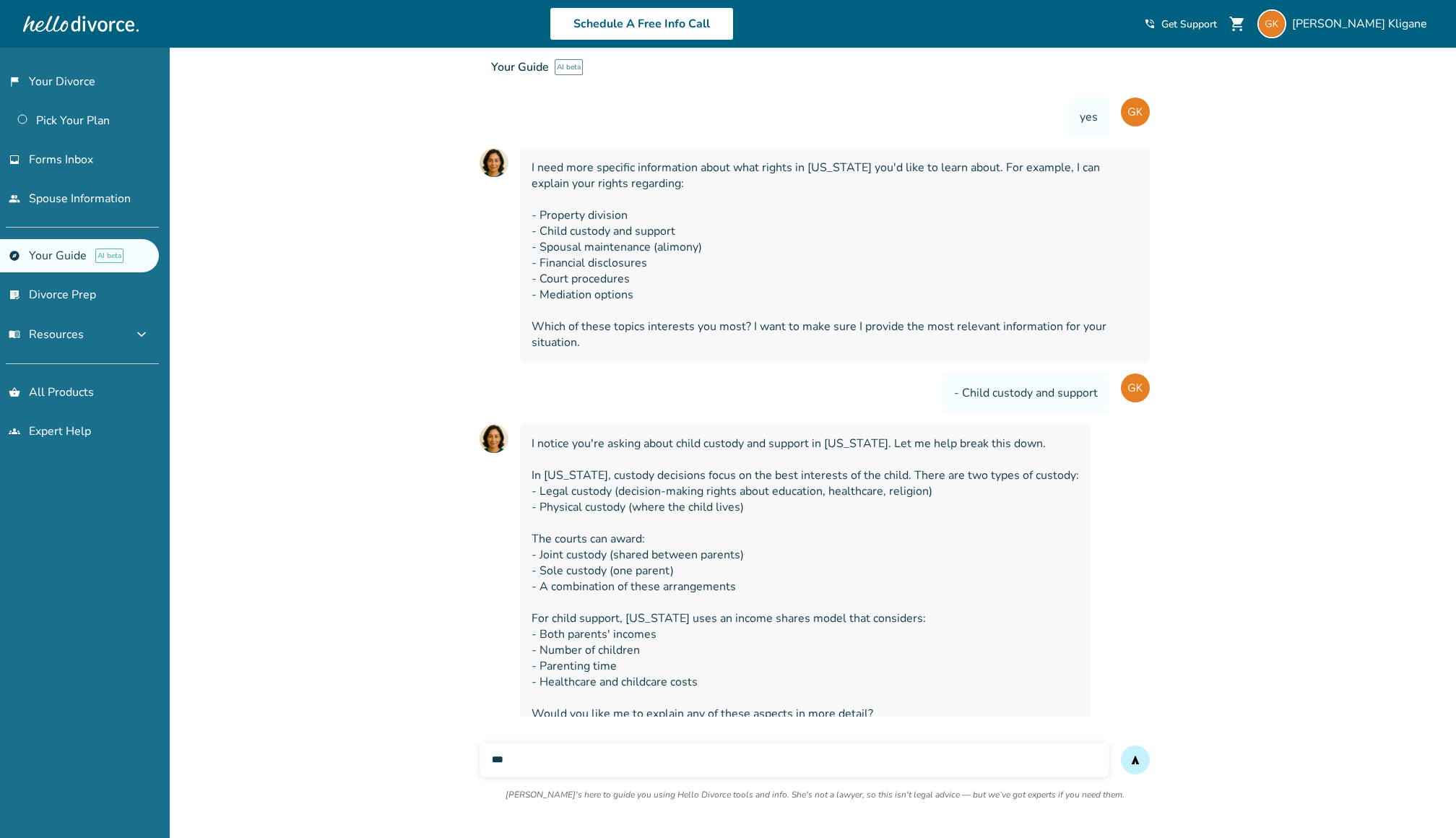
type input "***"
click at [1121, 746] on button "send" at bounding box center [1134, 760] width 28 height 28
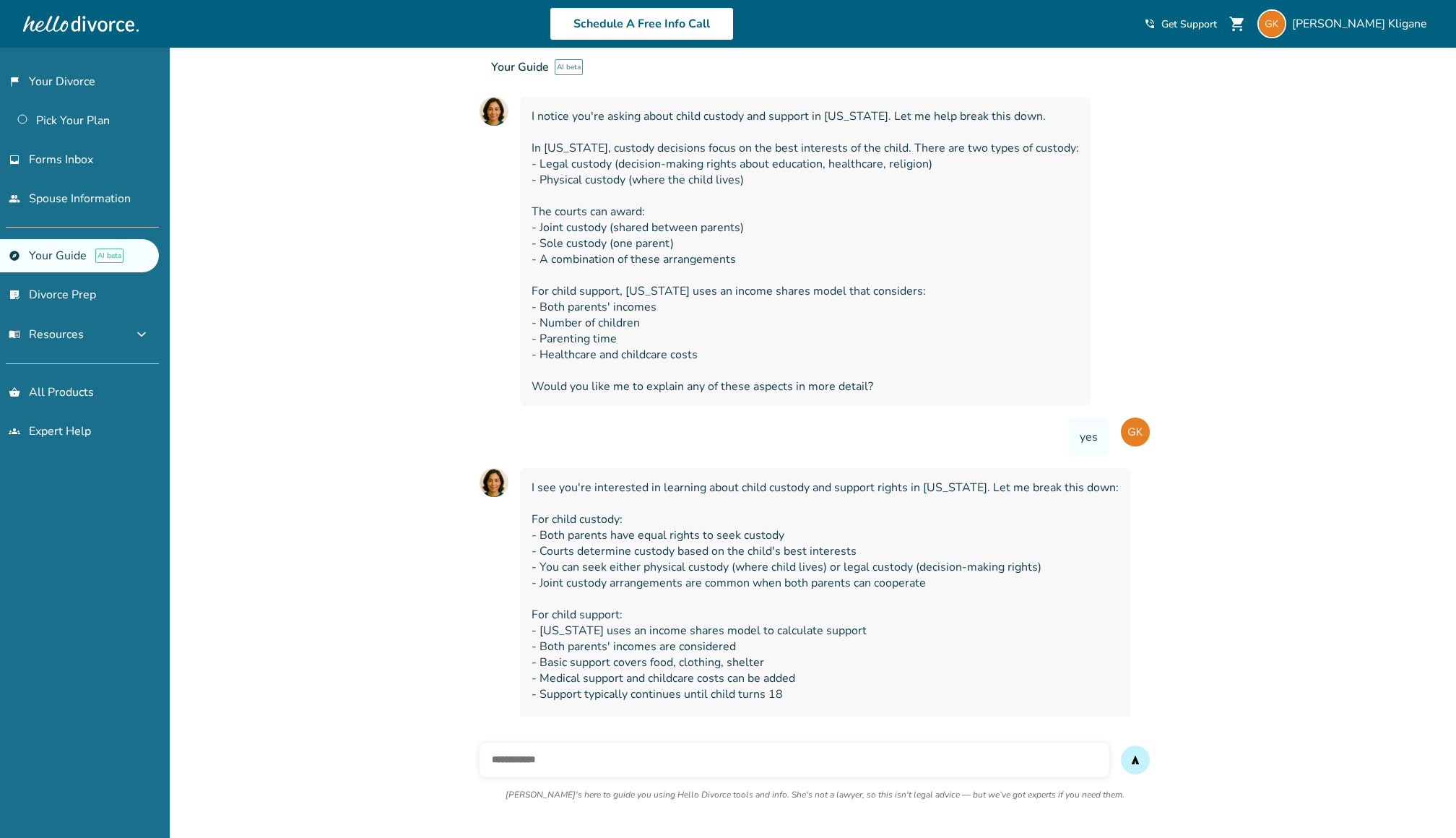
scroll to position [908, 0]
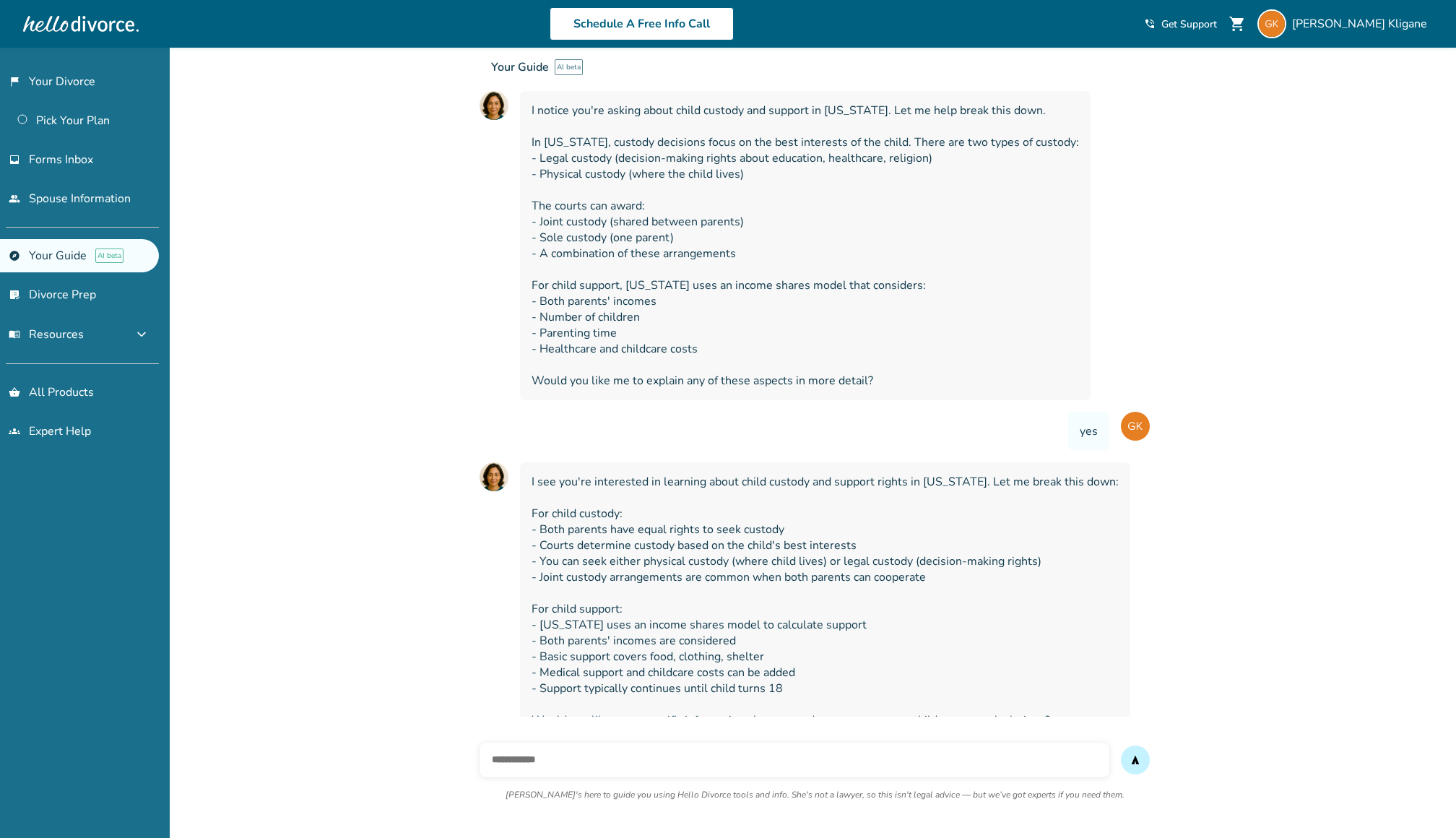
click at [829, 751] on input "text" at bounding box center [795, 760] width 630 height 35
click at [828, 751] on input "text" at bounding box center [795, 760] width 630 height 35
type input "**********"
click at [1121, 746] on button "send" at bounding box center [1134, 760] width 28 height 28
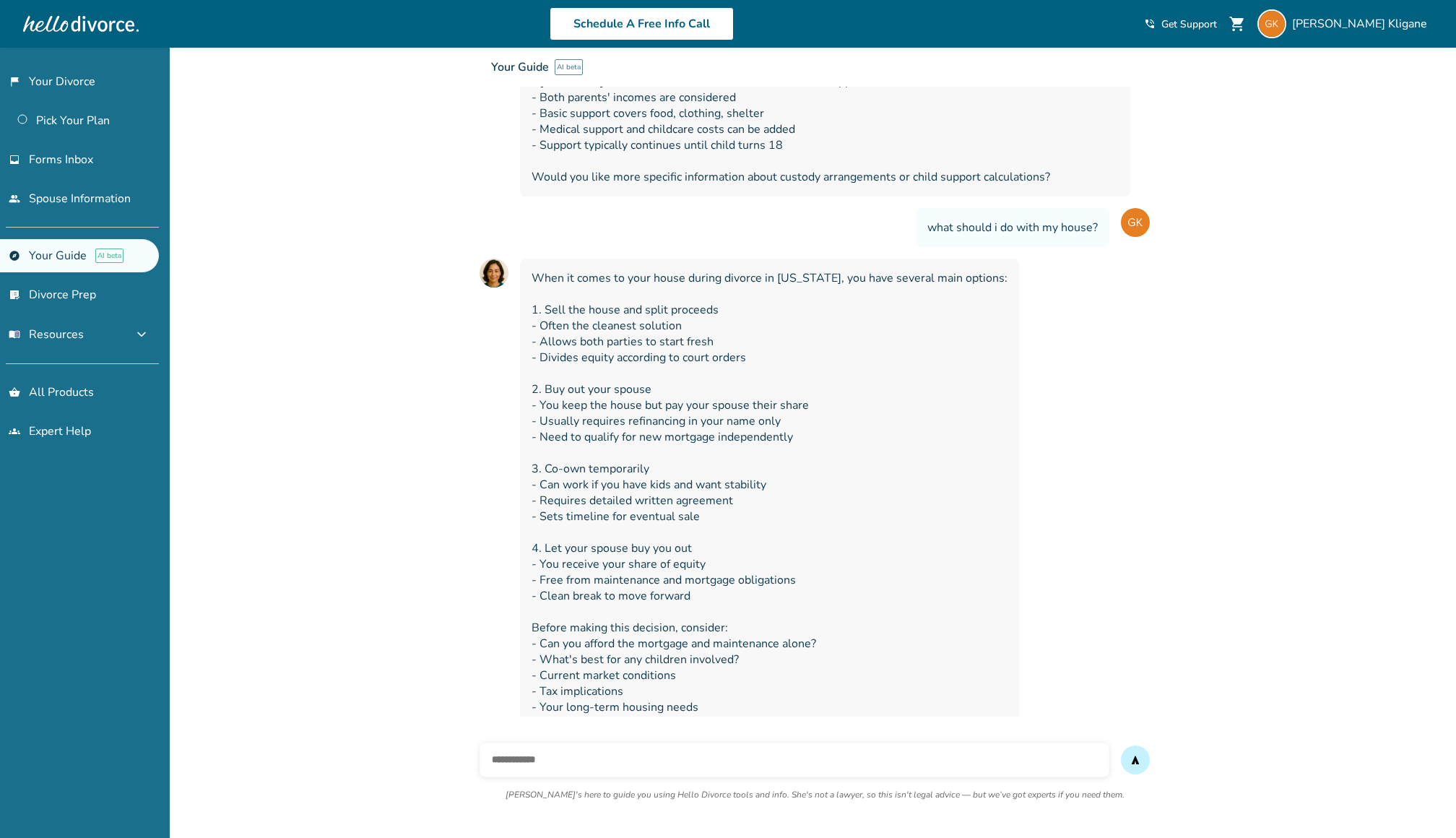
scroll to position [1459, 0]
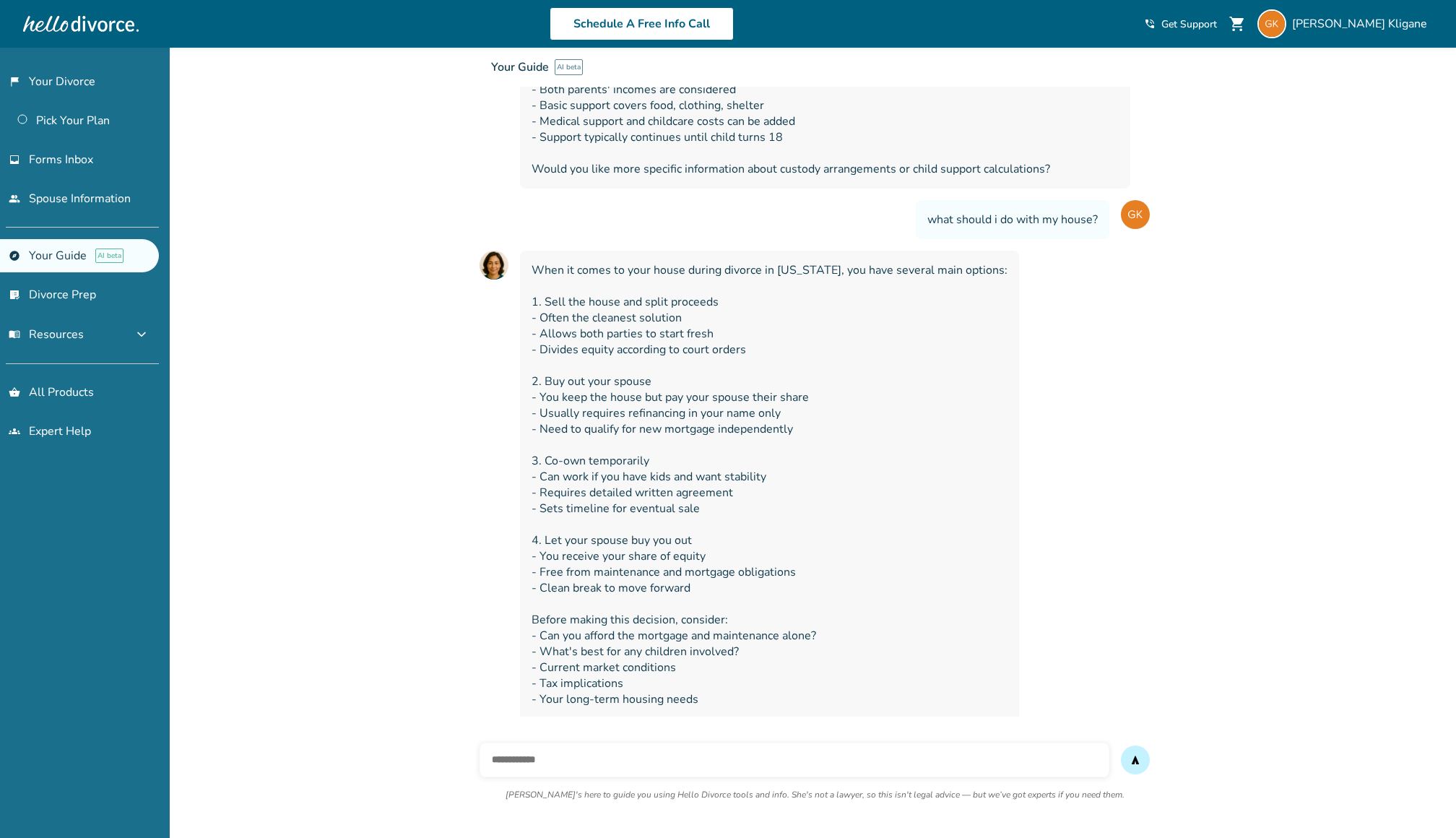
drag, startPoint x: 977, startPoint y: 746, endPoint x: 975, endPoint y: 761, distance: 15.1
click at [977, 747] on input "text" at bounding box center [795, 760] width 630 height 35
click at [976, 761] on input "text" at bounding box center [795, 760] width 630 height 35
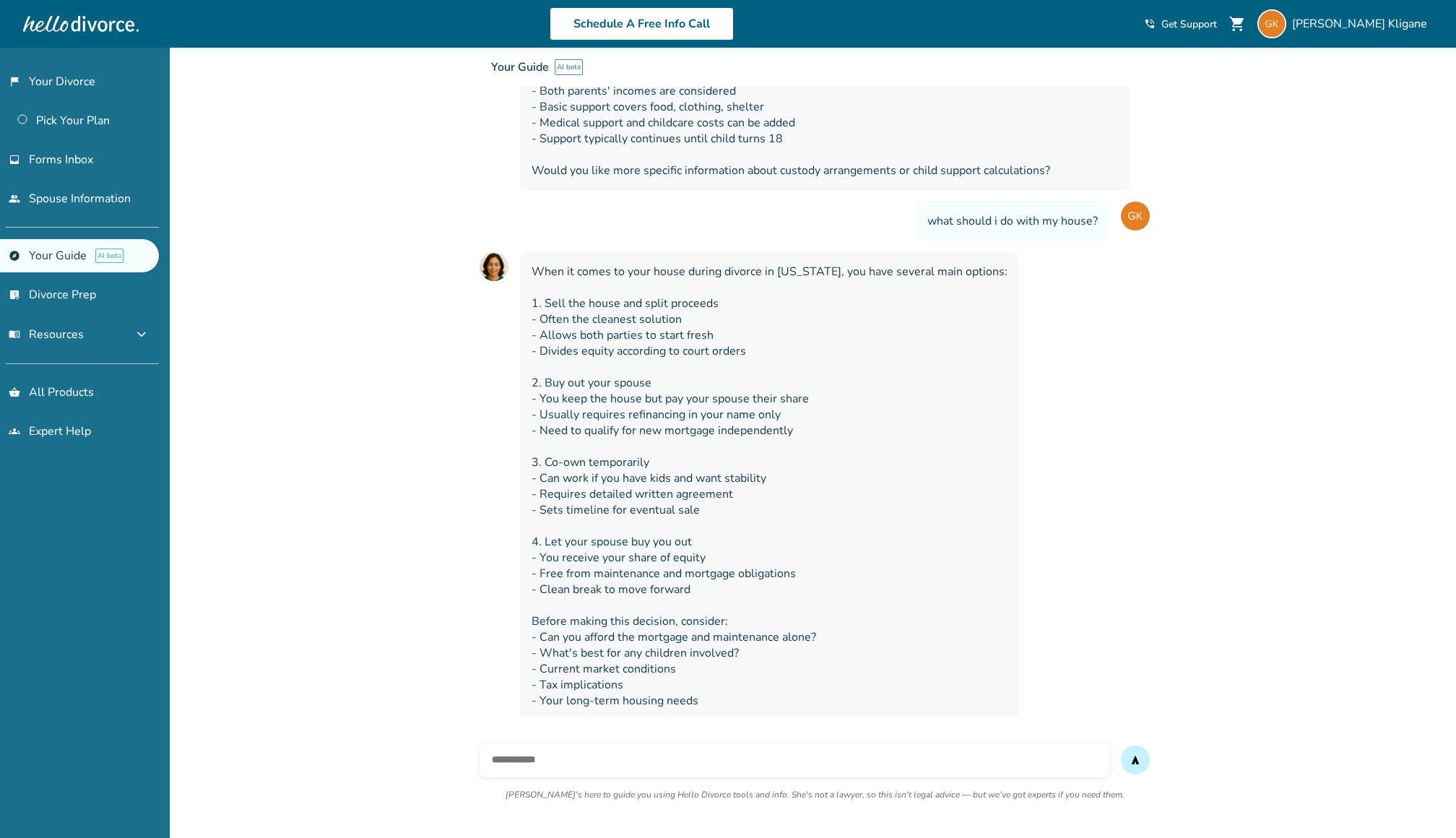
click at [976, 761] on input "text" at bounding box center [795, 760] width 630 height 35
type input "**********"
click at [1121, 746] on button "send" at bounding box center [1134, 760] width 28 height 28
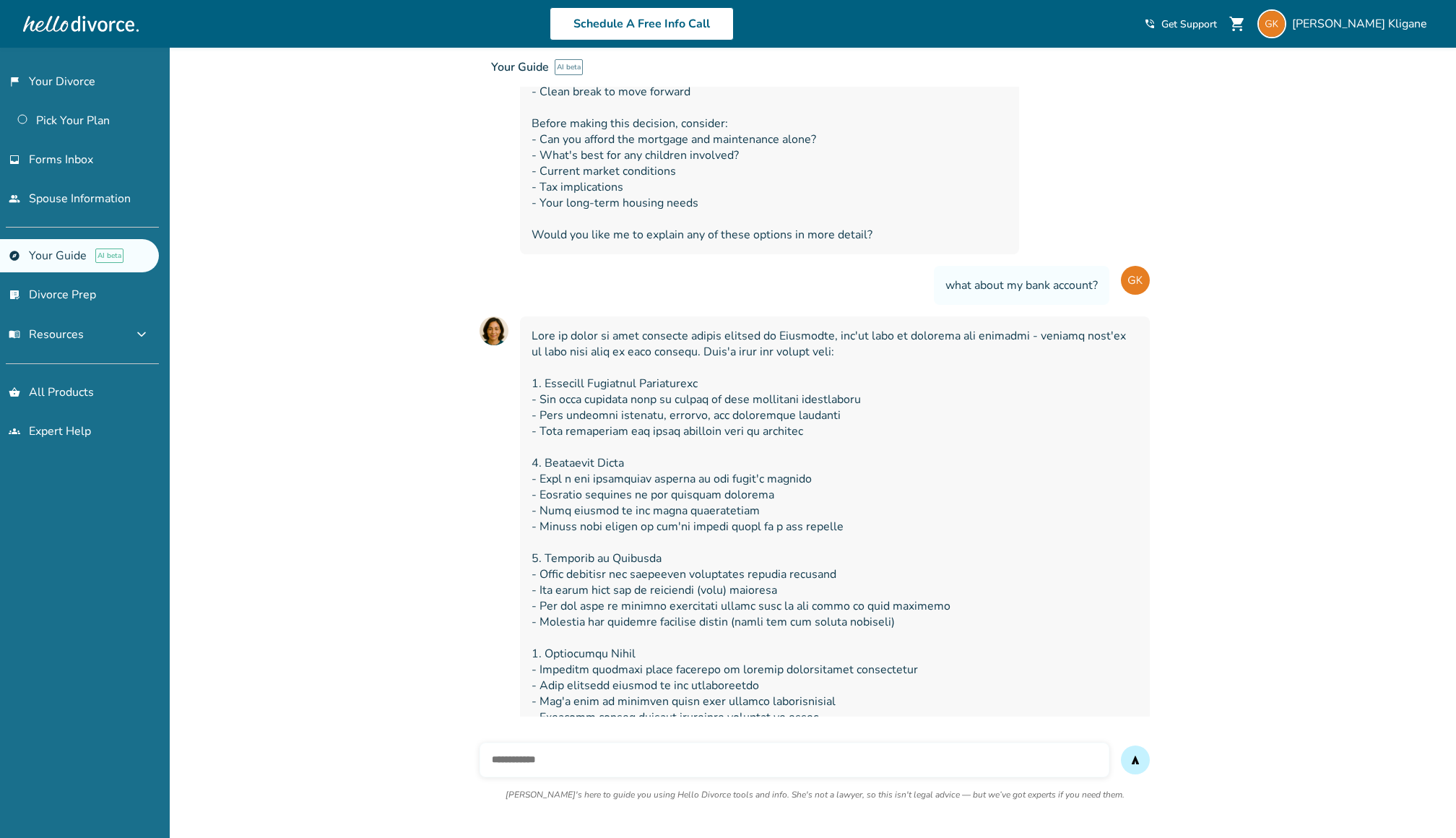
scroll to position [1964, 0]
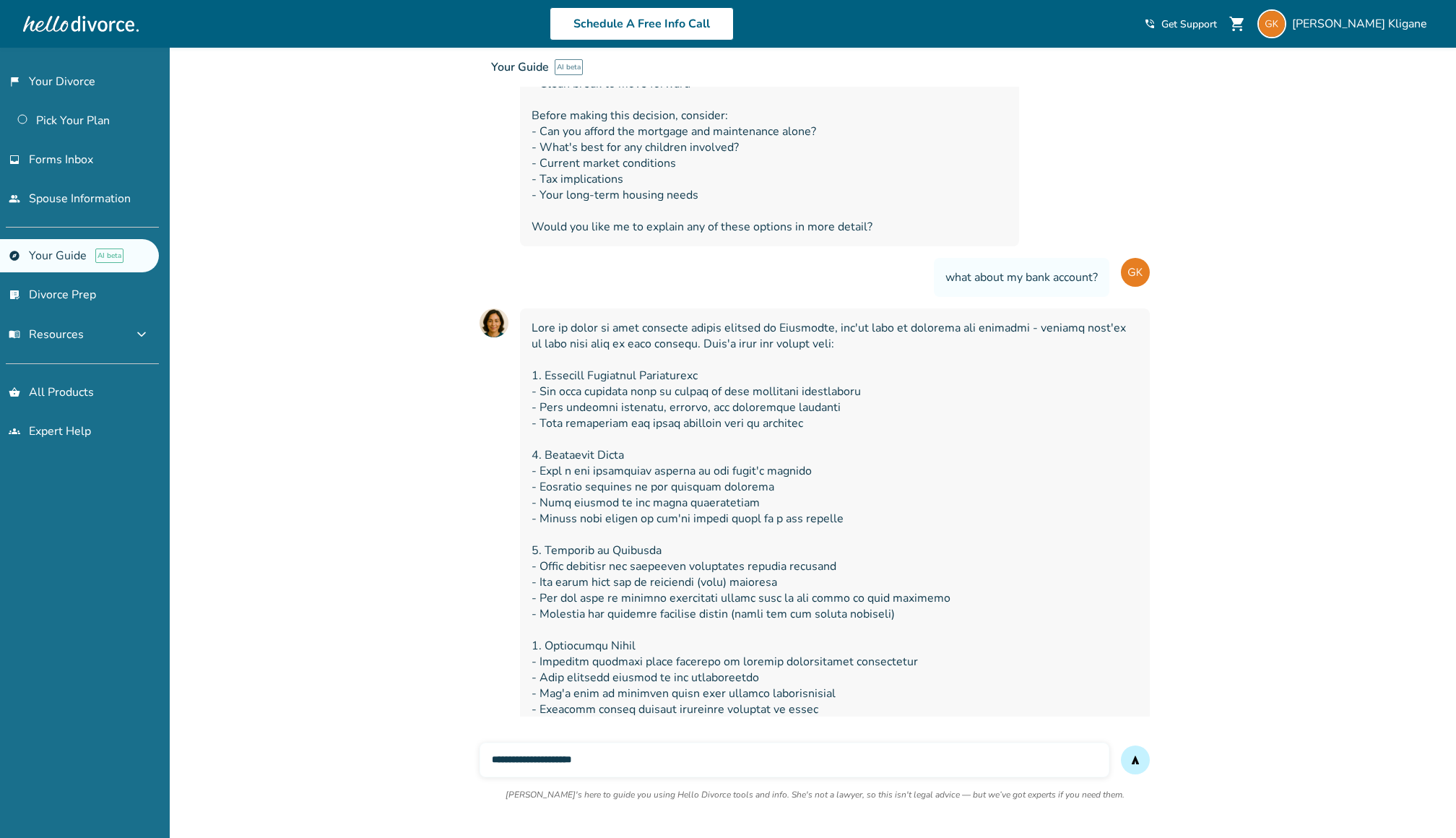
type input "**********"
click at [1121, 746] on button "send" at bounding box center [1134, 760] width 28 height 28
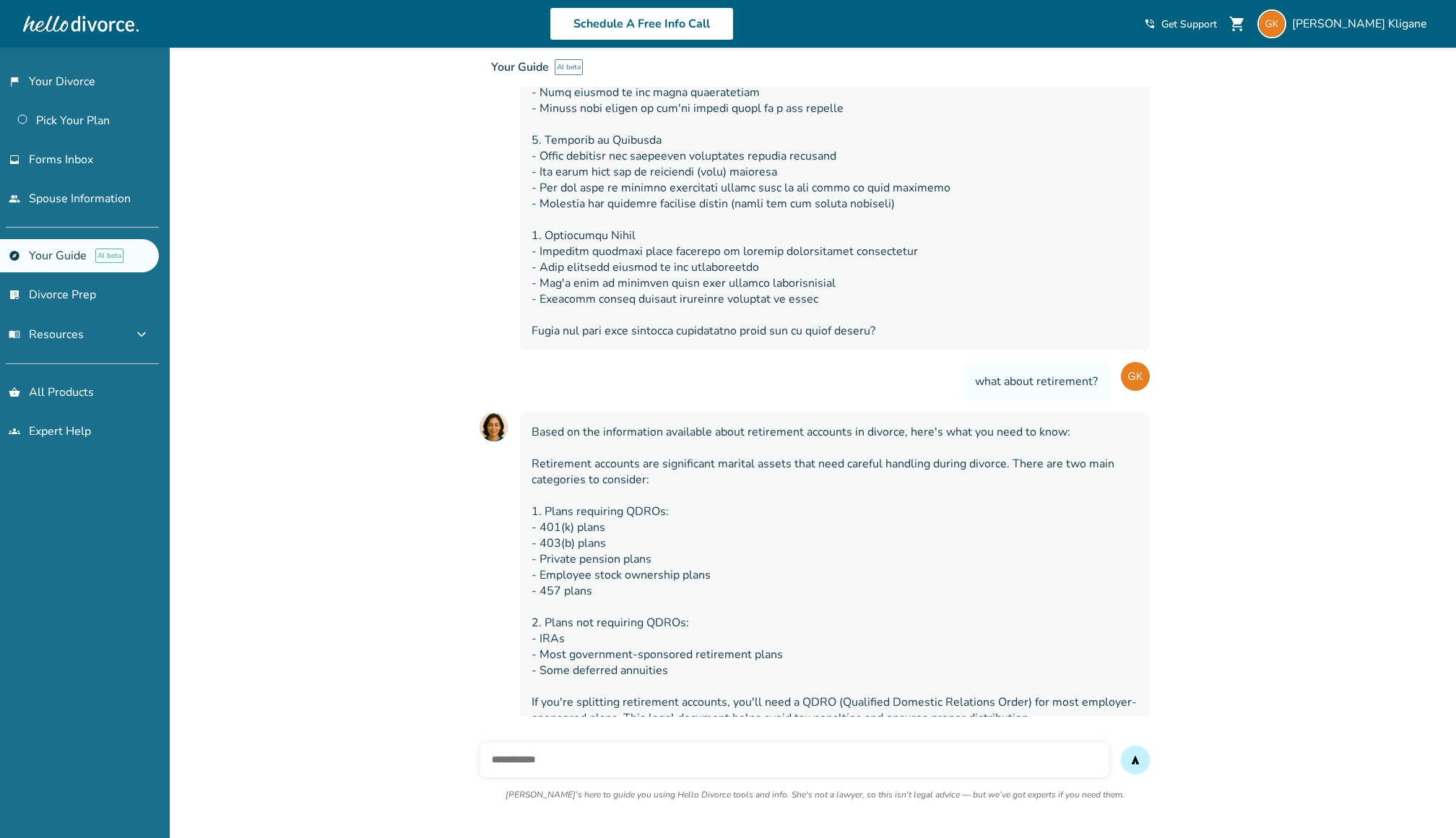
scroll to position [2374, 0]
click at [1078, 523] on span "Based on the information available about retirement accounts in divorce, here's…" at bounding box center [835, 590] width 607 height 334
click at [801, 742] on div "send [PERSON_NAME]'s here to guide you using Hello Divorce tools and info. She'…" at bounding box center [815, 780] width 671 height 98
click at [811, 729] on div "send [PERSON_NAME]'s here to guide you using Hello Divorce tools and info. She'…" at bounding box center [815, 777] width 694 height 121
click at [850, 708] on div "Based on the information available about retirement accounts in divorce, here's…" at bounding box center [835, 590] width 630 height 357
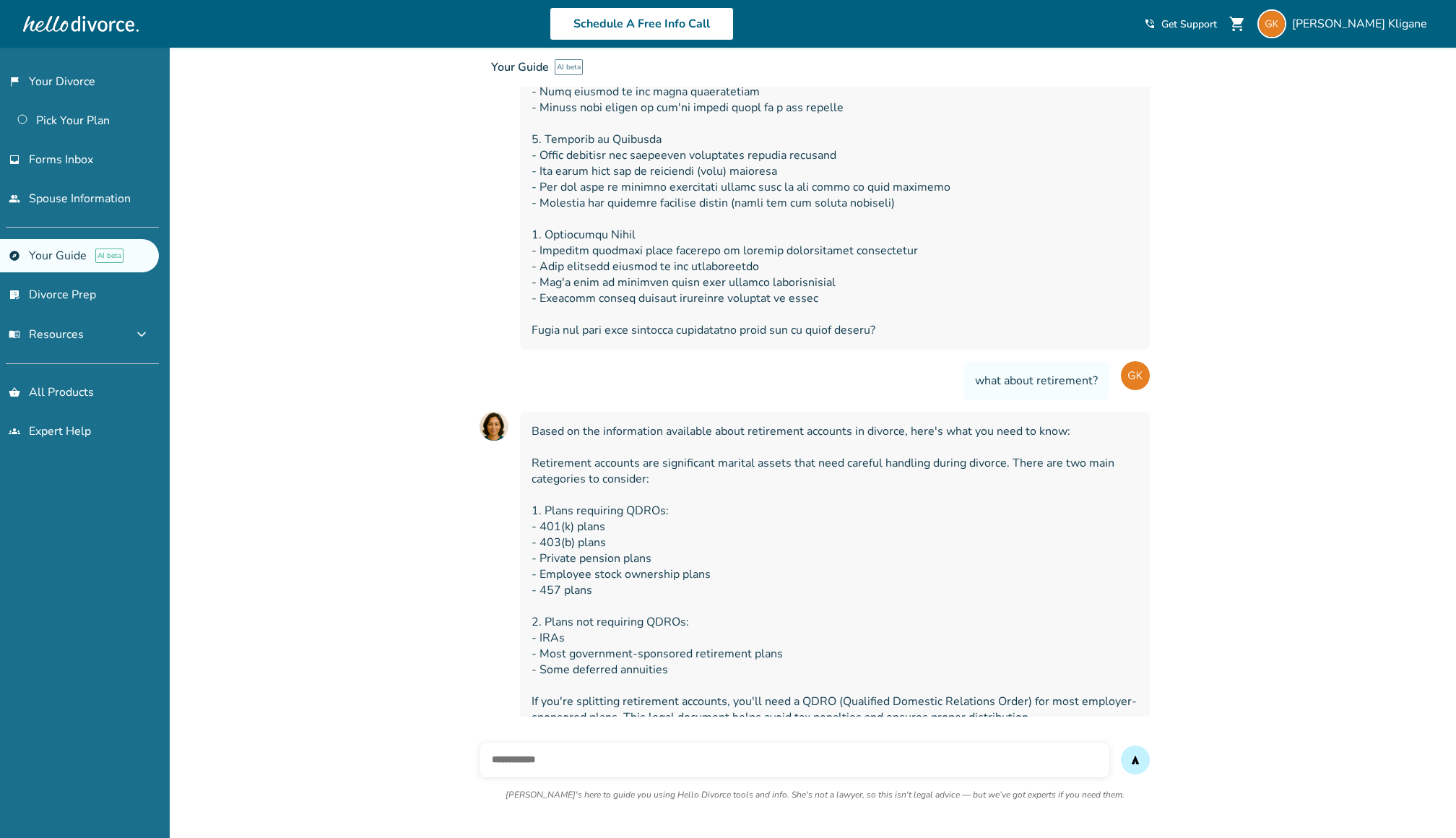
click at [865, 712] on div "Based on the information available about retirement accounts in divorce, here's…" at bounding box center [835, 590] width 630 height 357
click at [890, 722] on div "send [PERSON_NAME]'s here to guide you using Hello Divorce tools and info. She'…" at bounding box center [815, 777] width 694 height 121
click at [907, 742] on div "send [PERSON_NAME]'s here to guide you using Hello Divorce tools and info. She'…" at bounding box center [815, 780] width 671 height 98
click at [894, 739] on div "send [PERSON_NAME]'s here to guide you using Hello Divorce tools and info. She'…" at bounding box center [815, 780] width 671 height 98
click at [885, 739] on div "send [PERSON_NAME]'s here to guide you using Hello Divorce tools and info. She'…" at bounding box center [815, 780] width 671 height 98
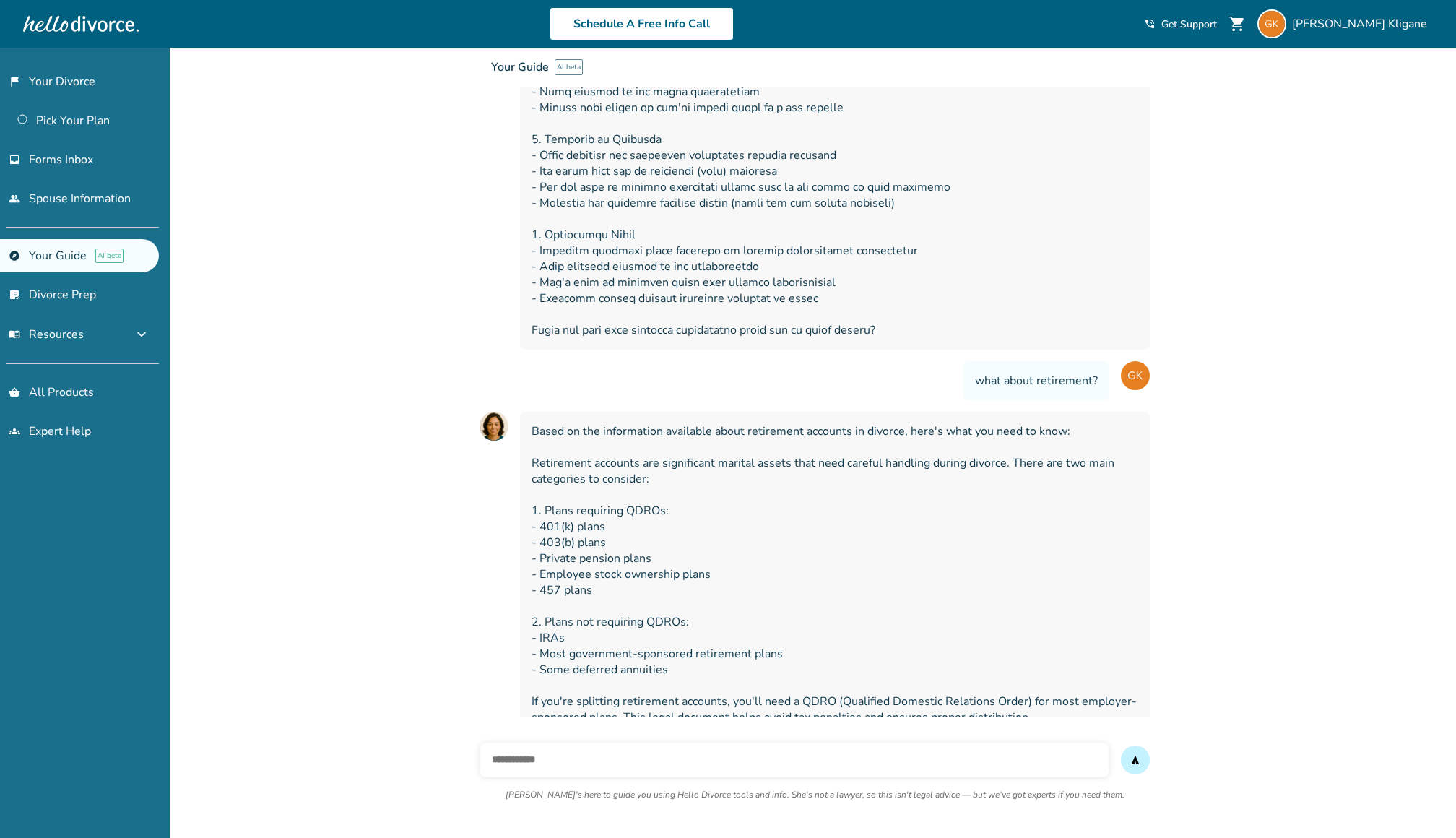
drag, startPoint x: 882, startPoint y: 747, endPoint x: 887, endPoint y: 767, distance: 20.6
click at [885, 760] on div "send [PERSON_NAME]'s here to guide you using Hello Divorce tools and info. She'…" at bounding box center [815, 780] width 671 height 98
click at [885, 770] on input "text" at bounding box center [795, 760] width 630 height 35
click at [876, 768] on input "text" at bounding box center [795, 760] width 630 height 35
click at [875, 764] on input "text" at bounding box center [795, 760] width 630 height 35
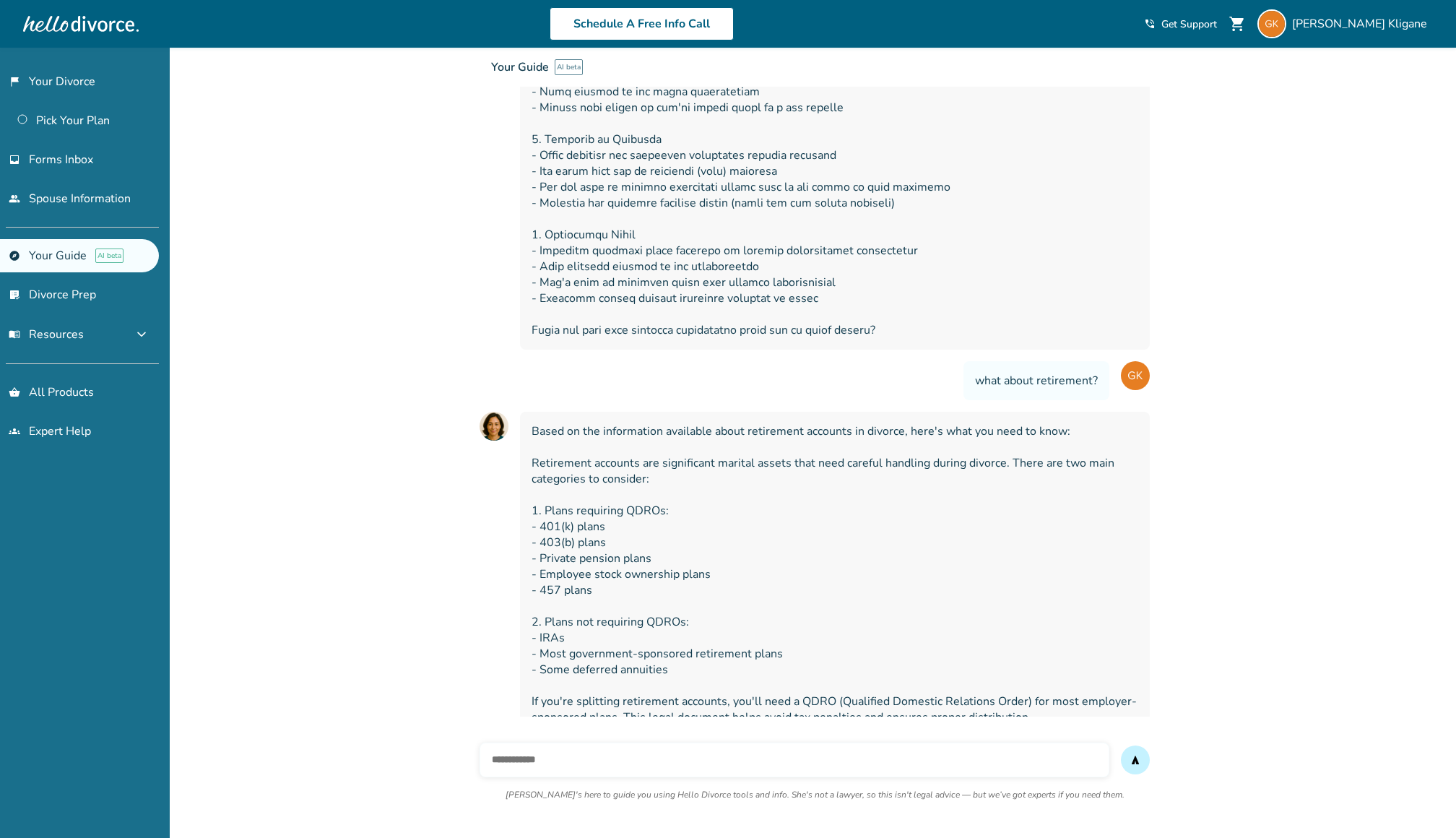
click at [877, 763] on input "text" at bounding box center [795, 760] width 630 height 35
click at [878, 758] on input "text" at bounding box center [795, 760] width 630 height 35
click at [877, 758] on input "text" at bounding box center [795, 760] width 630 height 35
click at [877, 757] on input "text" at bounding box center [795, 760] width 630 height 35
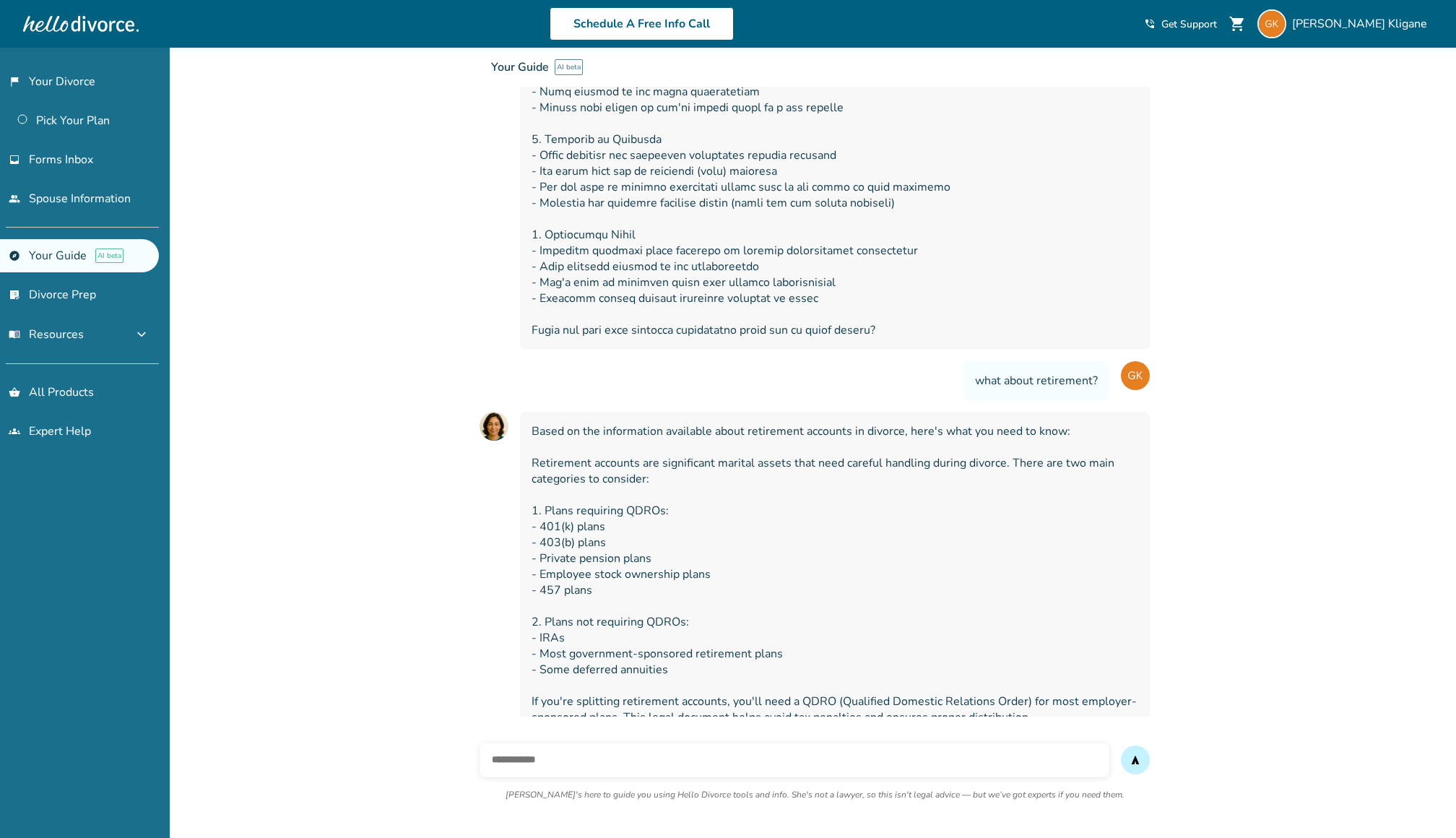
click at [877, 757] on input "text" at bounding box center [795, 760] width 630 height 35
type input "***"
click at [1121, 746] on button "send" at bounding box center [1134, 760] width 28 height 28
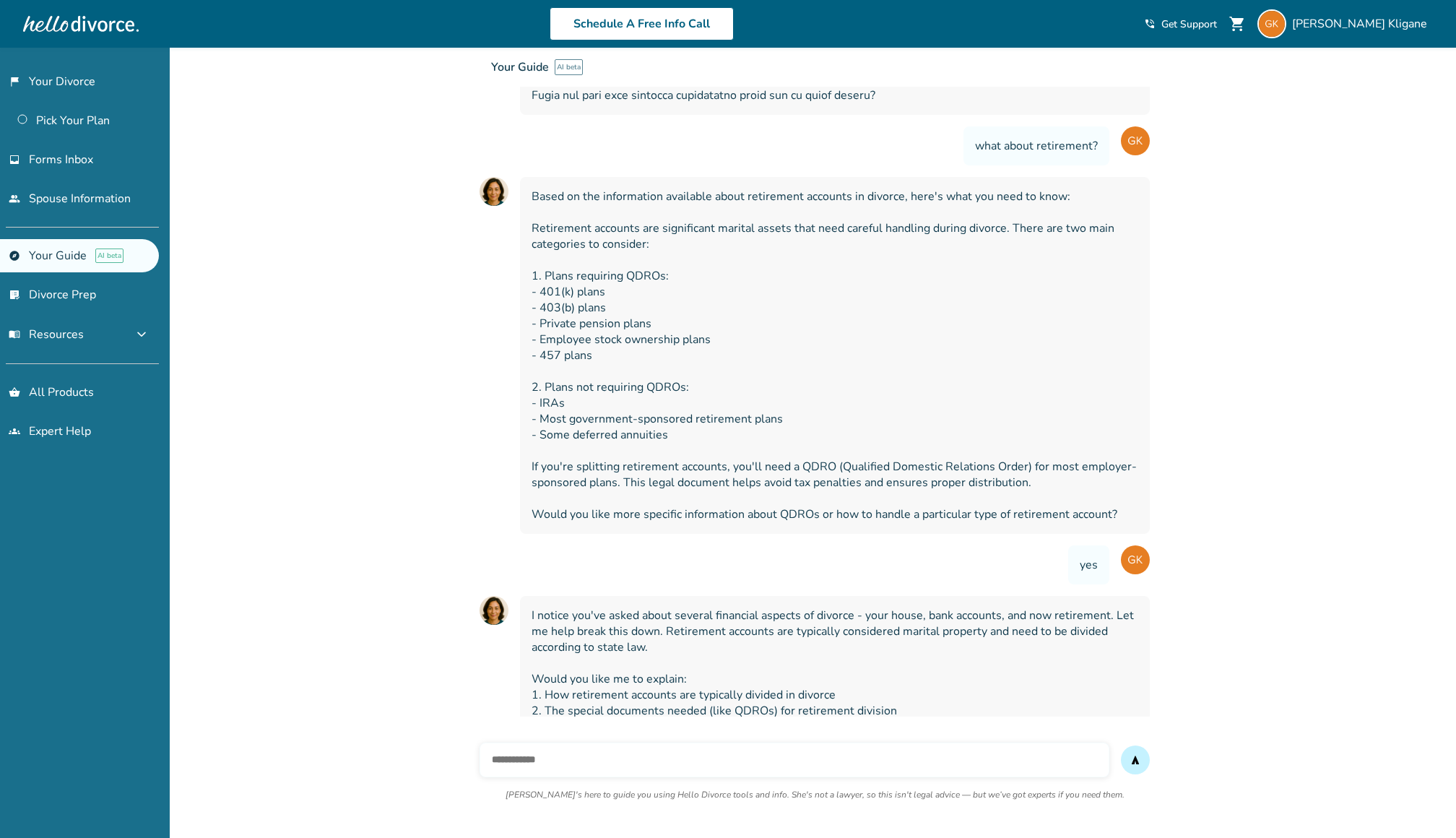
scroll to position [2614, 0]
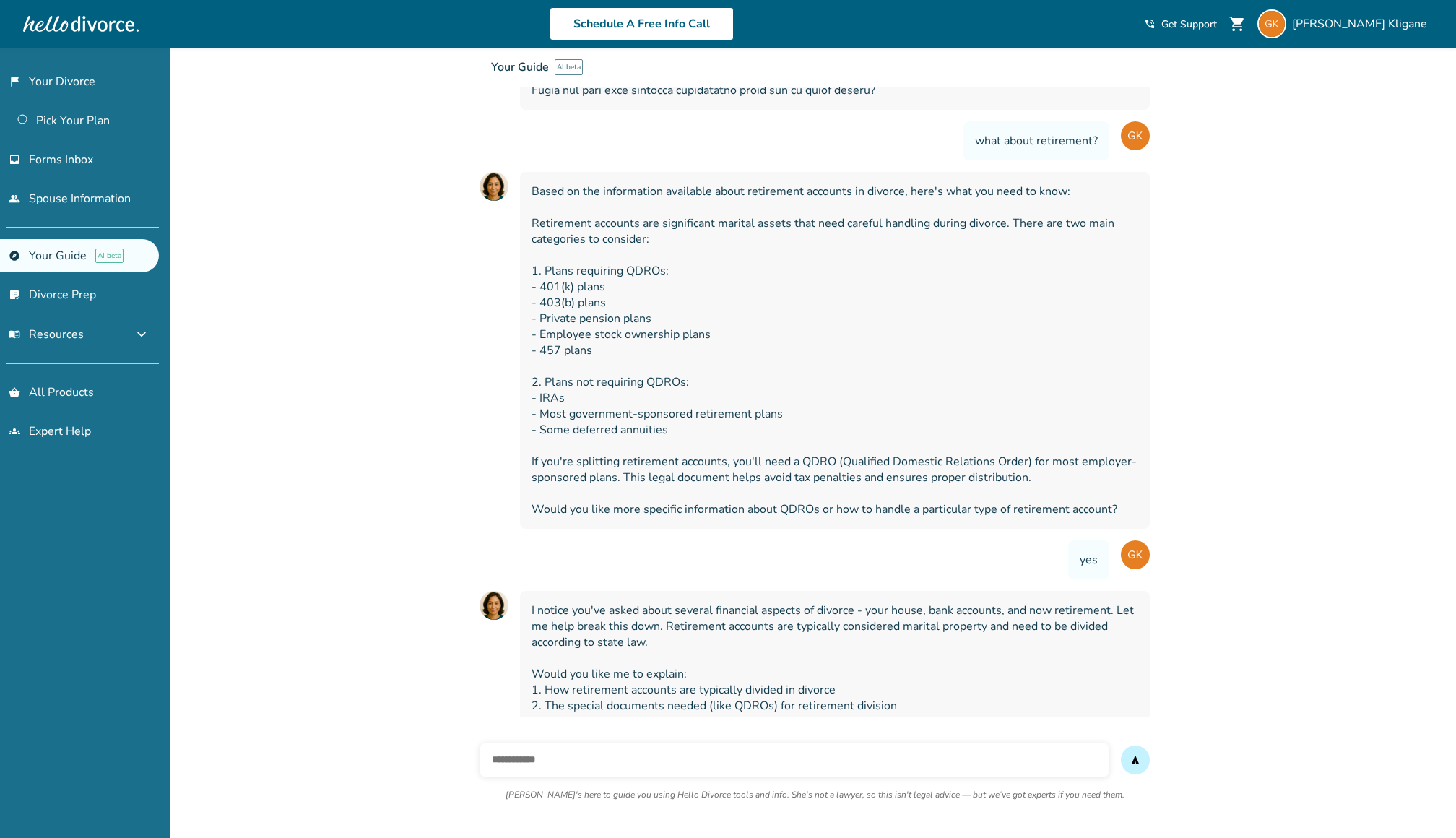
click at [952, 753] on input "text" at bounding box center [795, 760] width 630 height 35
type input "**"
click at [1121, 746] on button "send" at bounding box center [1134, 760] width 28 height 28
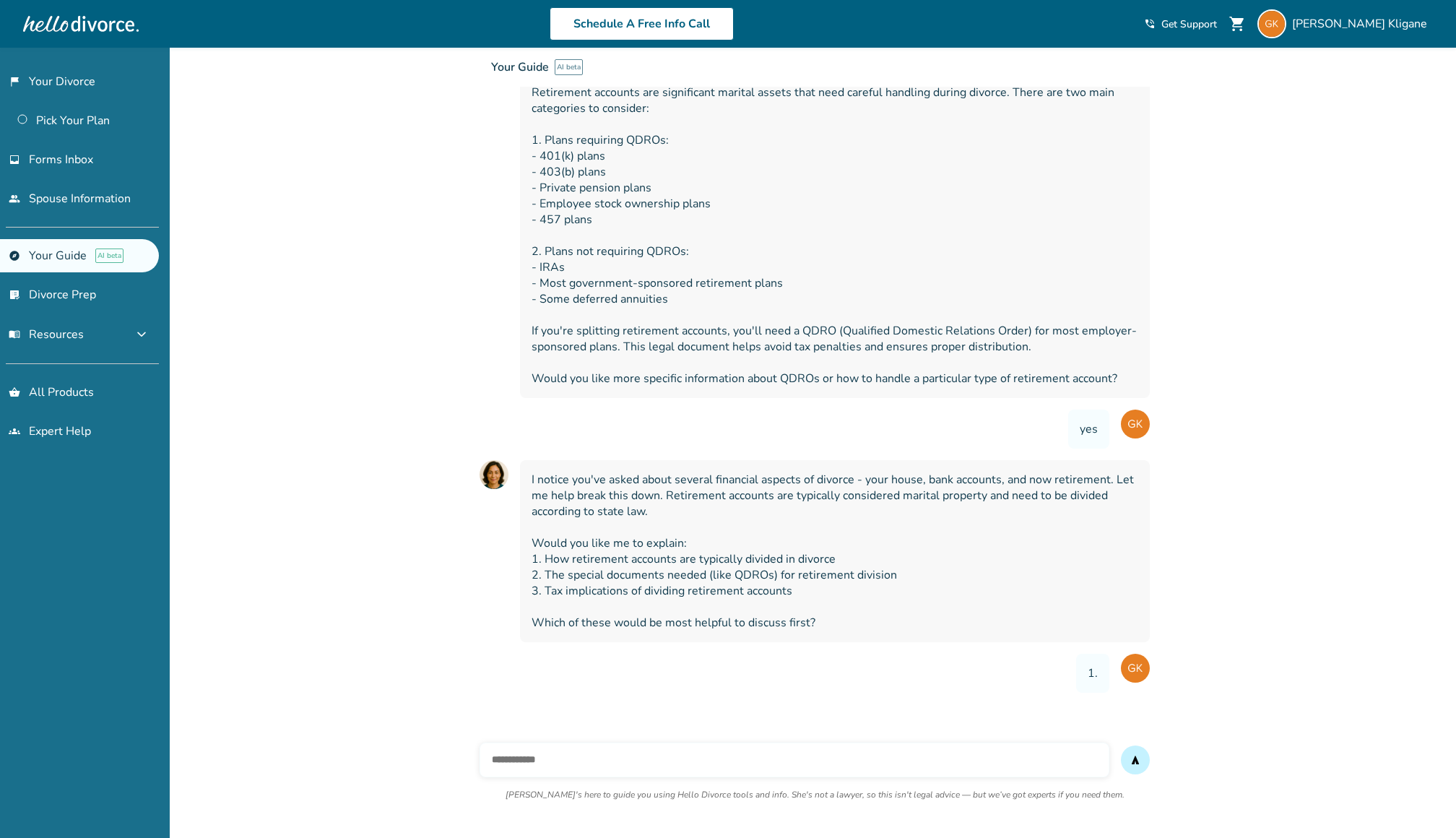
scroll to position [2746, 0]
type input "***"
click at [1121, 746] on button "send" at bounding box center [1134, 760] width 28 height 28
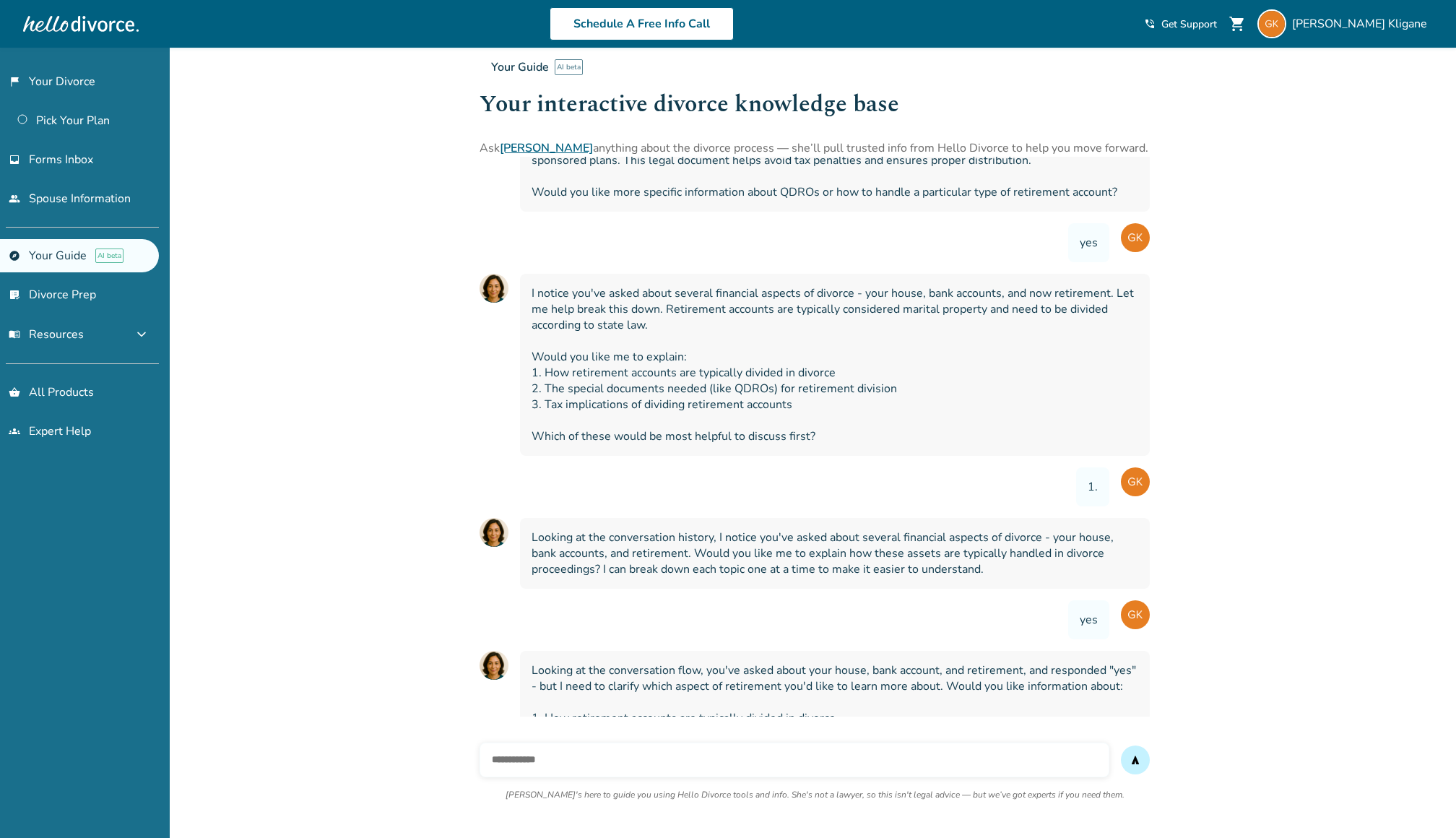
scroll to position [2971, 0]
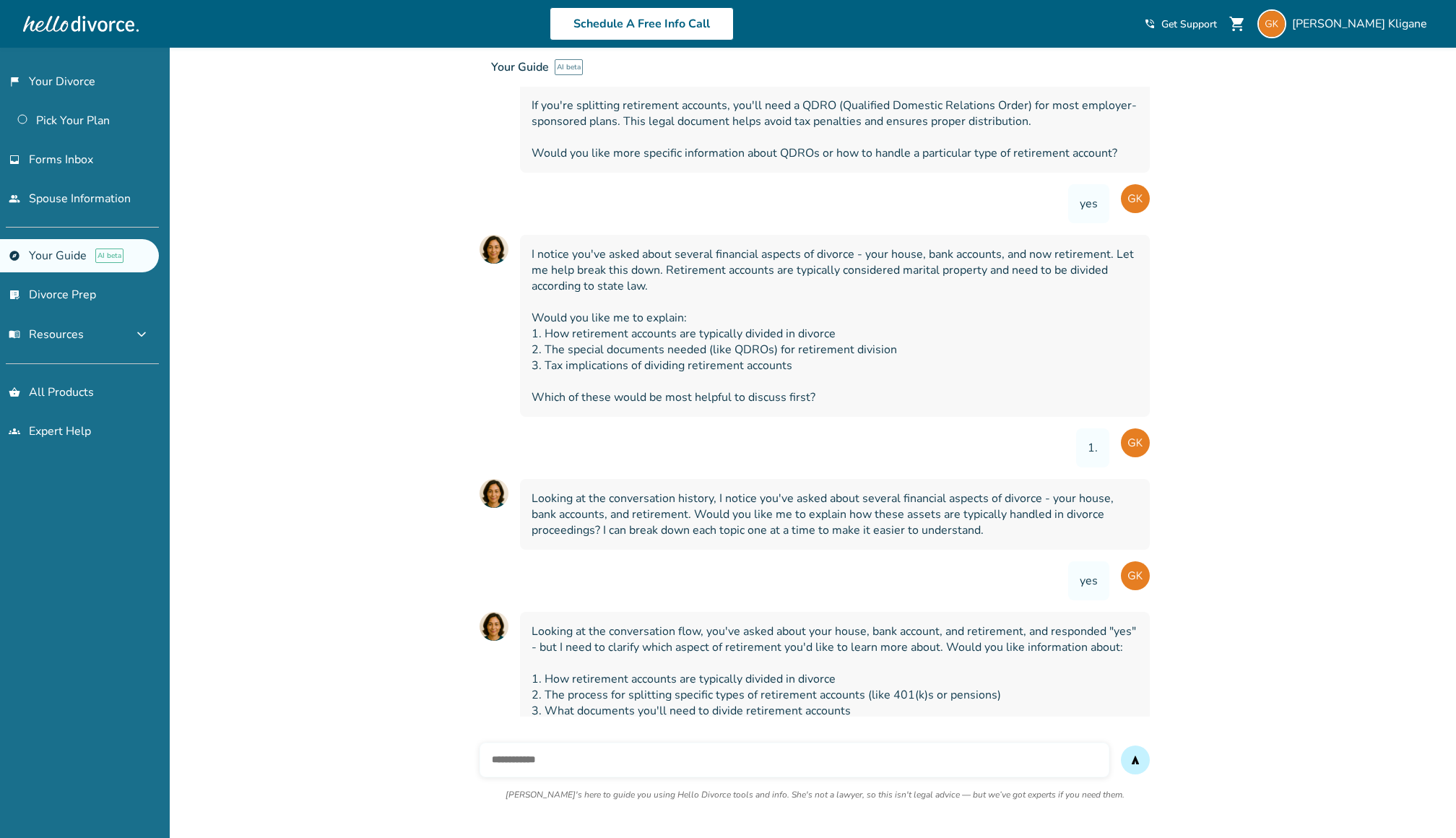
click at [934, 745] on input "text" at bounding box center [795, 760] width 630 height 35
click at [916, 739] on div "send [PERSON_NAME]'s here to guide you using Hello Divorce tools and info. She'…" at bounding box center [815, 780] width 671 height 98
click at [928, 735] on div "send [PERSON_NAME]'s here to guide you using Hello Divorce tools and info. She'…" at bounding box center [815, 780] width 671 height 98
click at [938, 759] on div "send [PERSON_NAME]'s here to guide you using Hello Divorce tools and info. She'…" at bounding box center [815, 777] width 694 height 121
click at [936, 765] on input "text" at bounding box center [795, 760] width 630 height 35
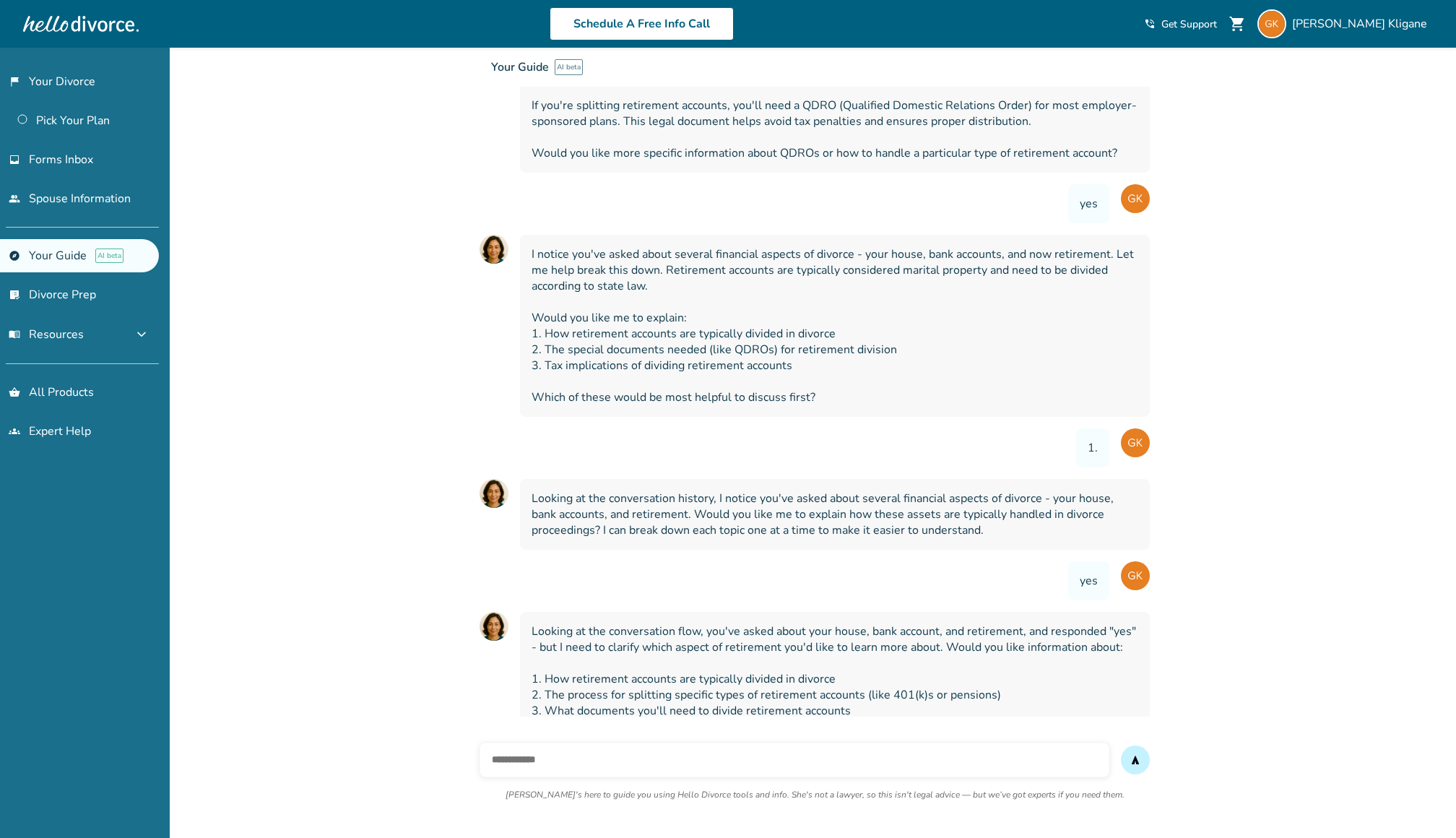
click at [936, 764] on input "text" at bounding box center [795, 760] width 630 height 35
type input "**********"
click at [1121, 746] on button "send" at bounding box center [1134, 760] width 28 height 28
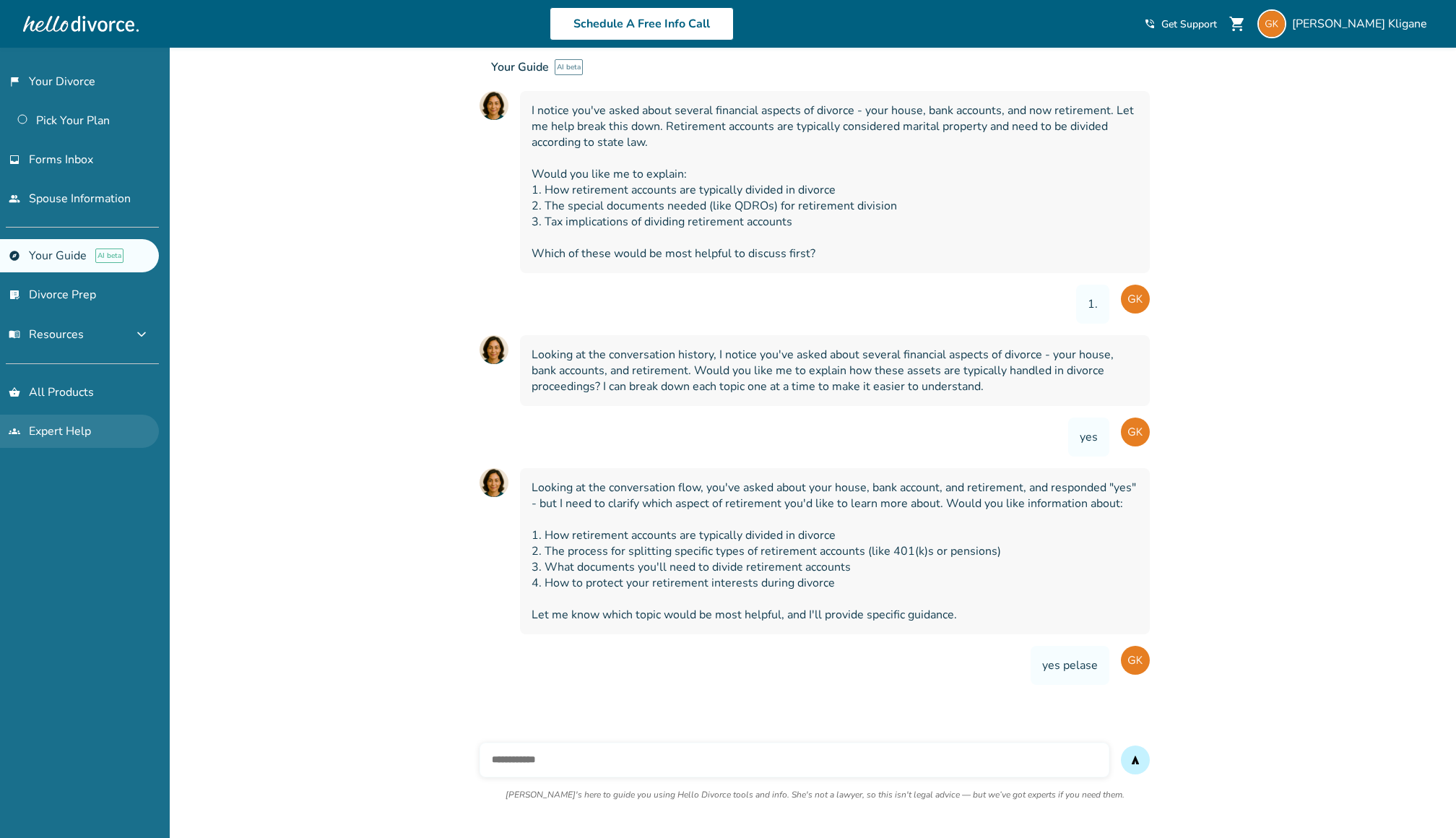
scroll to position [3118, 0]
